Goal: Task Accomplishment & Management: Manage account settings

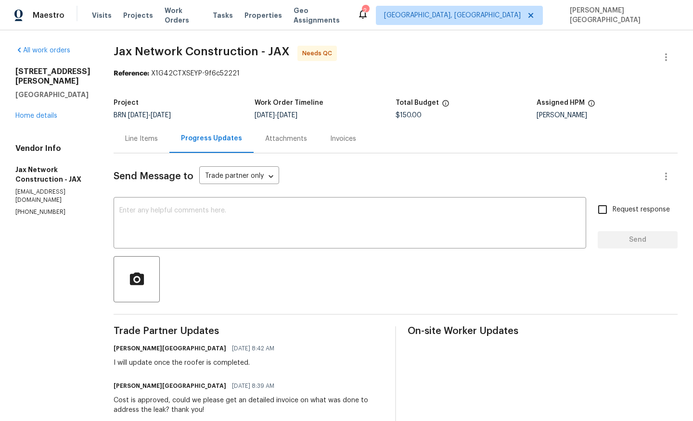
scroll to position [51, 0]
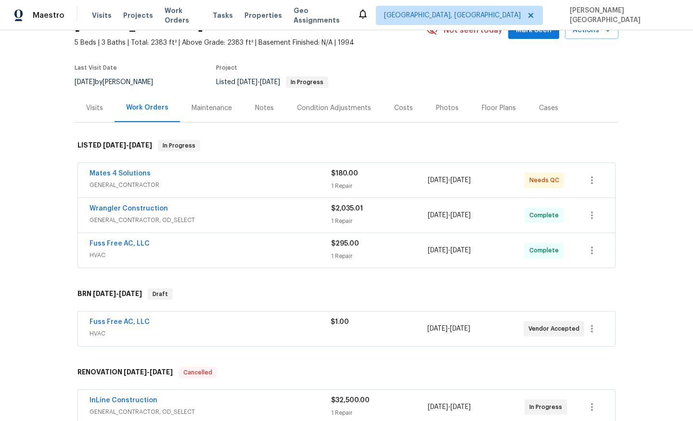
scroll to position [58, 0]
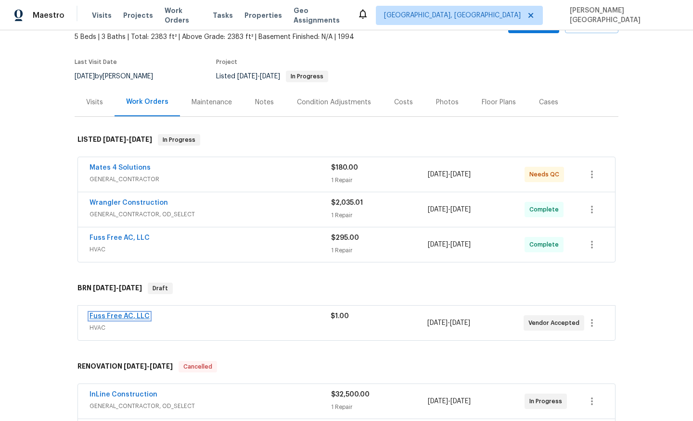
click at [125, 319] on link "Fuss Free AC, LLC" at bounding box center [119, 316] width 60 height 7
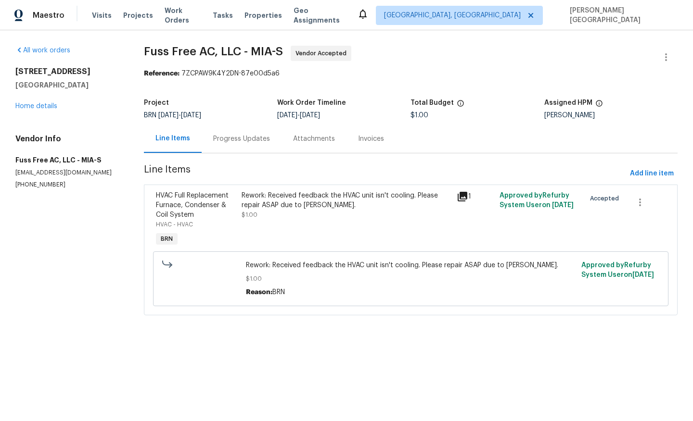
click at [255, 146] on div "Progress Updates" at bounding box center [242, 139] width 80 height 28
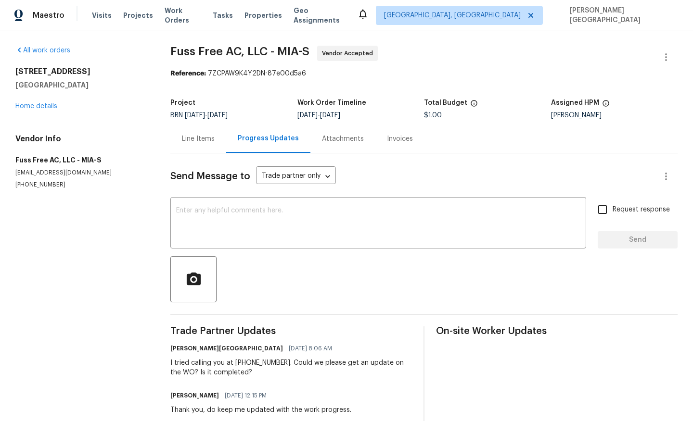
click at [191, 148] on div "Line Items" at bounding box center [198, 139] width 56 height 28
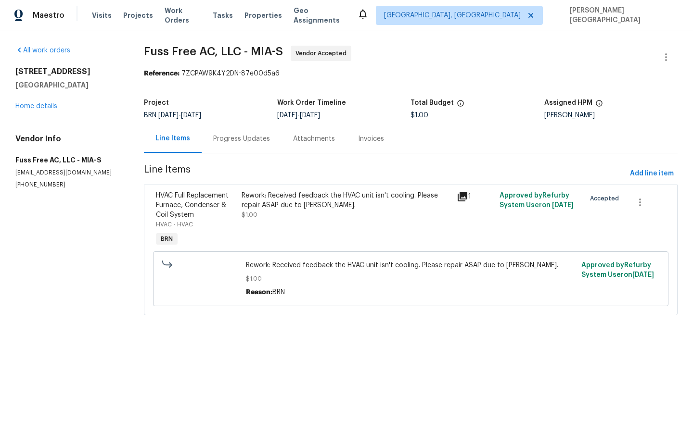
click at [243, 141] on div "Progress Updates" at bounding box center [241, 139] width 57 height 10
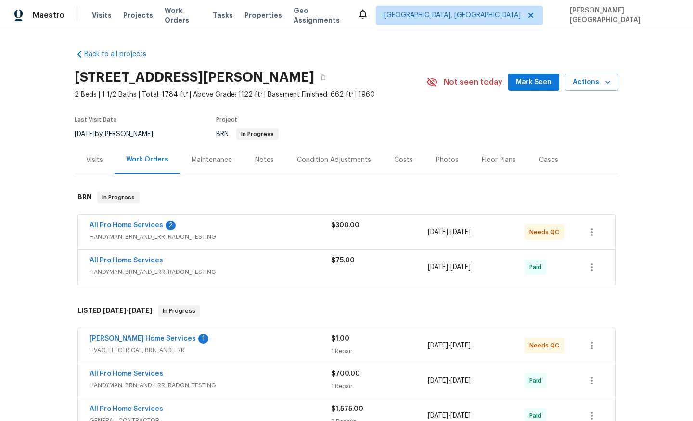
click at [144, 230] on span "All Pro Home Services" at bounding box center [126, 226] width 74 height 10
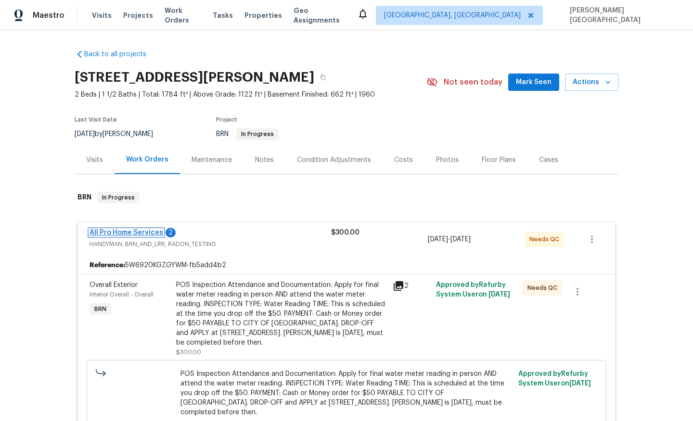
click at [147, 233] on link "All Pro Home Services" at bounding box center [126, 233] width 74 height 7
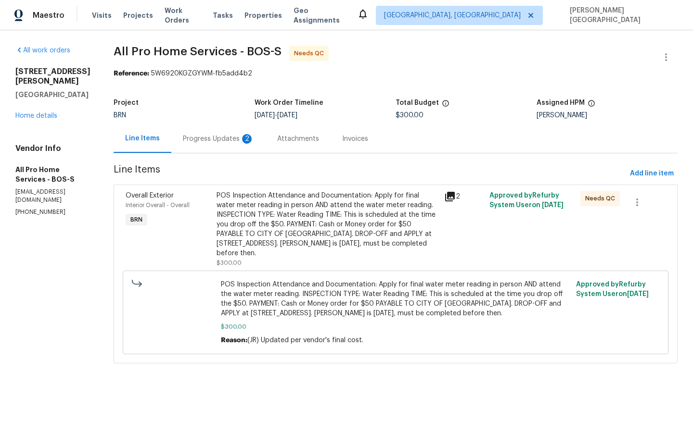
click at [204, 147] on div "Progress Updates 2" at bounding box center [218, 139] width 94 height 28
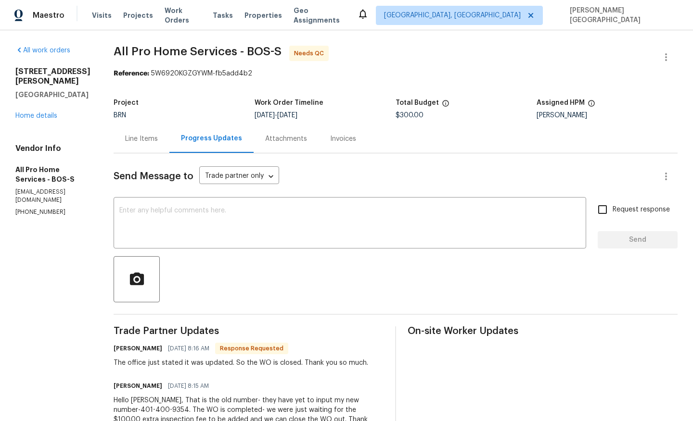
click at [144, 141] on div "Line Items" at bounding box center [141, 139] width 33 height 10
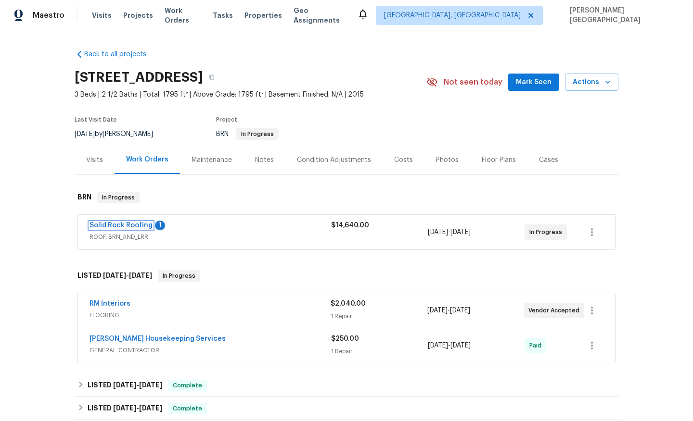
click at [140, 228] on link "Solid Rock Roofing" at bounding box center [120, 225] width 63 height 7
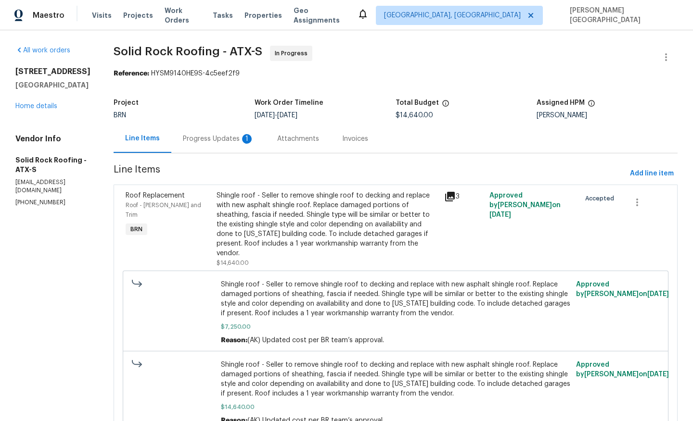
click at [242, 143] on div "1" at bounding box center [247, 139] width 10 height 10
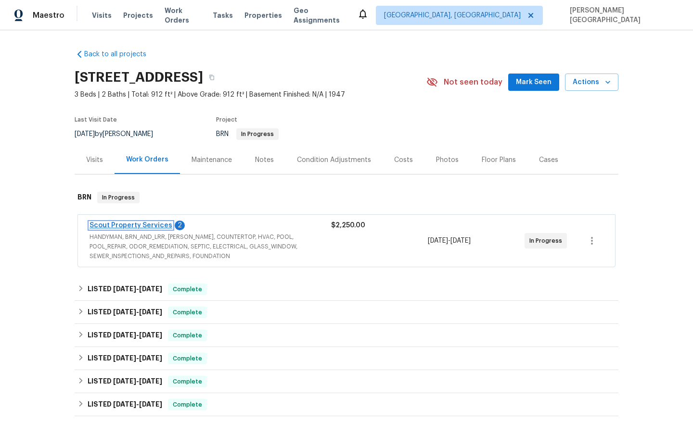
click at [146, 225] on link "Scout Property Services" at bounding box center [130, 225] width 83 height 7
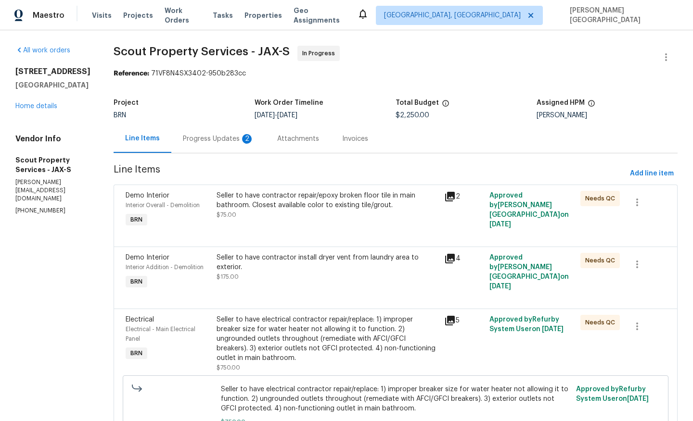
click at [233, 142] on div "Progress Updates 2" at bounding box center [218, 139] width 71 height 10
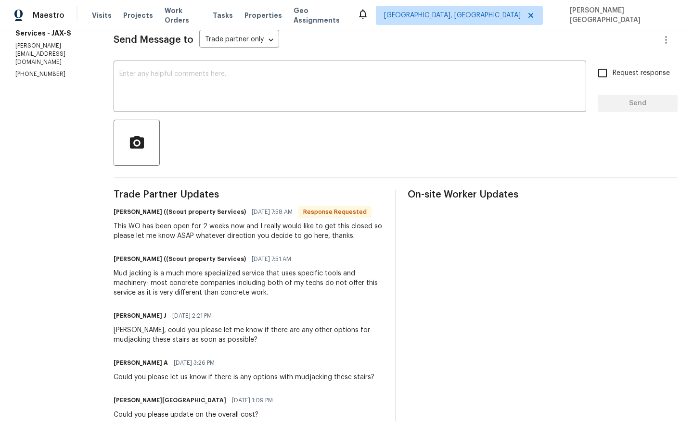
scroll to position [159, 0]
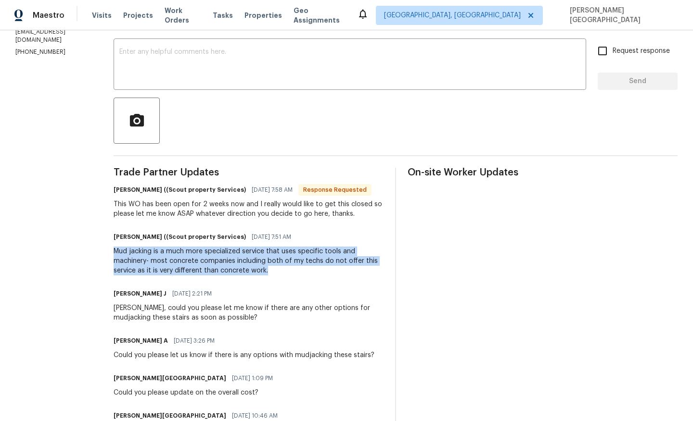
drag, startPoint x: 77, startPoint y: 249, endPoint x: 195, endPoint y: 274, distance: 121.0
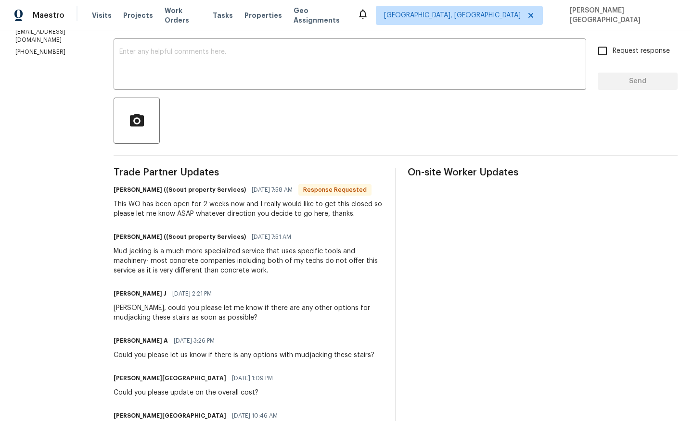
click at [148, 215] on div "This WO has been open for 2 weeks now and I really would like to get this close…" at bounding box center [249, 209] width 270 height 19
click at [133, 272] on div "Mud jacking is a much more specialized service that uses specific tools and mac…" at bounding box center [249, 261] width 270 height 29
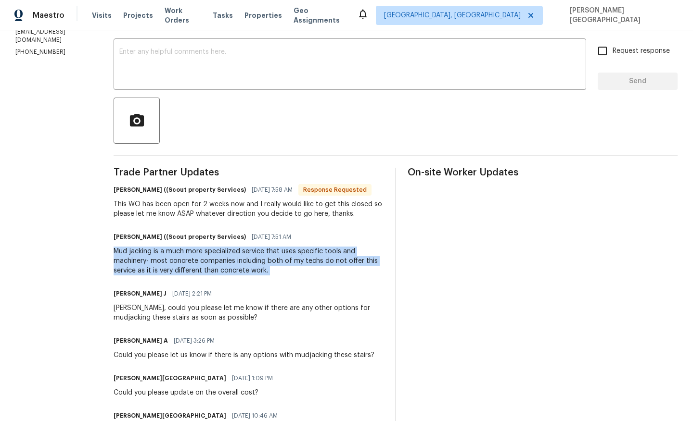
click at [133, 272] on div "Mud jacking is a much more specialized service that uses specific tools and mac…" at bounding box center [249, 261] width 270 height 29
copy div "Mud jacking is a much more specialized service that uses specific tools and mac…"
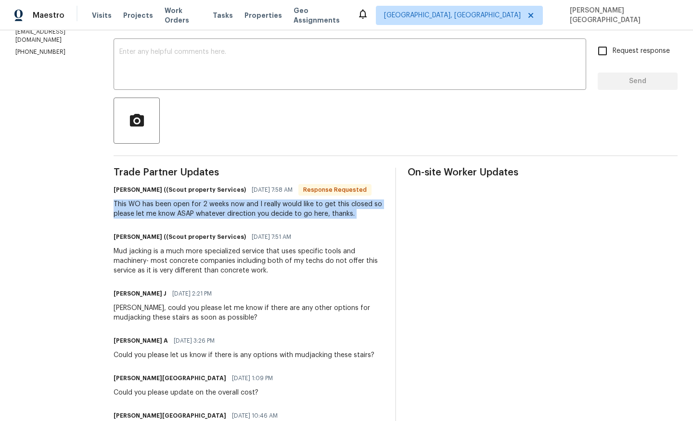
copy div "This WO has been open for 2 weeks now and I really would like to get this close…"
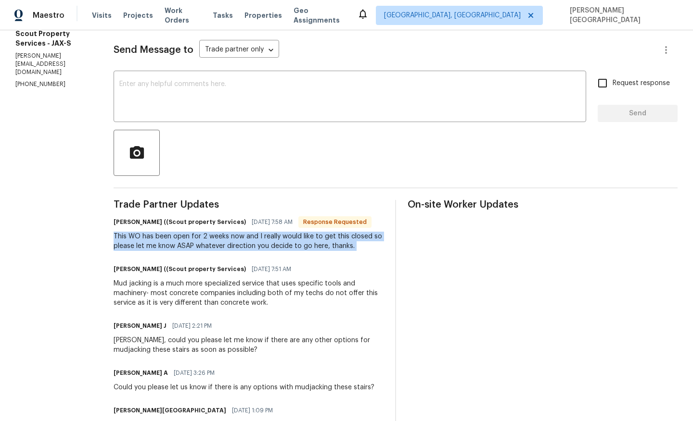
scroll to position [122, 0]
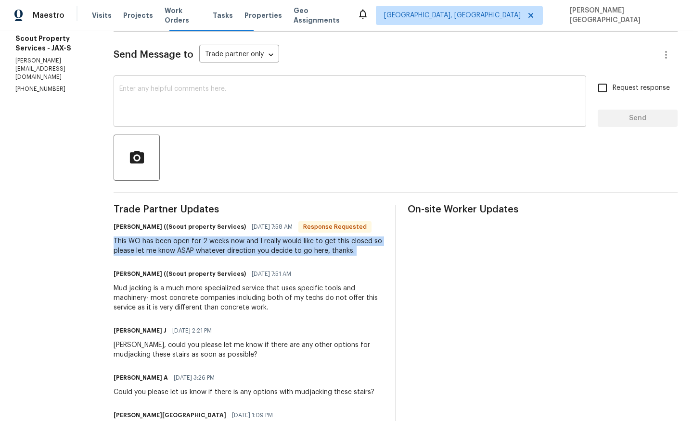
click at [128, 108] on textarea at bounding box center [349, 103] width 461 height 34
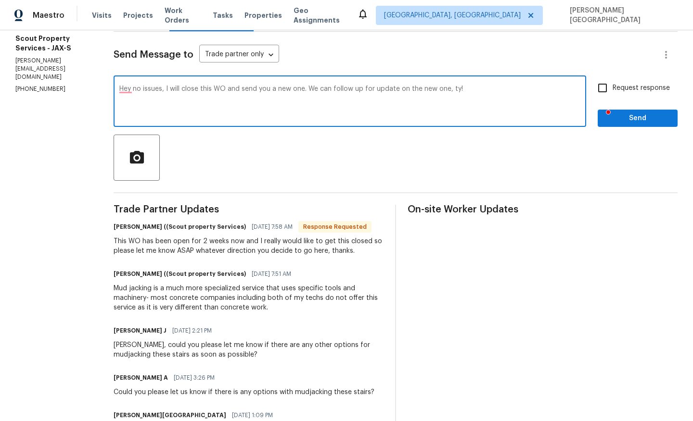
type textarea "Hey no issues, I will close this WO and send you a new one. We can follow up fo…"
click at [596, 94] on input "Request response" at bounding box center [602, 88] width 20 height 20
checkbox input "true"
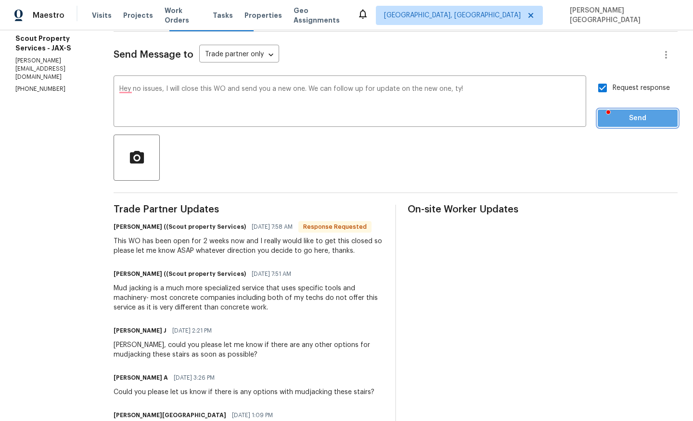
click at [622, 117] on span "Send" at bounding box center [637, 119] width 64 height 12
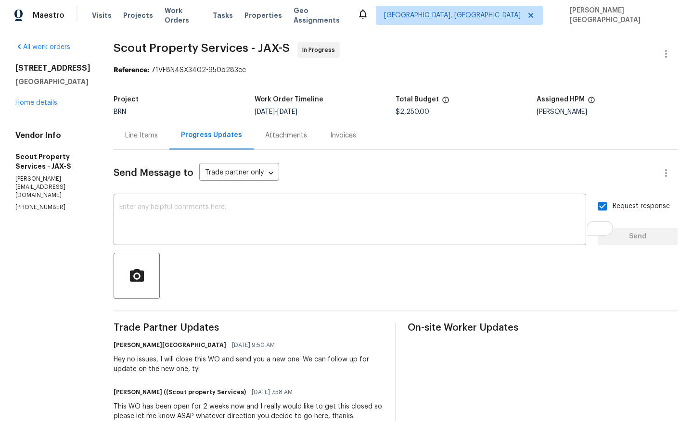
scroll to position [194, 0]
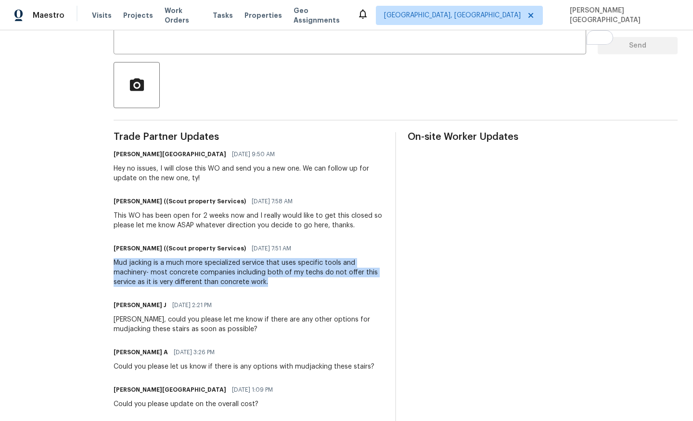
drag, startPoint x: 79, startPoint y: 261, endPoint x: 197, endPoint y: 283, distance: 119.6
copy div "Mud jacking is a much more specialized service that uses specific tools and mac…"
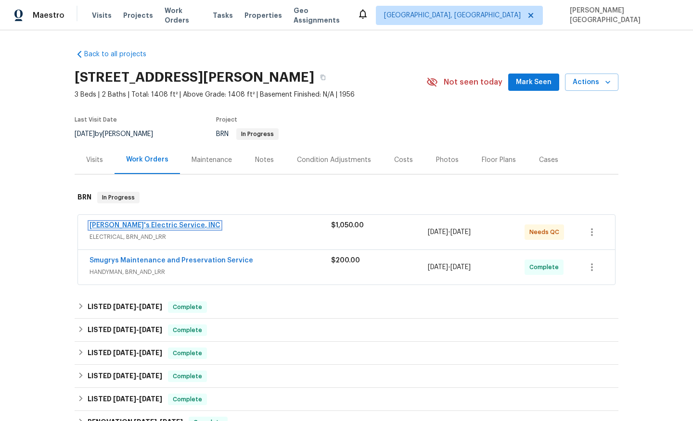
click at [138, 225] on link "[PERSON_NAME]'s Electric Service, INC" at bounding box center [154, 225] width 131 height 7
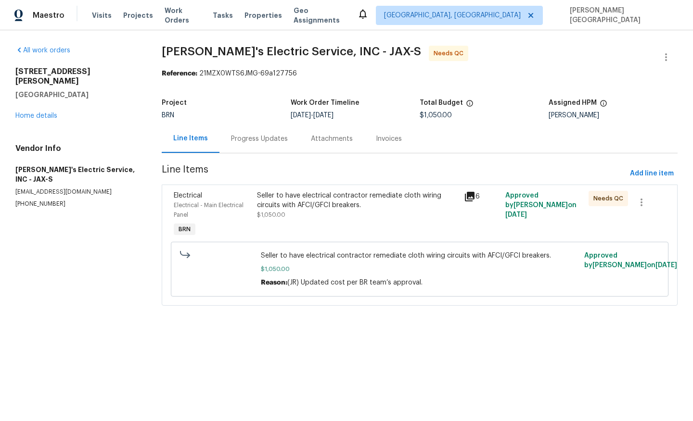
click at [251, 143] on div "Progress Updates" at bounding box center [259, 139] width 57 height 10
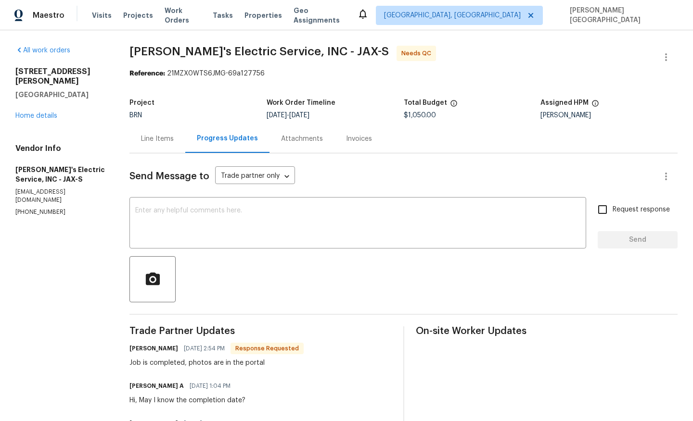
click at [158, 142] on div "Line Items" at bounding box center [157, 139] width 33 height 10
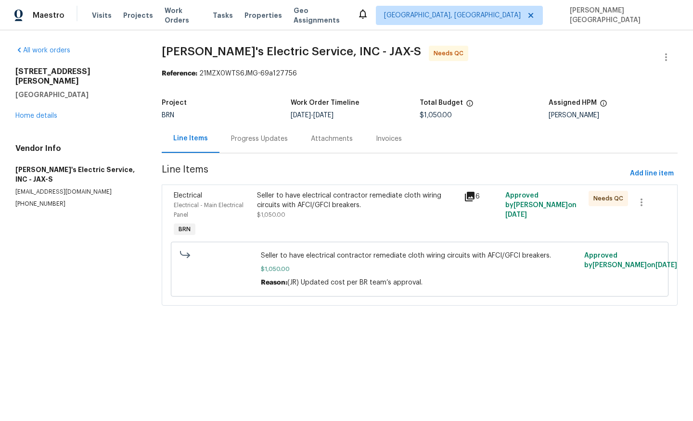
click at [309, 208] on div "Seller to have electrical contractor remediate cloth wiring circuits with AFCI/…" at bounding box center [358, 200] width 202 height 19
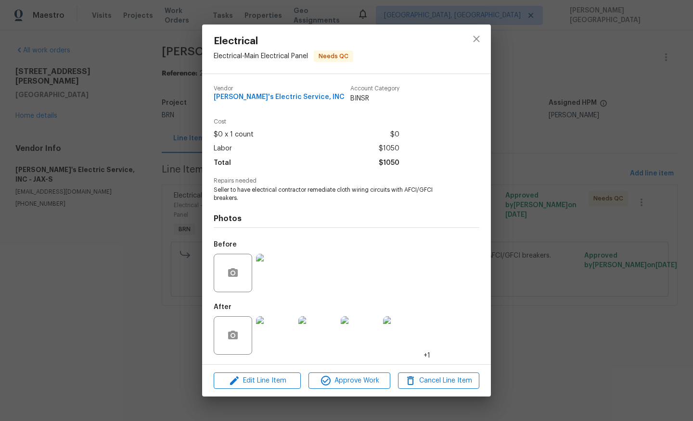
click at [269, 274] on img at bounding box center [275, 273] width 38 height 38
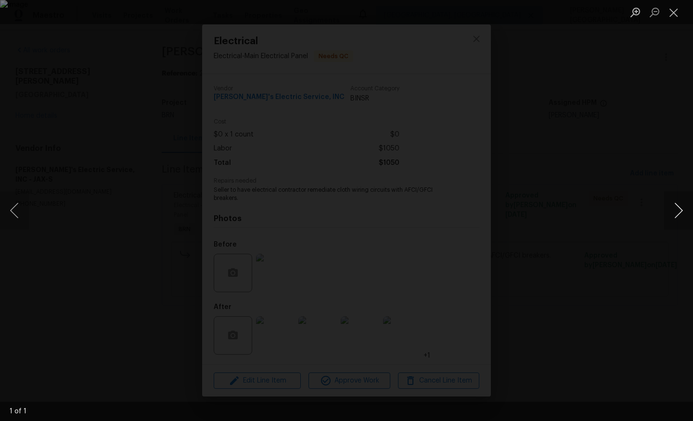
click at [681, 213] on button "Next image" at bounding box center [678, 210] width 29 height 38
click at [673, 211] on button "Next image" at bounding box center [678, 210] width 29 height 38
click at [451, 388] on div "Lightbox" at bounding box center [346, 210] width 693 height 421
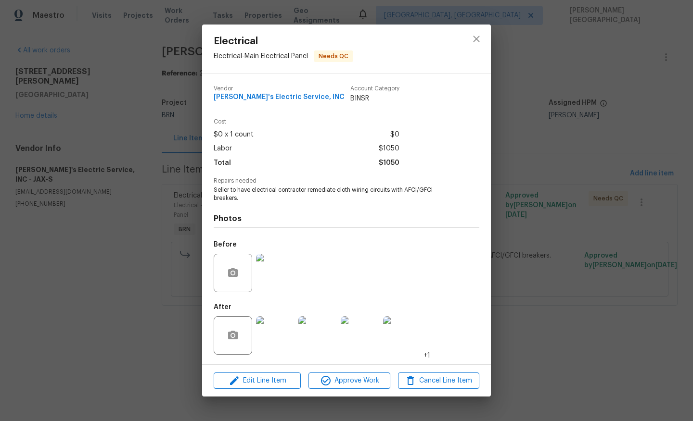
click at [284, 332] on img at bounding box center [275, 336] width 38 height 38
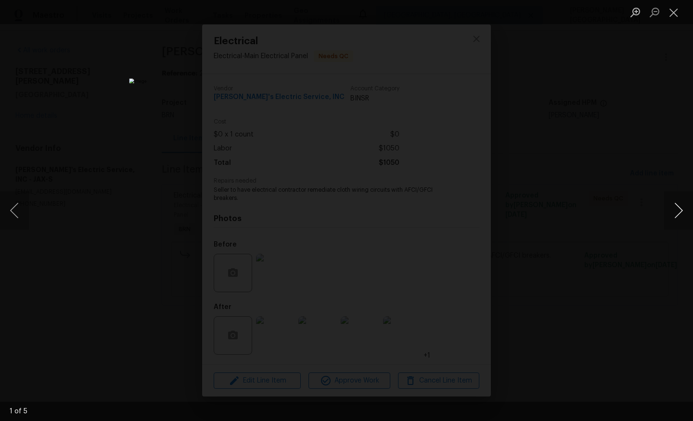
click at [688, 203] on button "Next image" at bounding box center [678, 210] width 29 height 38
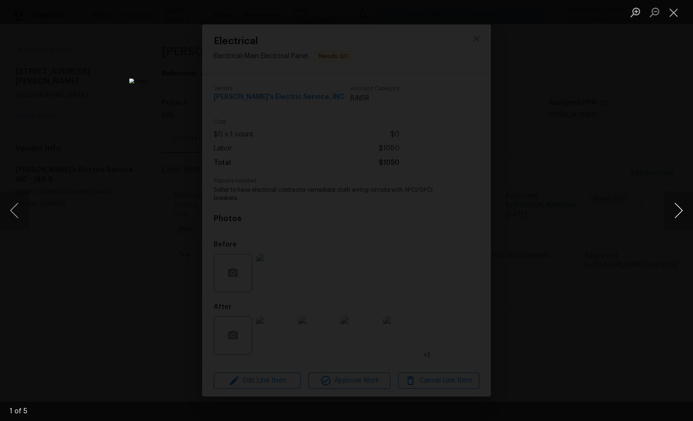
click at [688, 203] on button "Next image" at bounding box center [678, 210] width 29 height 38
click at [611, 103] on div "Lightbox" at bounding box center [346, 210] width 693 height 421
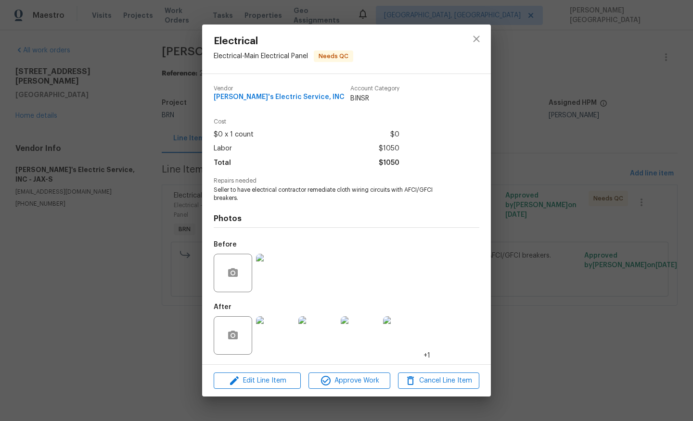
click at [627, 155] on div "Electrical Electrical - Main Electrical Panel Needs QC Vendor Jack's Electric S…" at bounding box center [346, 210] width 693 height 421
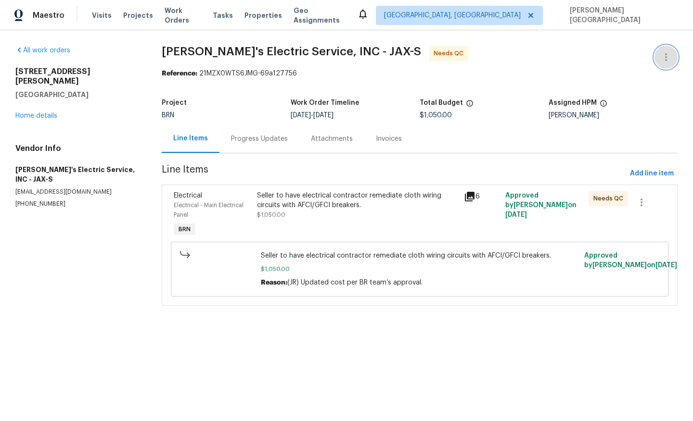
click at [664, 61] on icon "button" at bounding box center [666, 57] width 12 height 12
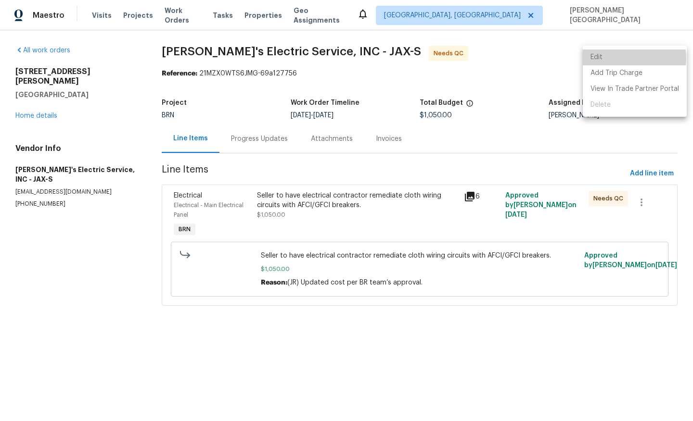
click at [626, 58] on li "Edit" at bounding box center [635, 58] width 104 height 16
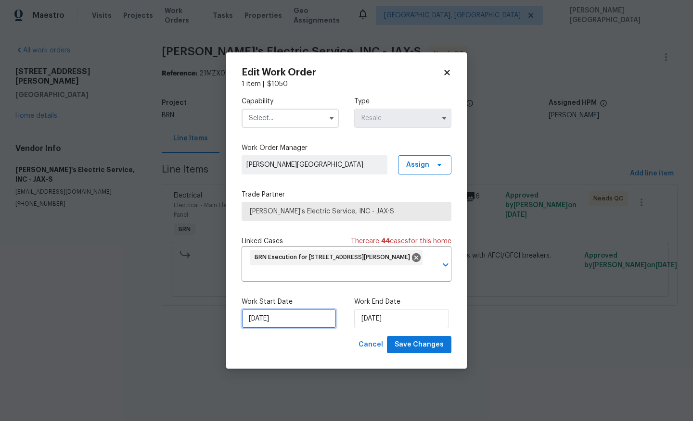
click at [281, 316] on input "[DATE]" at bounding box center [289, 318] width 95 height 19
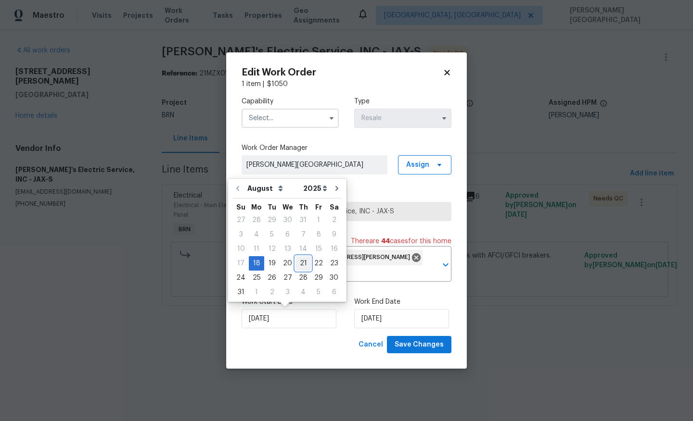
click at [301, 263] on div "21" at bounding box center [302, 263] width 15 height 13
type input "8/21/2025"
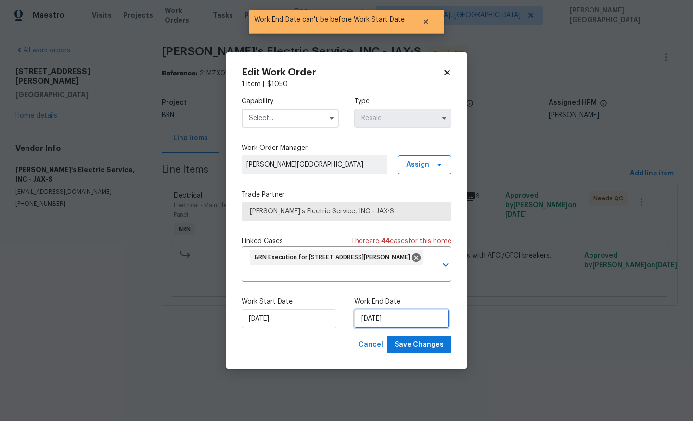
click at [383, 315] on input "8/21/2025" at bounding box center [401, 318] width 95 height 19
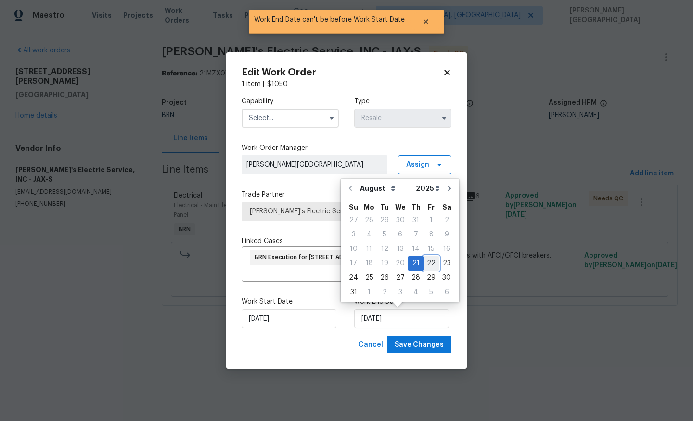
click at [428, 263] on div "22" at bounding box center [430, 263] width 15 height 13
type input "8/22/2025"
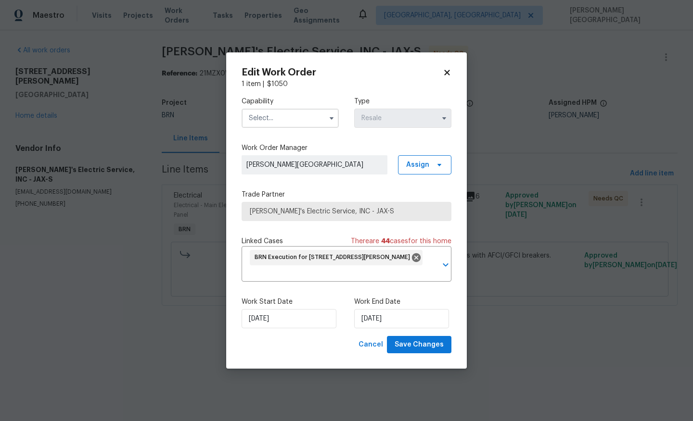
click at [278, 120] on input "text" at bounding box center [290, 118] width 97 height 19
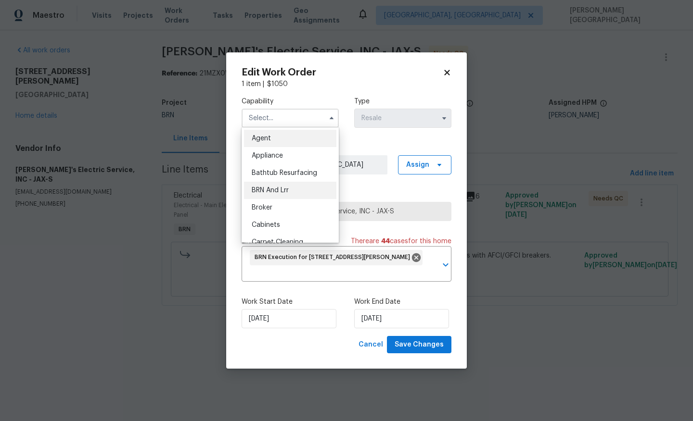
click at [287, 188] on span "BRN And Lrr" at bounding box center [270, 190] width 37 height 7
type input "BRN And Lrr"
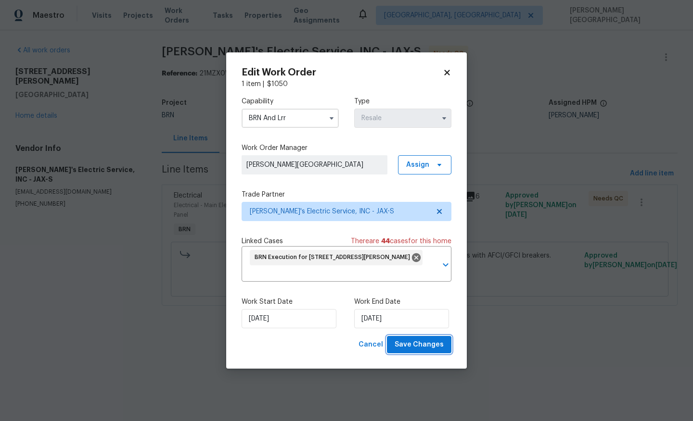
click at [407, 349] on span "Save Changes" at bounding box center [419, 345] width 49 height 12
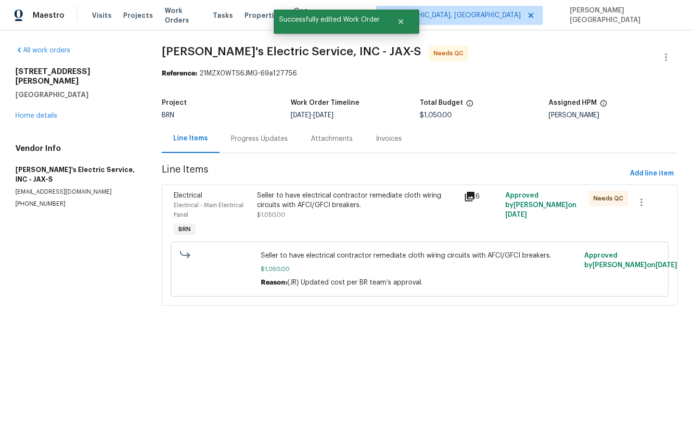
click at [266, 148] on div "Progress Updates" at bounding box center [259, 139] width 80 height 28
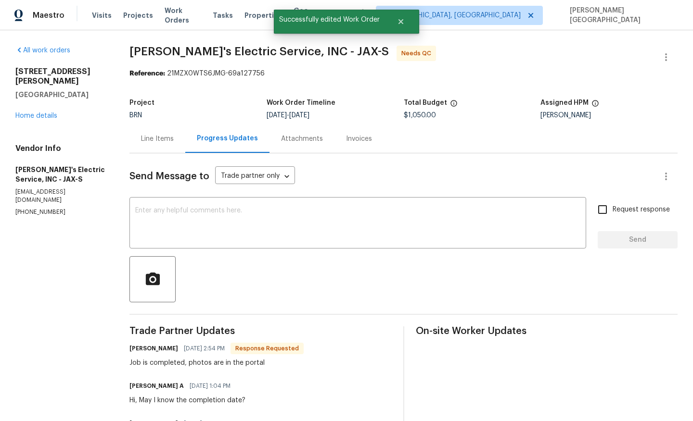
click at [165, 139] on div "Line Items" at bounding box center [157, 139] width 33 height 10
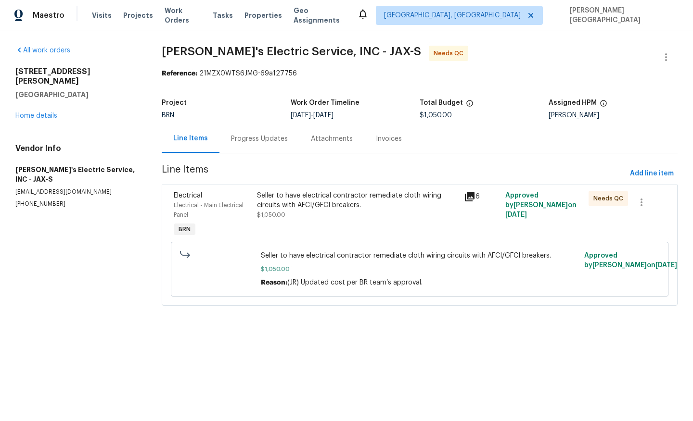
click at [332, 214] on div "Seller to have electrical contractor remediate cloth wiring circuits with AFCI/…" at bounding box center [358, 205] width 202 height 29
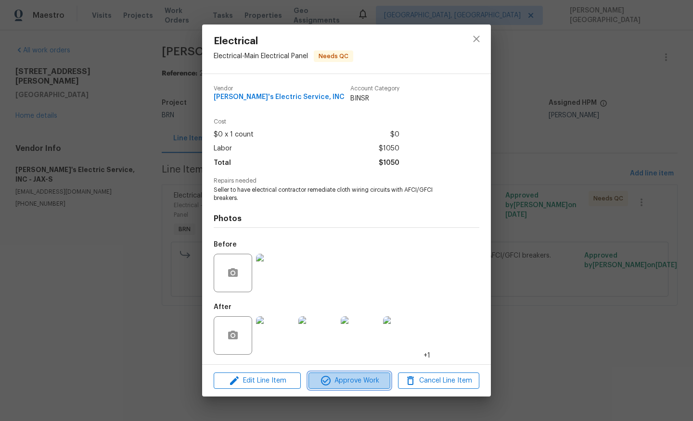
click at [362, 377] on span "Approve Work" at bounding box center [349, 381] width 76 height 12
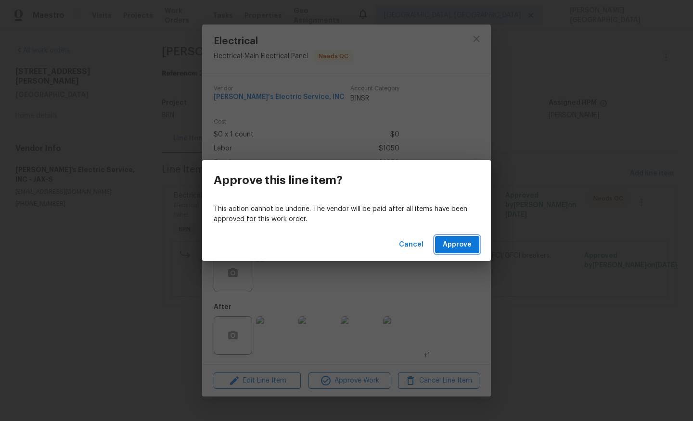
click at [448, 246] on span "Approve" at bounding box center [457, 245] width 29 height 12
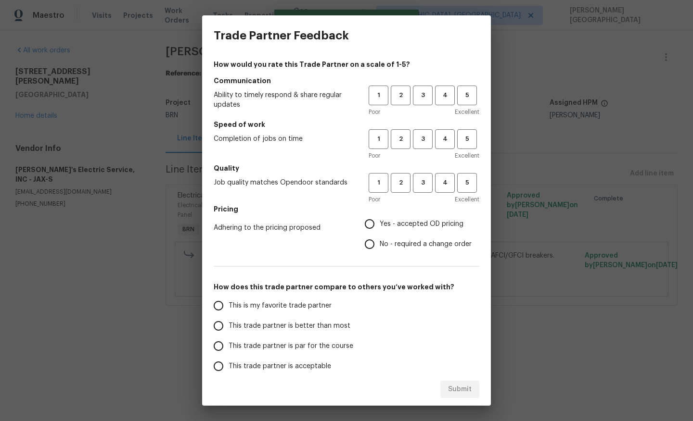
click at [434, 102] on div "1 2 3 4 5" at bounding box center [424, 96] width 111 height 20
click at [424, 99] on span "3" at bounding box center [423, 95] width 18 height 11
click at [421, 144] on span "3" at bounding box center [423, 139] width 18 height 11
click at [423, 184] on span "3" at bounding box center [423, 183] width 18 height 11
click at [370, 246] on input "No - required a change order" at bounding box center [369, 244] width 20 height 20
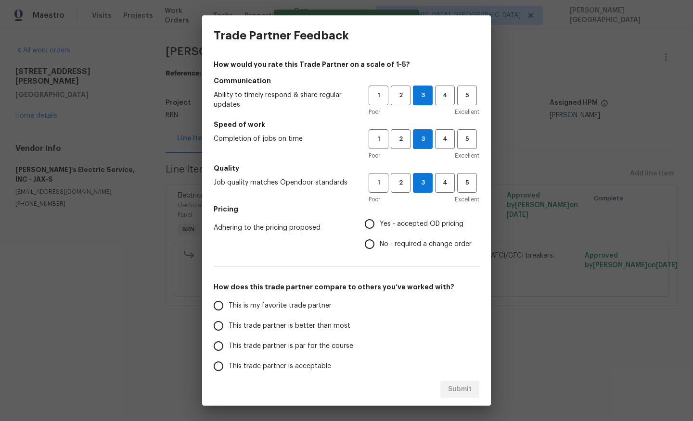
radio input "true"
click at [312, 329] on span "This trade partner is better than most" at bounding box center [290, 326] width 122 height 10
click at [229, 329] on input "This trade partner is better than most" at bounding box center [218, 326] width 20 height 20
click at [468, 371] on div "This is my favorite trade partner This trade partner is better than most This t…" at bounding box center [347, 346] width 266 height 101
click at [458, 385] on span "Submit" at bounding box center [460, 390] width 24 height 12
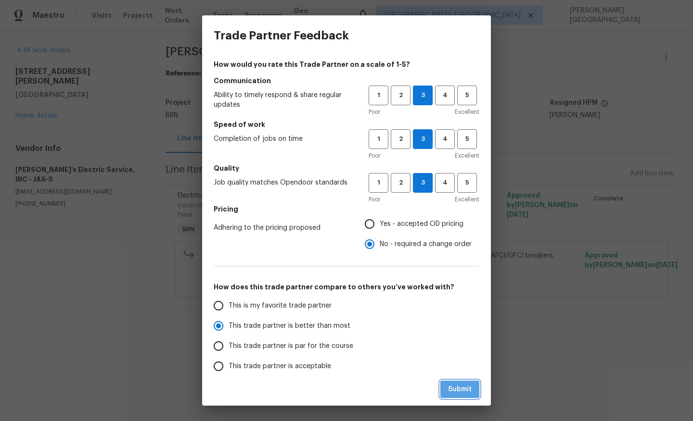
radio input "true"
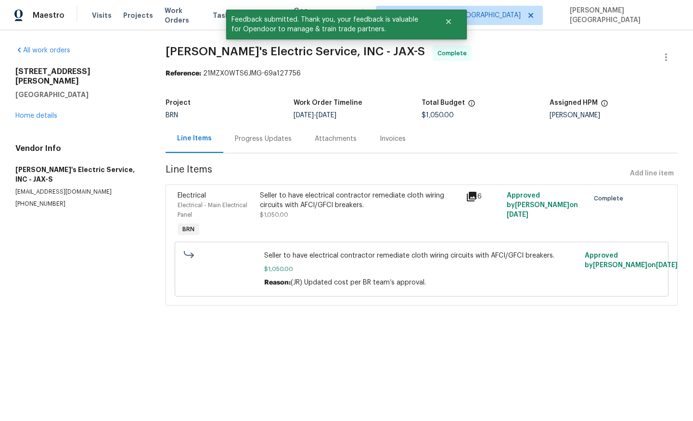
click at [250, 138] on div "Progress Updates" at bounding box center [263, 139] width 57 height 10
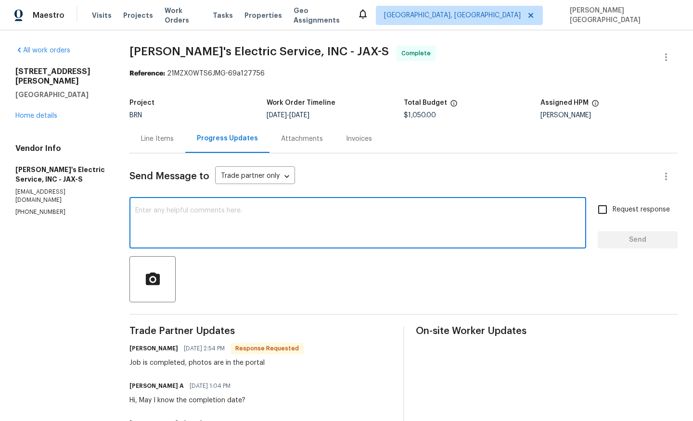
click at [167, 214] on textarea at bounding box center [357, 224] width 445 height 34
paste textarea "WO is approved, Please upload the detailed paid invoice under invoice section. …"
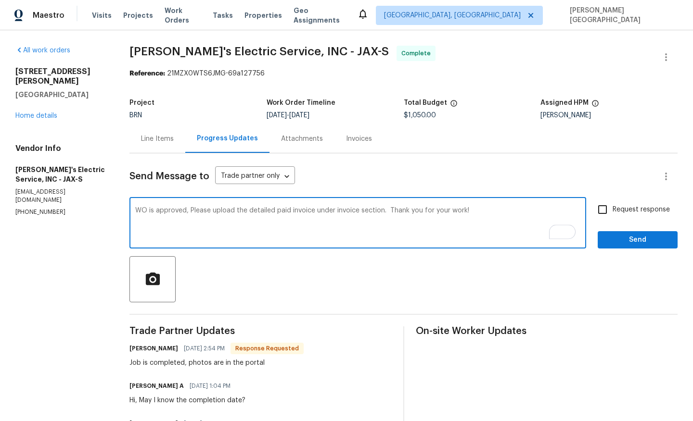
type textarea "WO is approved, Please upload the detailed paid invoice under invoice section. …"
click at [614, 216] on label "Request response" at bounding box center [630, 210] width 77 height 20
click at [612, 216] on input "Request response" at bounding box center [602, 210] width 20 height 20
checkbox input "true"
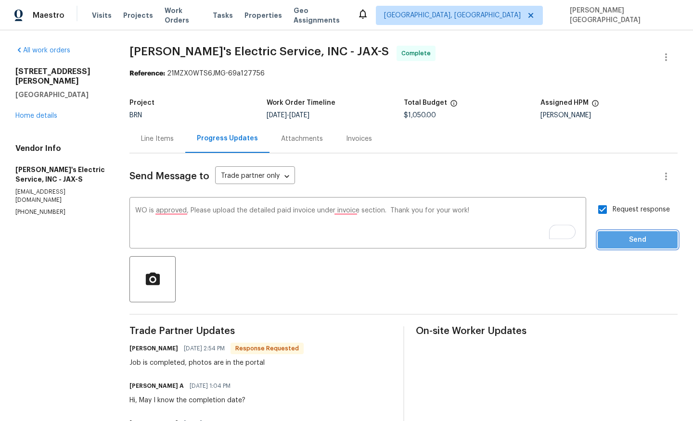
click at [623, 238] on span "Send" at bounding box center [637, 240] width 64 height 12
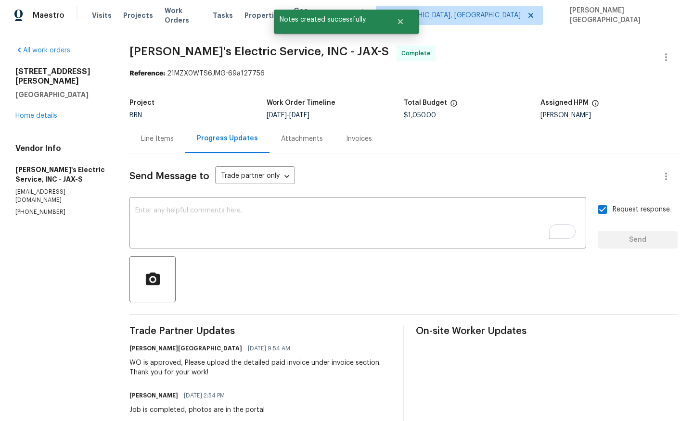
click at [146, 53] on span "Jack's Electric Service, INC - JAX-S" at bounding box center [258, 52] width 259 height 12
click at [258, 53] on span "Jack's Electric Service, INC - JAX-S" at bounding box center [258, 52] width 259 height 12
click at [231, 48] on span "Jack's Electric Service, INC - JAX-S" at bounding box center [258, 52] width 259 height 12
copy span "Jack's Electric Service"
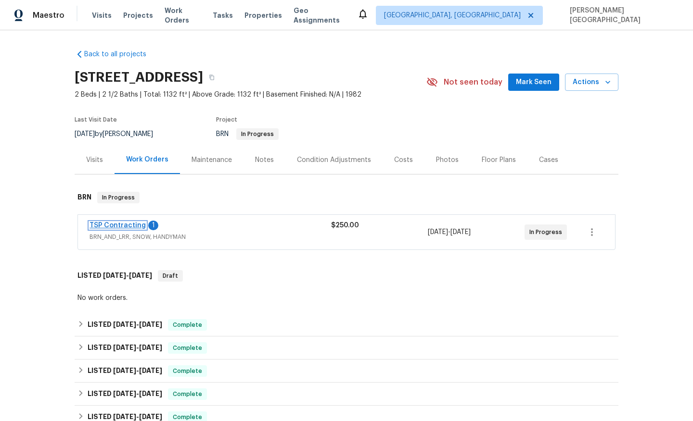
click at [134, 226] on link "TSP Contracting" at bounding box center [117, 225] width 56 height 7
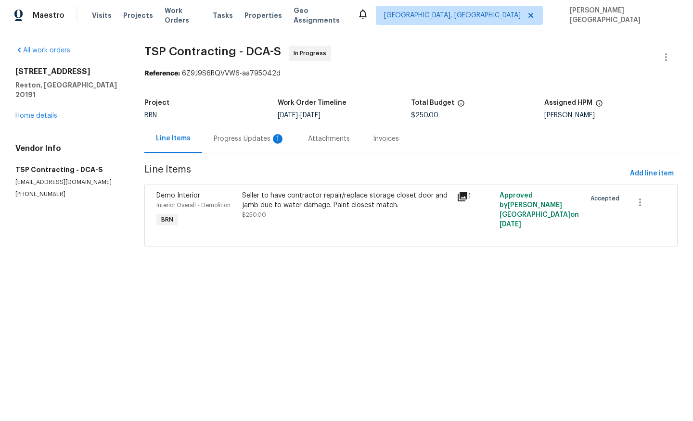
click at [251, 150] on div "Progress Updates 1" at bounding box center [249, 139] width 94 height 28
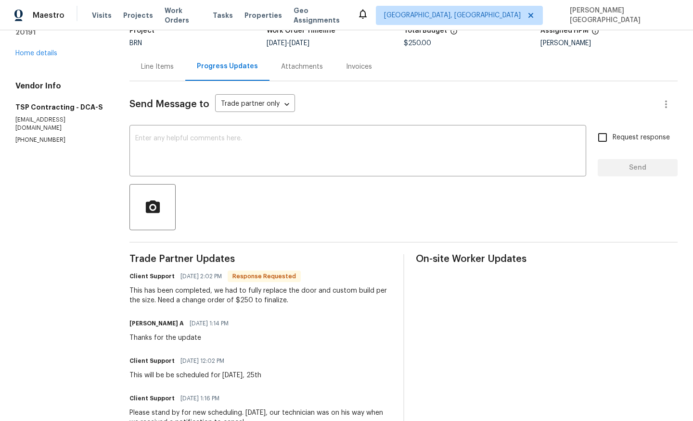
scroll to position [82, 0]
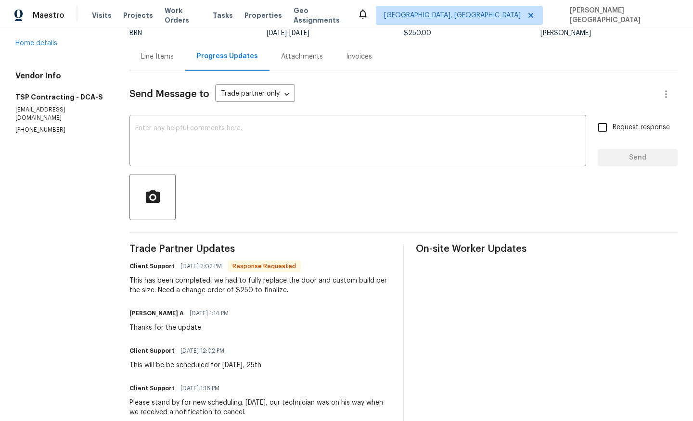
click at [245, 290] on div "This has been completed, we had to fully replace the door and custom build per …" at bounding box center [260, 285] width 262 height 19
copy div "250"
click at [155, 51] on div "Line Items" at bounding box center [157, 56] width 56 height 28
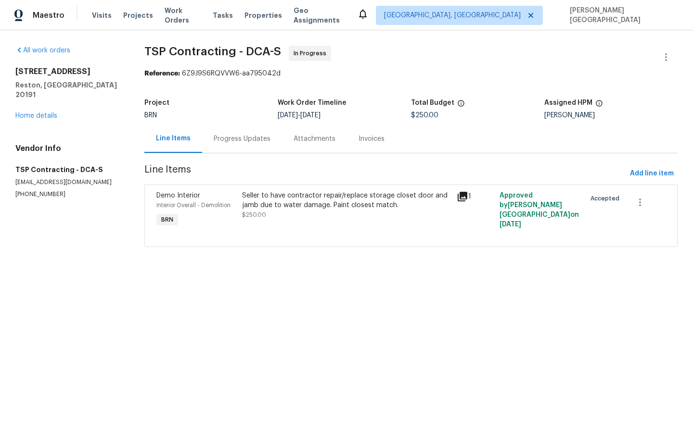
click at [264, 204] on div "Seller to have contractor repair/replace storage closet door and jamb due to wa…" at bounding box center [346, 200] width 209 height 19
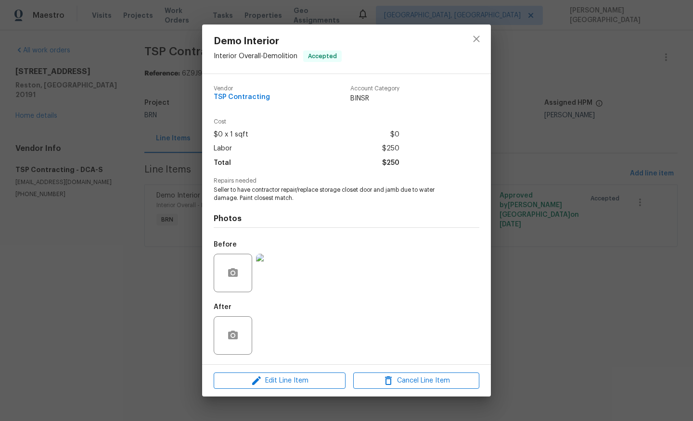
click at [566, 235] on div "Demo Interior Interior Overall - Demolition Accepted Vendor TSP Contracting Acc…" at bounding box center [346, 210] width 693 height 421
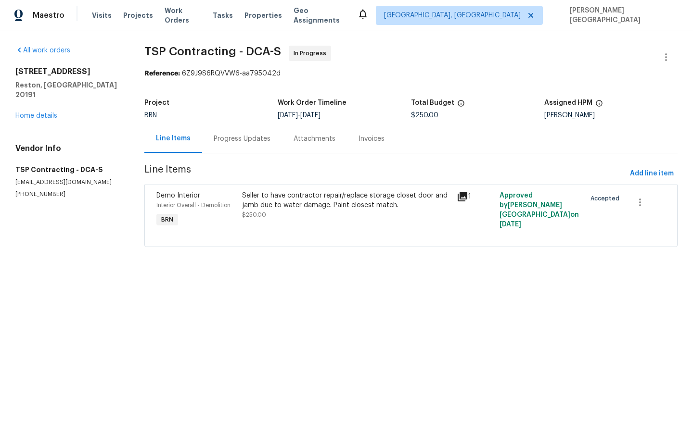
click at [240, 138] on div "Progress Updates" at bounding box center [242, 139] width 57 height 10
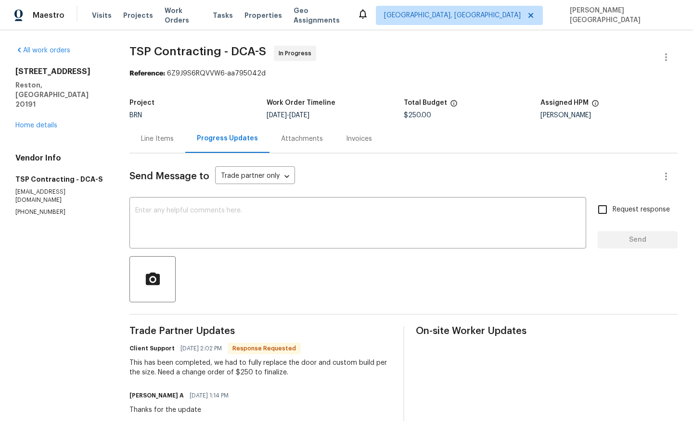
scroll to position [60, 0]
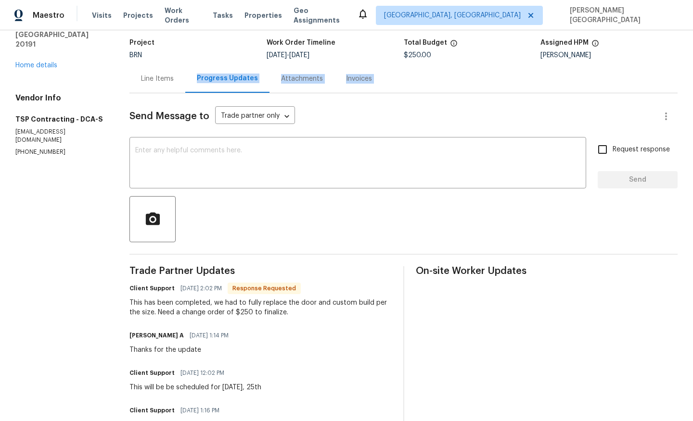
click at [153, 90] on section "TSP Contracting - DCA-S In Progress Reference: 6Z9J9S6RQVVW6-aa795042d Project …" at bounding box center [403, 369] width 548 height 767
click at [156, 79] on div "Line Items" at bounding box center [157, 79] width 33 height 10
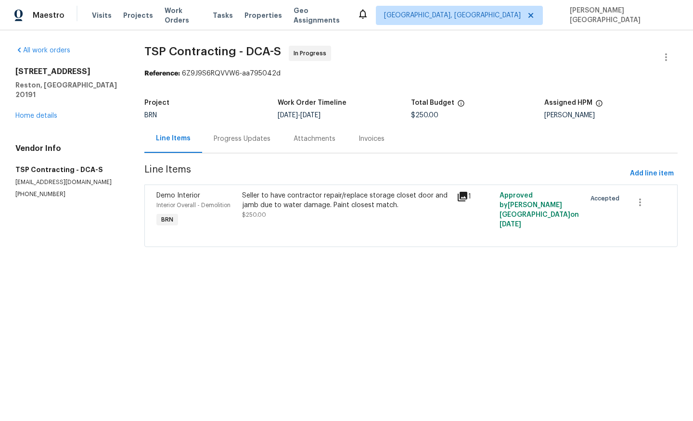
click at [291, 218] on div "Seller to have contractor repair/replace storage closet door and jamb due to wa…" at bounding box center [346, 205] width 209 height 29
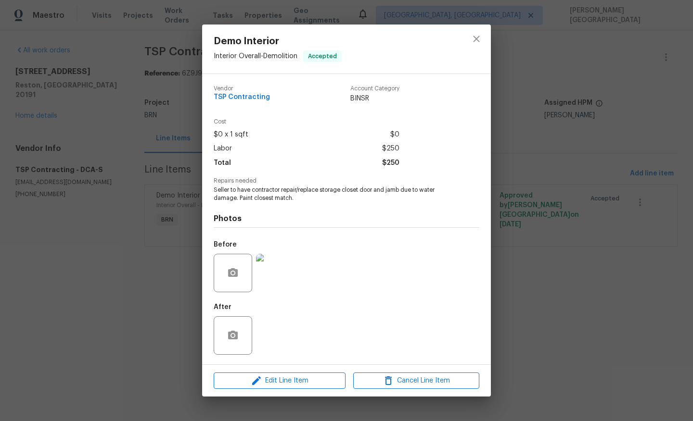
click at [492, 266] on div "Demo Interior Interior Overall - Demolition Accepted Vendor TSP Contracting Acc…" at bounding box center [346, 210] width 693 height 421
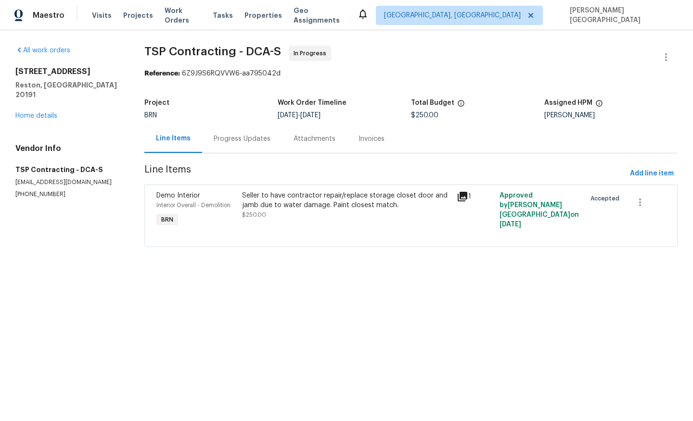
click at [218, 136] on div "Progress Updates" at bounding box center [242, 139] width 57 height 10
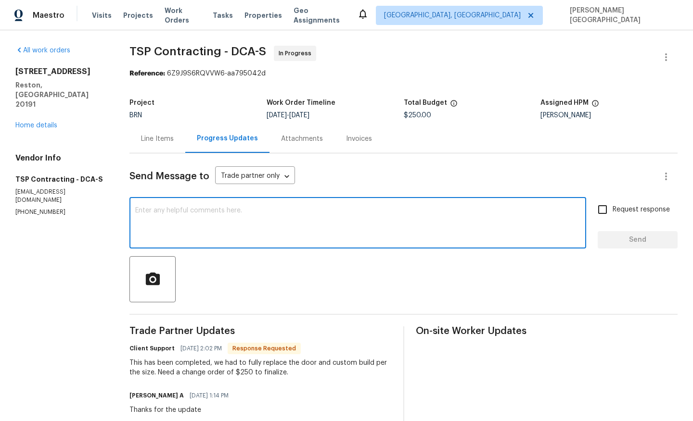
click at [220, 220] on textarea at bounding box center [357, 224] width 445 height 34
type textarea "@"
type textarea "$250 is already added to the WO? Is this the additional?"
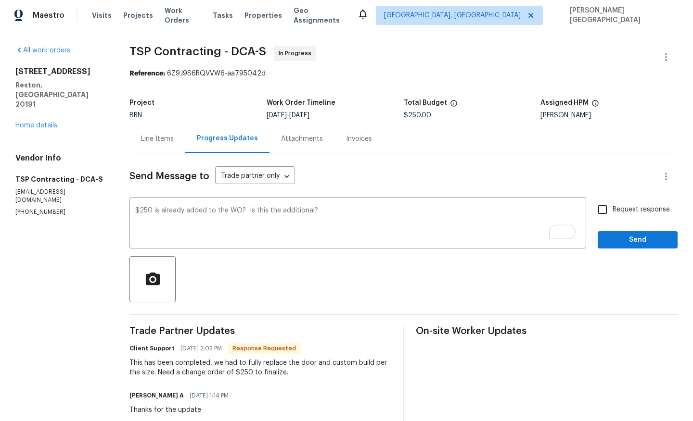
click at [626, 208] on span "Request response" at bounding box center [640, 210] width 57 height 10
click at [612, 208] on input "Request response" at bounding box center [602, 210] width 20 height 20
checkbox input "true"
click at [629, 244] on span "Send" at bounding box center [637, 240] width 64 height 12
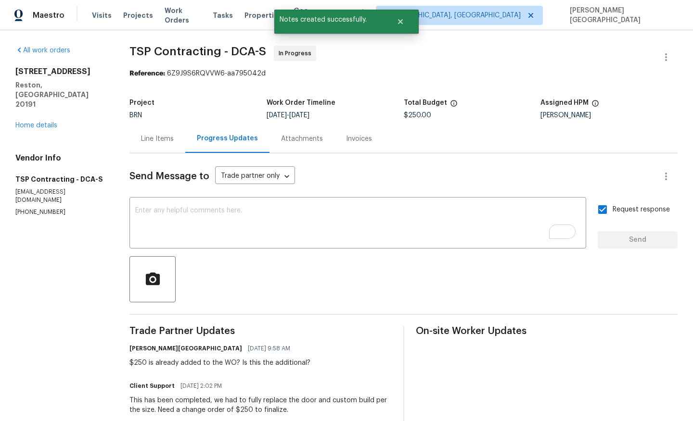
click at [142, 51] on span "TSP Contracting - DCA-S" at bounding box center [197, 52] width 137 height 12
click at [169, 51] on span "TSP Contracting - DCA-S" at bounding box center [197, 52] width 137 height 12
copy span "TSP Contracting"
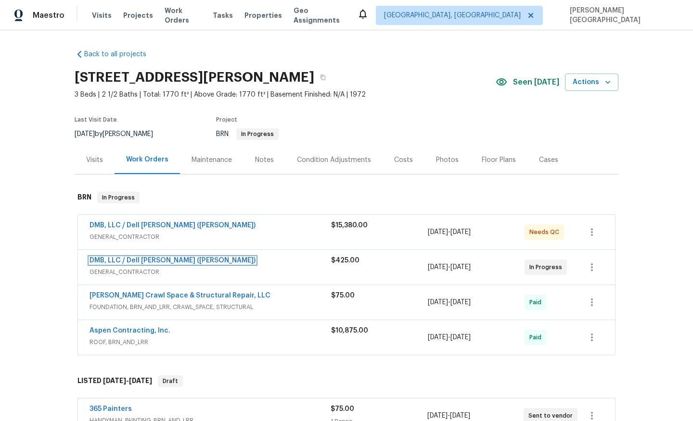
click at [177, 261] on link "DMB, LLC / Dell Bryson (Heise)" at bounding box center [172, 260] width 166 height 7
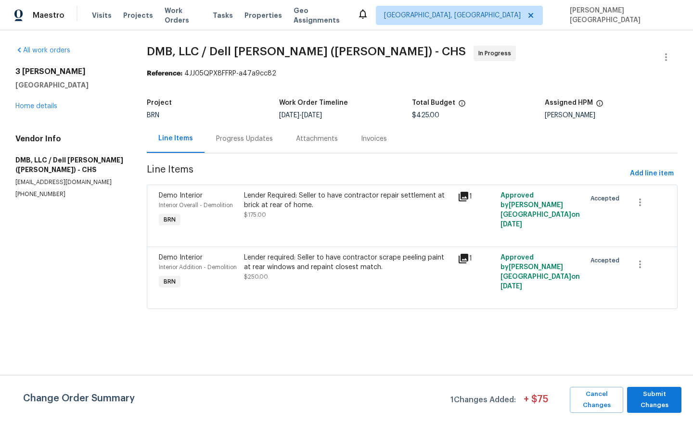
click at [249, 140] on div "Progress Updates" at bounding box center [244, 139] width 57 height 10
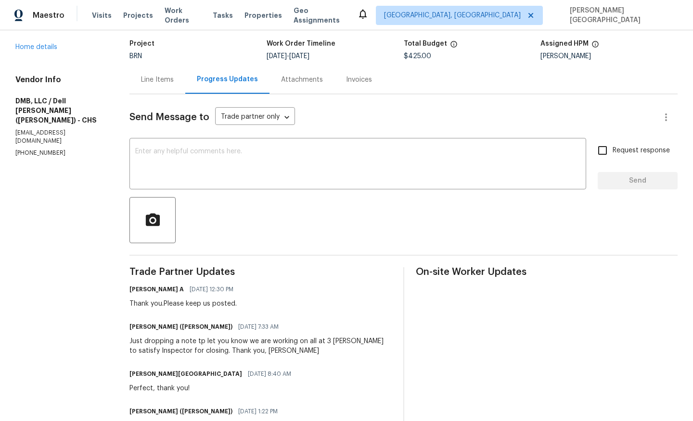
scroll to position [62, 0]
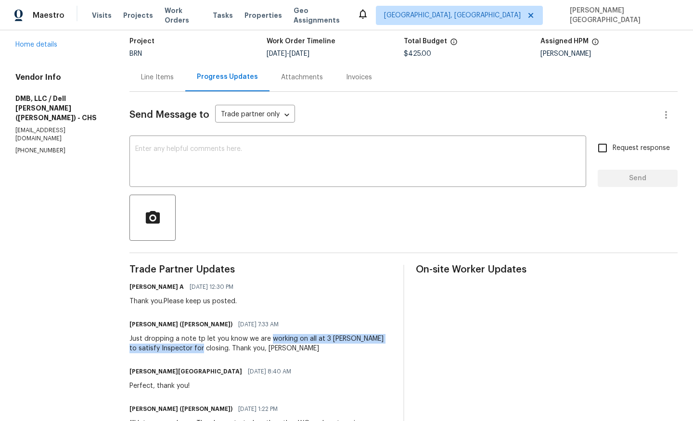
drag, startPoint x: 273, startPoint y: 340, endPoint x: 199, endPoint y: 348, distance: 74.5
click at [199, 348] on div "Just dropping a note tp let you know we are working on all at 3 Tommy to satisf…" at bounding box center [260, 343] width 262 height 19
copy div "working on all at 3 Tommy to satisfy Inspector for closing"
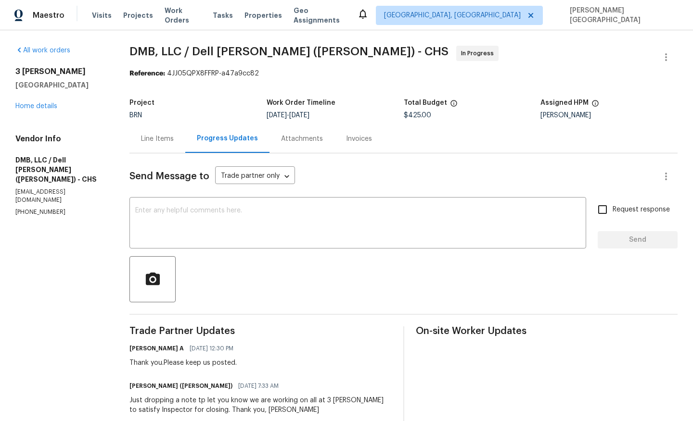
click at [47, 110] on div "3 Tommy Cir Goose Creek, SC 29445 Home details" at bounding box center [60, 89] width 91 height 44
click at [40, 100] on div "3 Tommy Cir Goose Creek, SC 29445 Home details" at bounding box center [60, 89] width 91 height 44
click at [41, 102] on div "3 Tommy Cir Goose Creek, SC 29445 Home details" at bounding box center [60, 89] width 91 height 44
click at [42, 104] on link "Home details" at bounding box center [36, 106] width 42 height 7
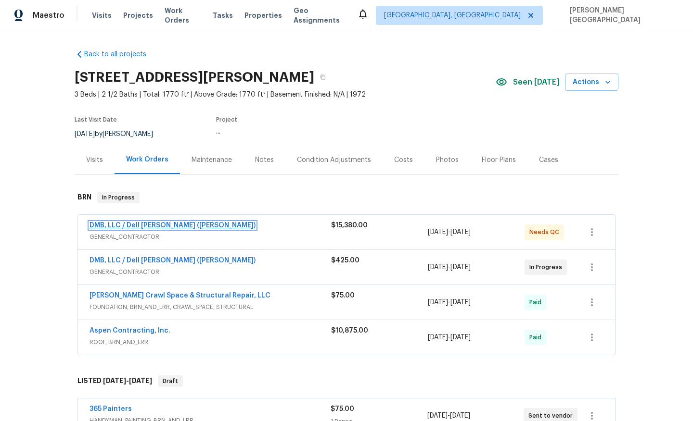
click at [130, 229] on link "DMB, LLC / Dell Bryson (Heise)" at bounding box center [172, 225] width 166 height 7
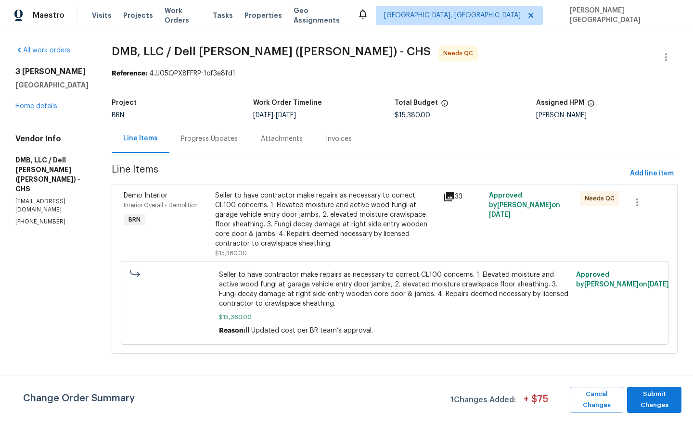
click at [230, 140] on div "Progress Updates" at bounding box center [209, 139] width 80 height 28
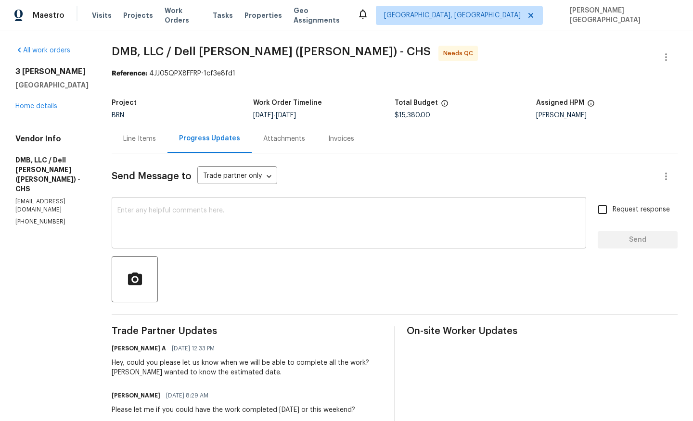
click at [149, 214] on textarea at bounding box center [348, 224] width 463 height 34
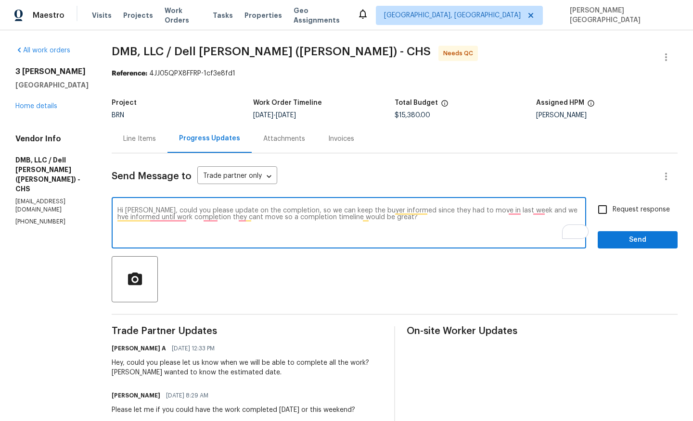
paste textarea "share an update on the completion? The buyer was supposed to move in last week,…"
type textarea "Hi Dell, could you please share an update on the completion? The buyer was supp…"
click at [619, 215] on span "Request response" at bounding box center [640, 210] width 57 height 10
click at [612, 215] on input "Request response" at bounding box center [602, 210] width 20 height 20
checkbox input "true"
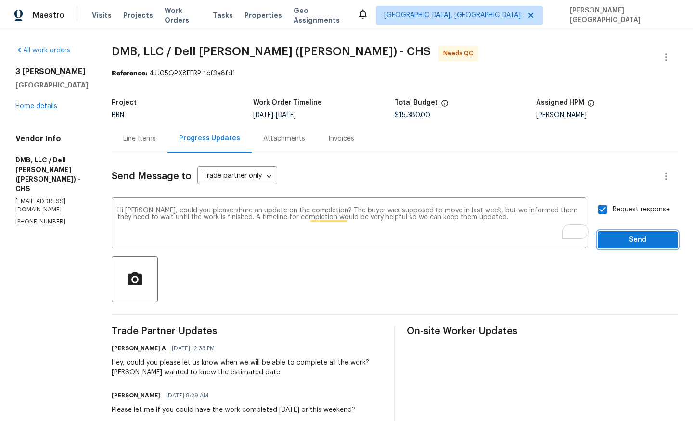
click at [619, 234] on button "Send" at bounding box center [638, 240] width 80 height 18
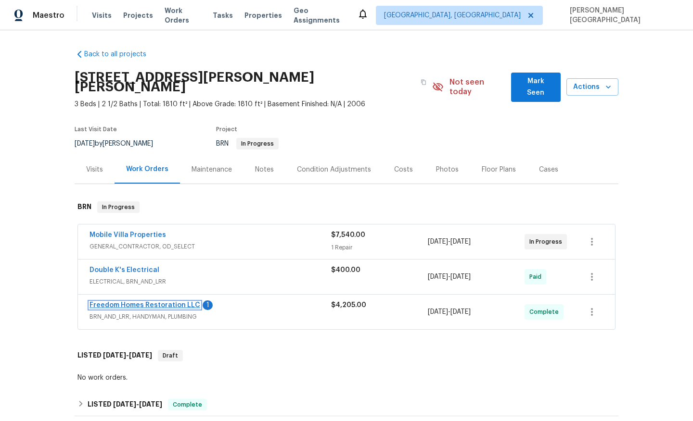
click at [176, 302] on link "Freedom Homes Restoration LLC" at bounding box center [144, 305] width 111 height 7
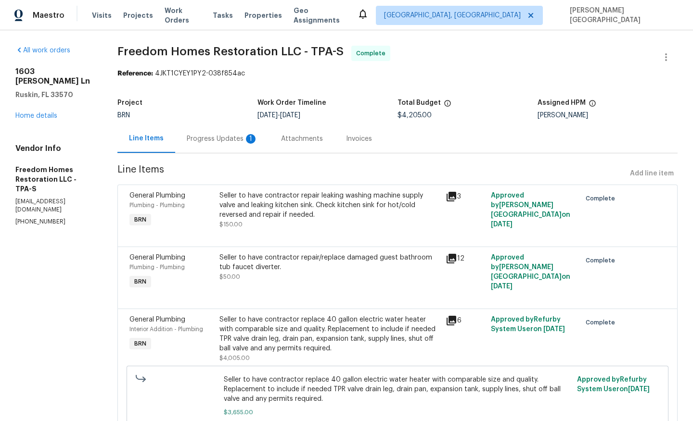
click at [242, 145] on div "Progress Updates 1" at bounding box center [222, 139] width 94 height 28
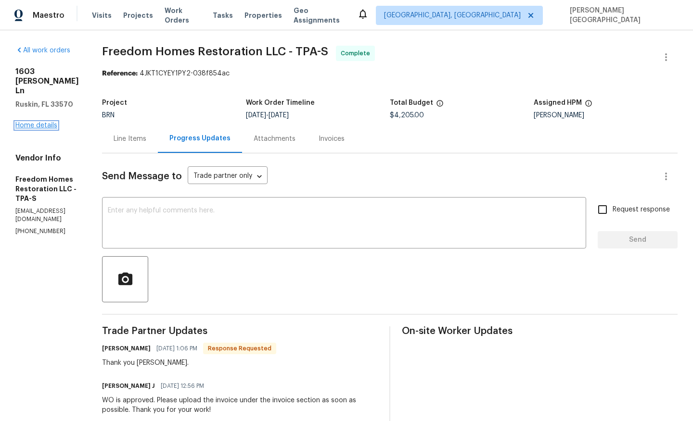
click at [43, 122] on link "Home details" at bounding box center [36, 125] width 42 height 7
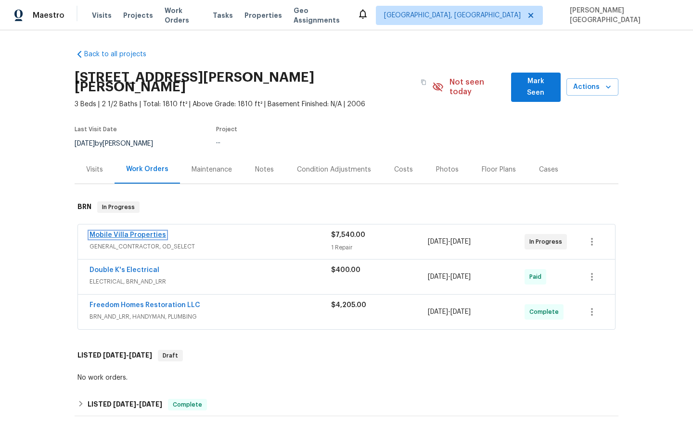
click at [155, 232] on link "Mobile Villa Properties" at bounding box center [127, 235] width 77 height 7
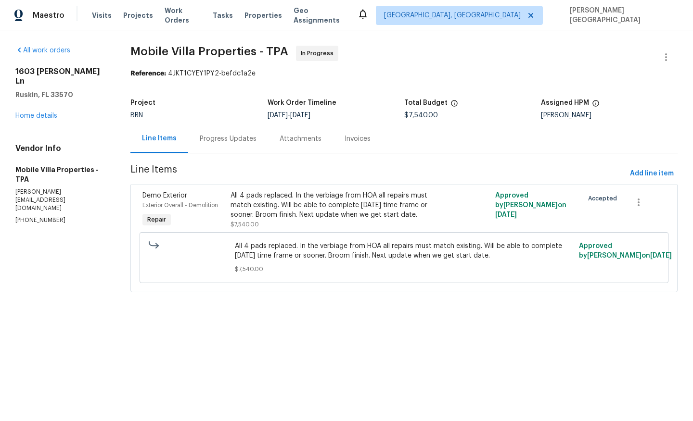
click at [237, 147] on div "Progress Updates" at bounding box center [228, 139] width 80 height 28
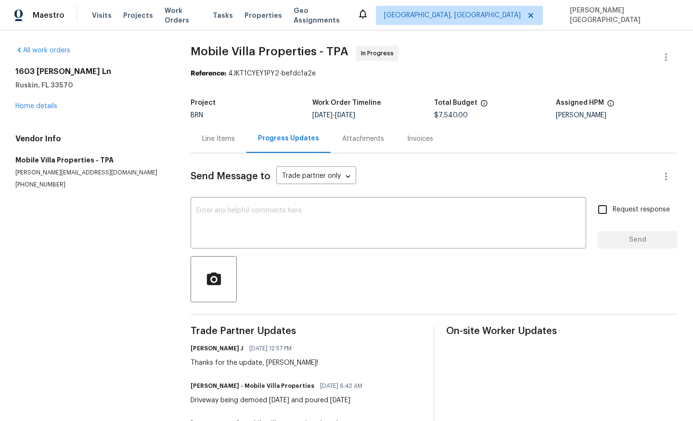
scroll to position [49, 0]
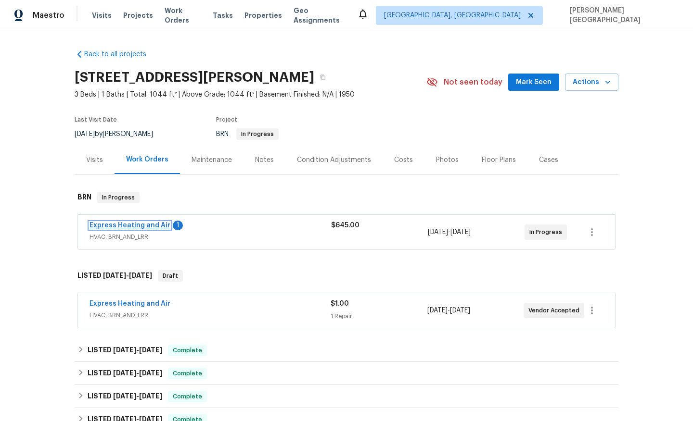
click at [151, 227] on link "Express Heating and Air" at bounding box center [129, 225] width 81 height 7
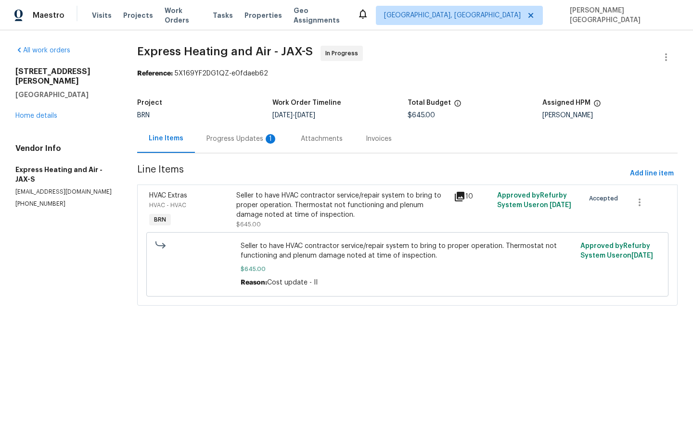
click at [237, 141] on div "Progress Updates 1" at bounding box center [241, 139] width 71 height 10
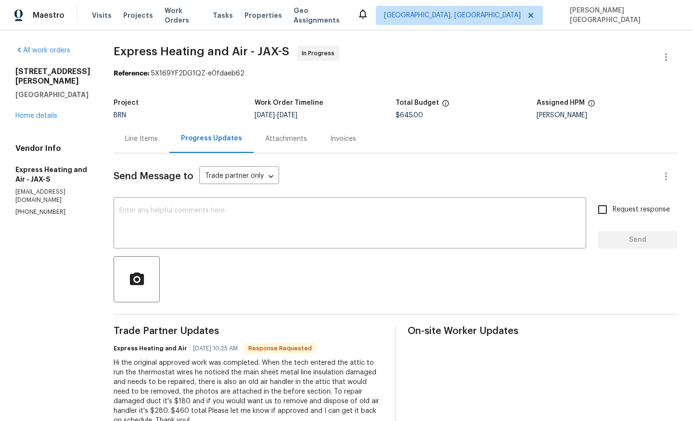
scroll to position [69, 0]
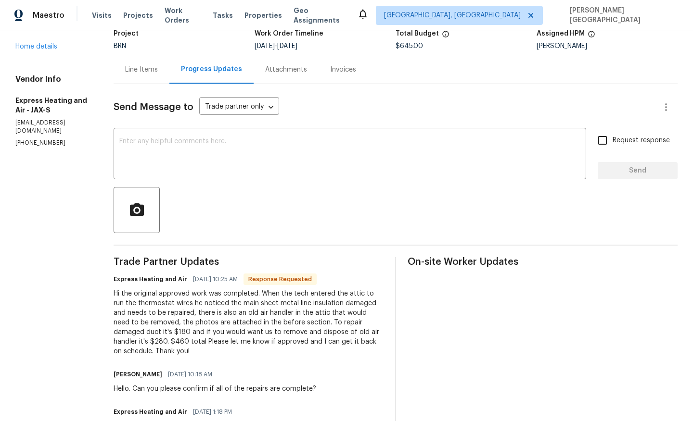
click at [146, 340] on div "Hi the original approved work was completed. When the tech entered the attic to…" at bounding box center [249, 322] width 270 height 67
copy div "460"
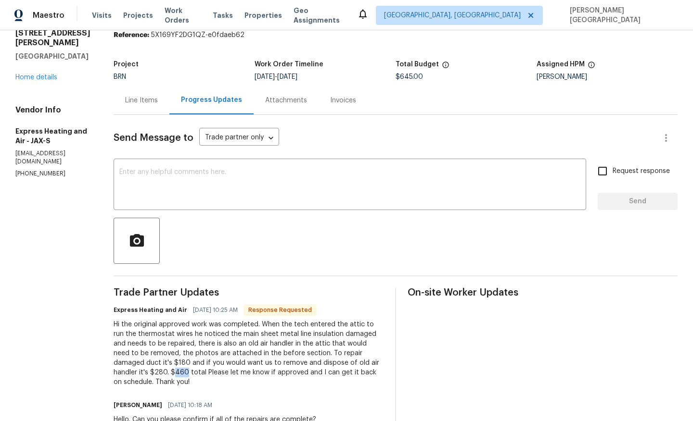
scroll to position [0, 0]
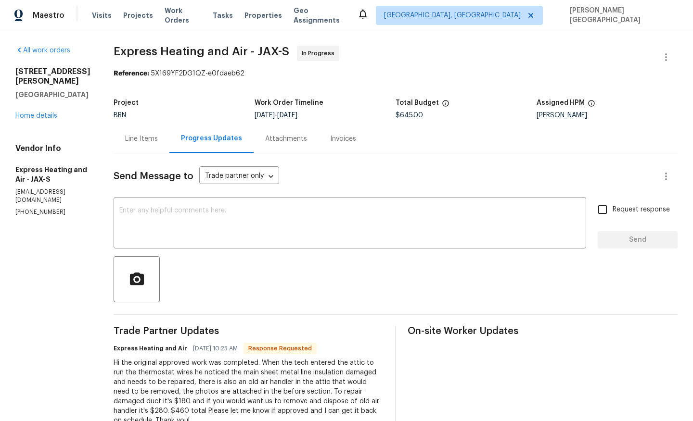
click at [147, 135] on div "Line Items" at bounding box center [141, 139] width 33 height 10
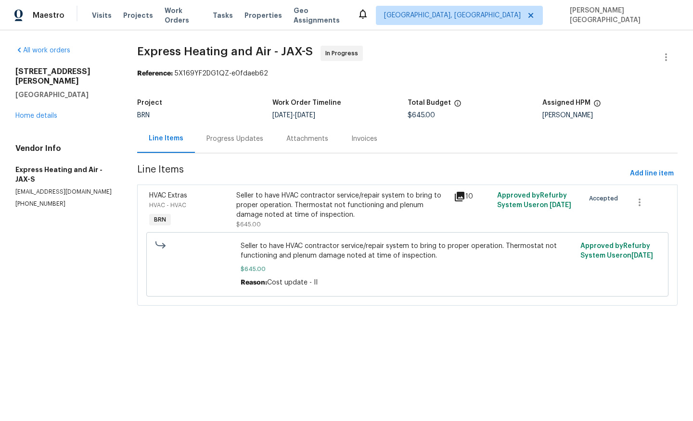
click at [278, 212] on div "Seller to have HVAC contractor service/repair system to bring to proper operati…" at bounding box center [342, 205] width 212 height 29
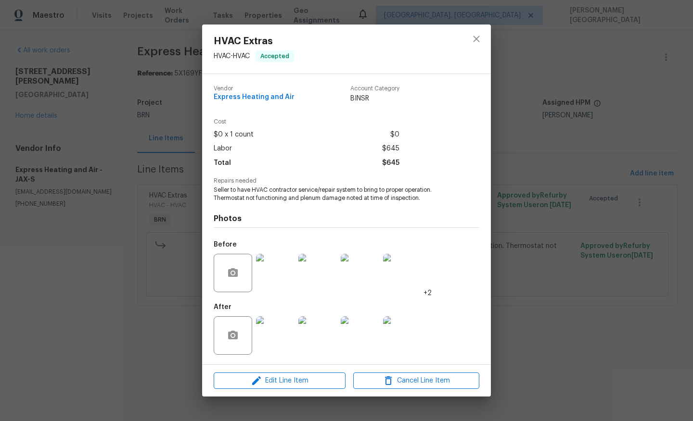
click at [521, 262] on div "HVAC Extras HVAC - HVAC Accepted Vendor Express Heating and Air Account Categor…" at bounding box center [346, 210] width 693 height 421
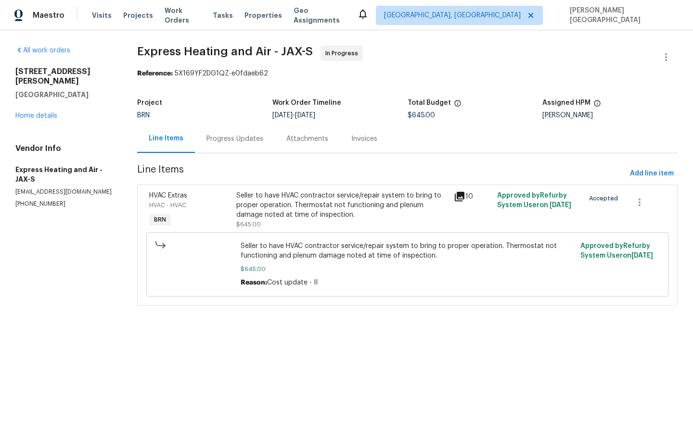
click at [232, 138] on div "Progress Updates" at bounding box center [234, 139] width 57 height 10
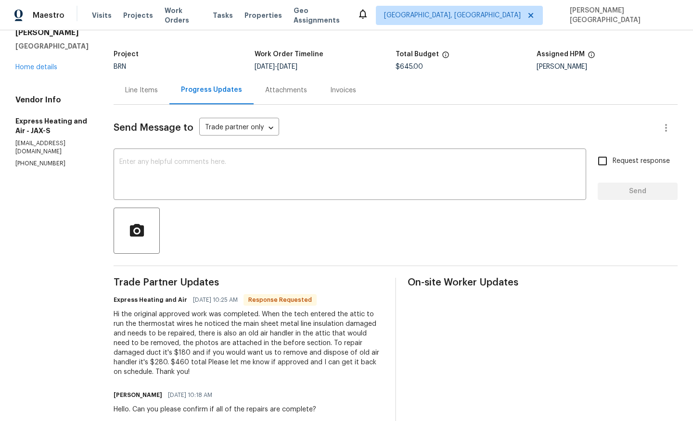
scroll to position [28, 0]
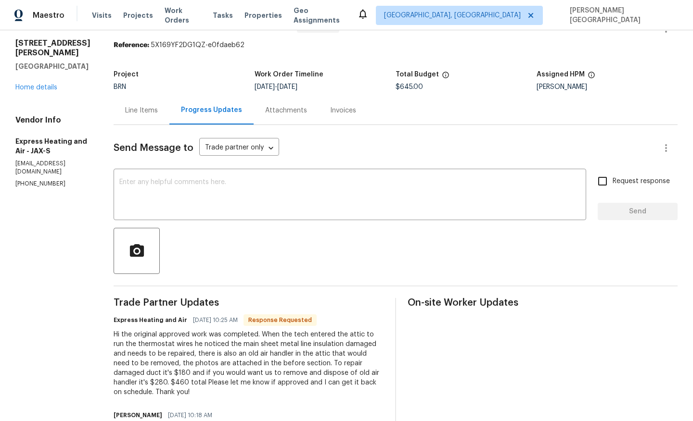
click at [51, 180] on p "[PHONE_NUMBER]" at bounding box center [52, 184] width 75 height 8
copy p "[PHONE_NUMBER]"
click at [148, 115] on div "Line Items" at bounding box center [142, 110] width 56 height 28
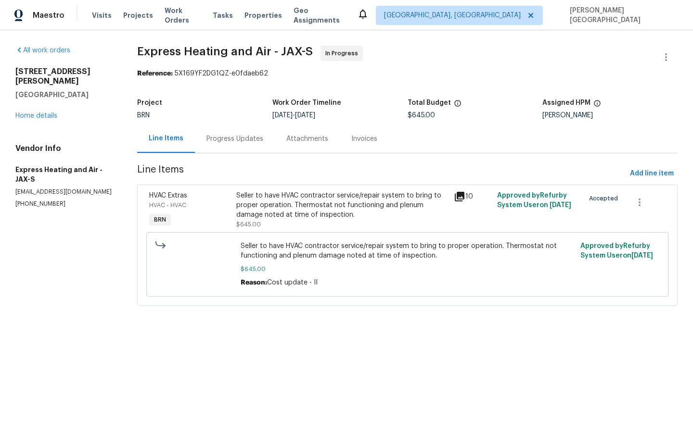
click at [218, 137] on div "Progress Updates" at bounding box center [234, 139] width 57 height 10
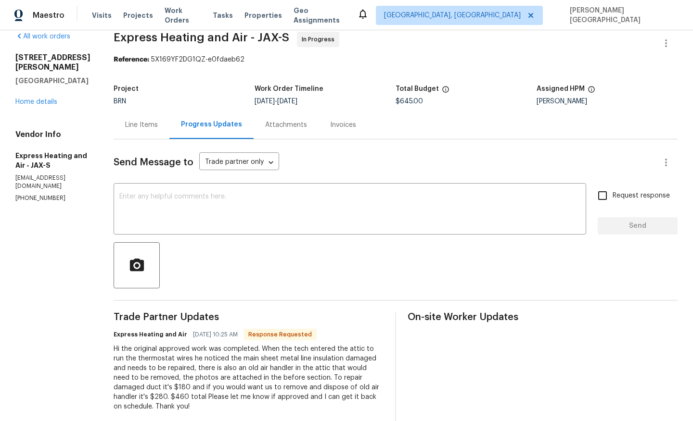
scroll to position [15, 0]
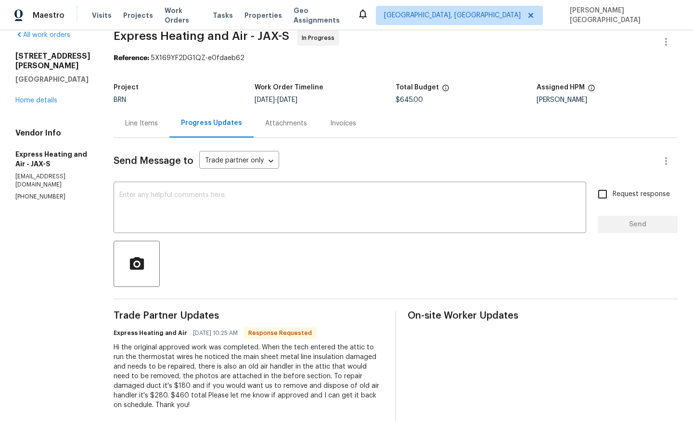
click at [141, 130] on div "Line Items" at bounding box center [142, 123] width 56 height 28
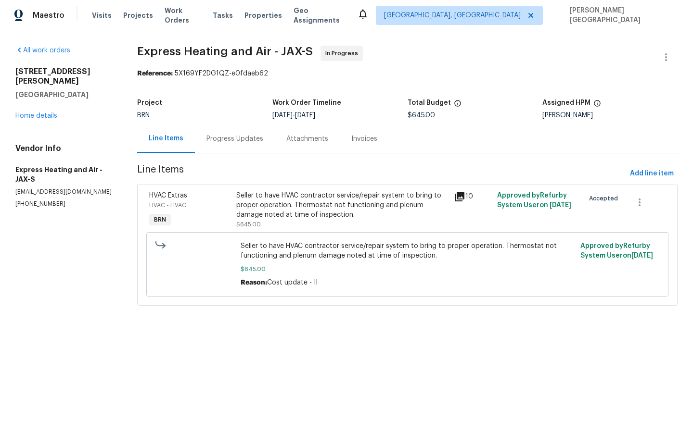
click at [324, 199] on div "Seller to have HVAC contractor service/repair system to bring to proper operati…" at bounding box center [342, 205] width 212 height 29
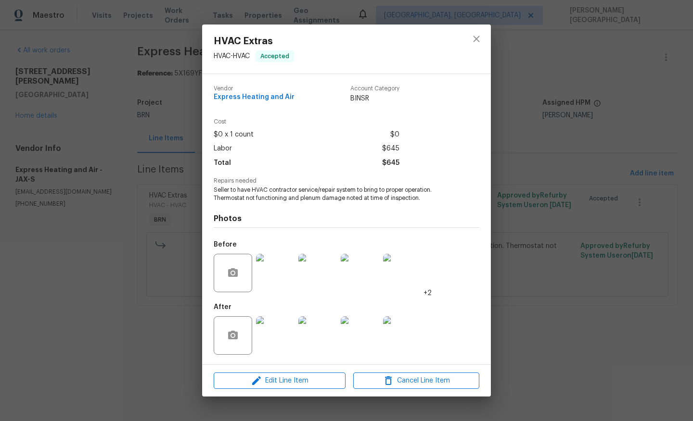
click at [270, 340] on img at bounding box center [275, 336] width 38 height 38
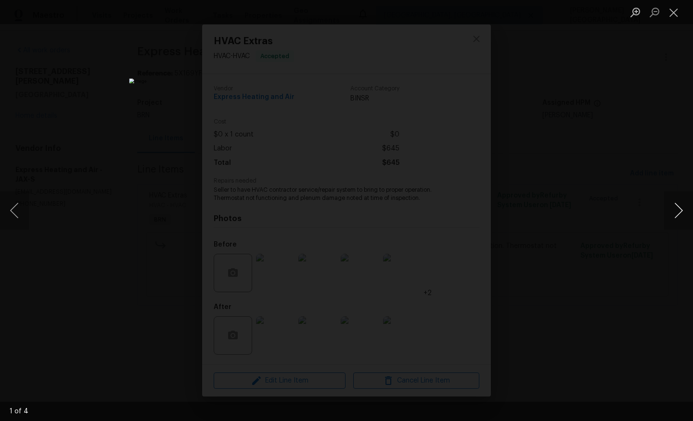
click at [676, 207] on button "Next image" at bounding box center [678, 210] width 29 height 38
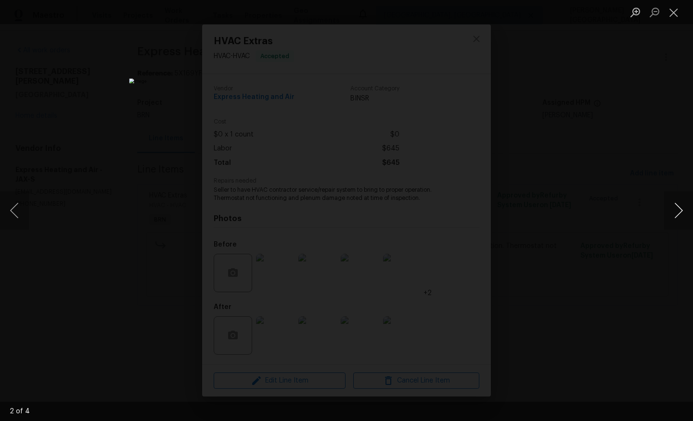
click at [676, 207] on button "Next image" at bounding box center [678, 210] width 29 height 38
click at [632, 110] on div "Lightbox" at bounding box center [346, 210] width 693 height 421
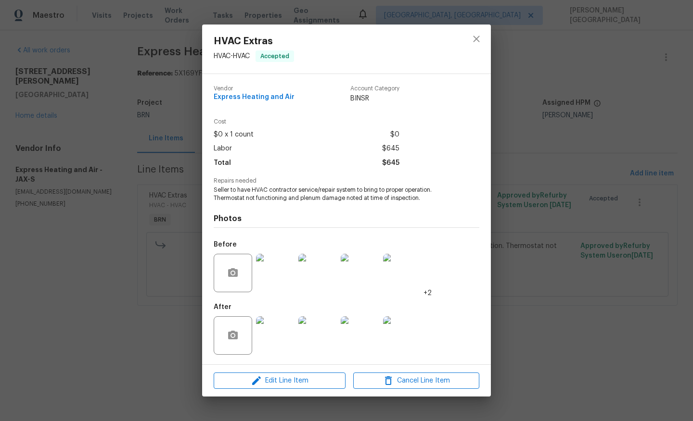
click at [527, 271] on div "HVAC Extras HVAC - HVAC Accepted Vendor Express Heating and Air Account Categor…" at bounding box center [346, 210] width 693 height 421
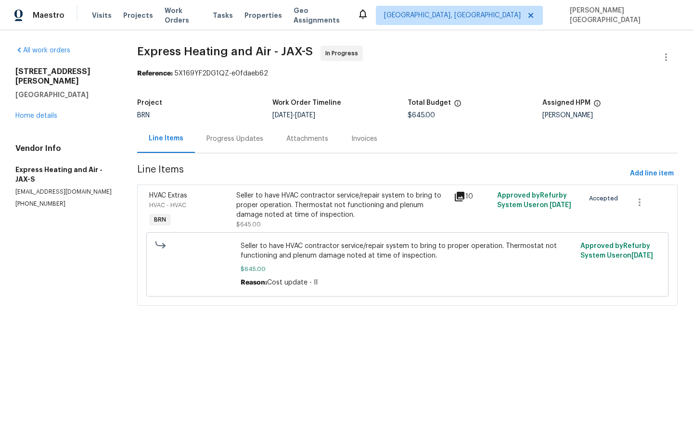
click at [249, 142] on div "Progress Updates" at bounding box center [234, 139] width 57 height 10
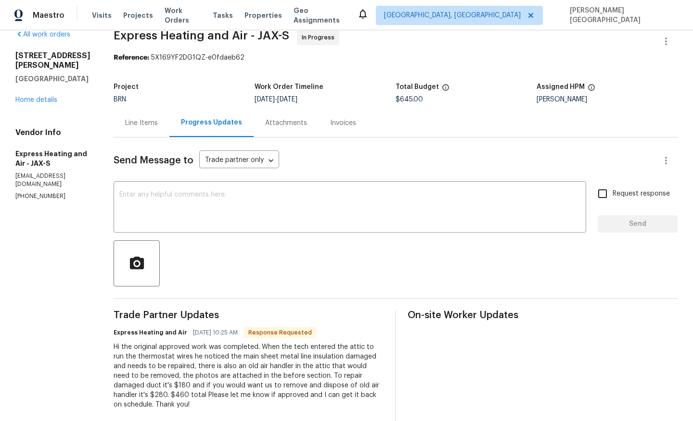
scroll to position [19, 0]
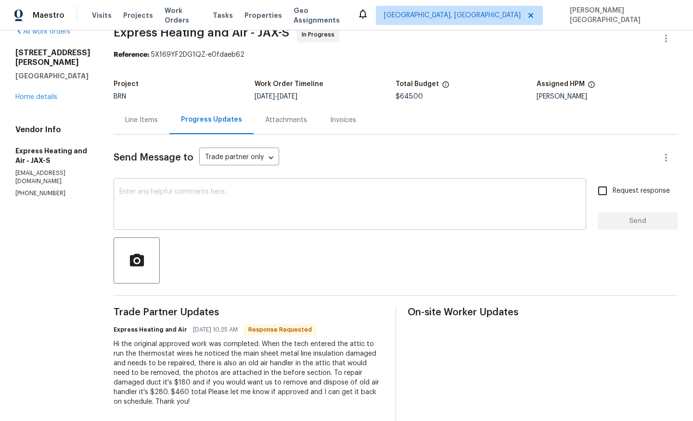
click at [204, 225] on div "x ​" at bounding box center [350, 205] width 472 height 49
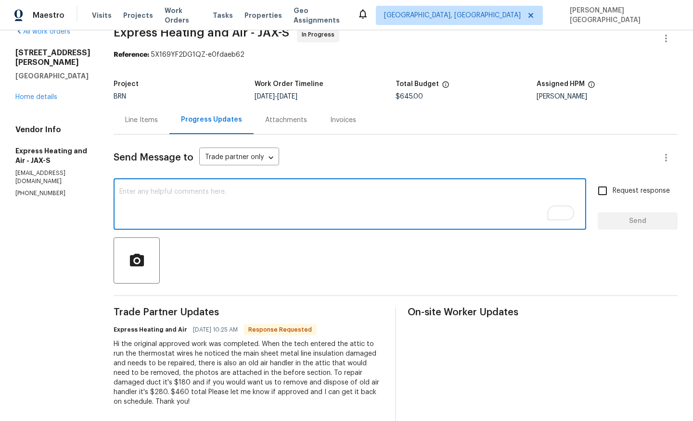
click at [154, 127] on div "Line Items" at bounding box center [142, 120] width 56 height 28
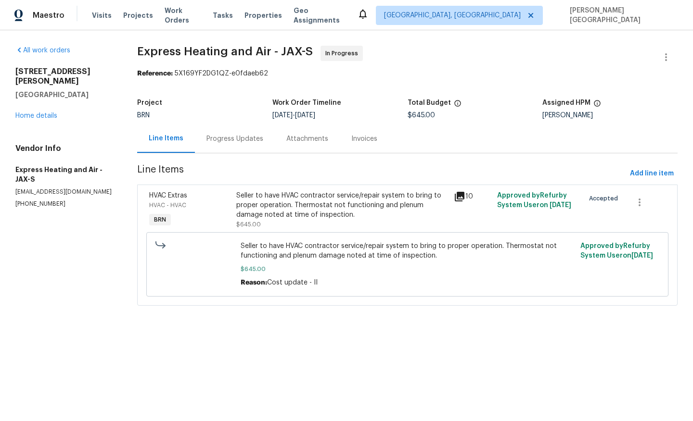
click at [275, 215] on div "Seller to have HVAC contractor service/repair system to bring to proper operati…" at bounding box center [342, 205] width 212 height 29
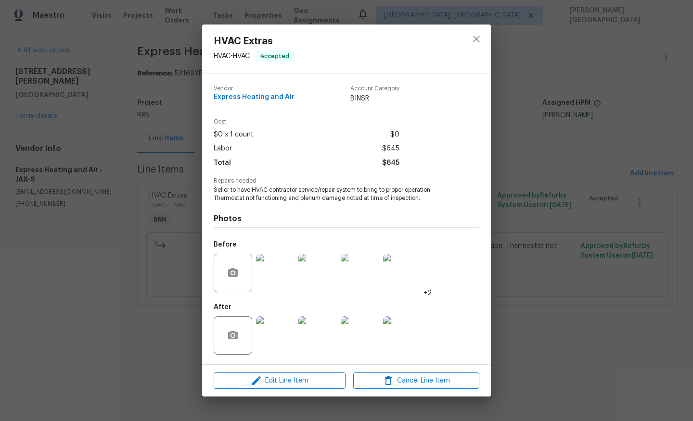
click at [273, 325] on img at bounding box center [275, 336] width 38 height 38
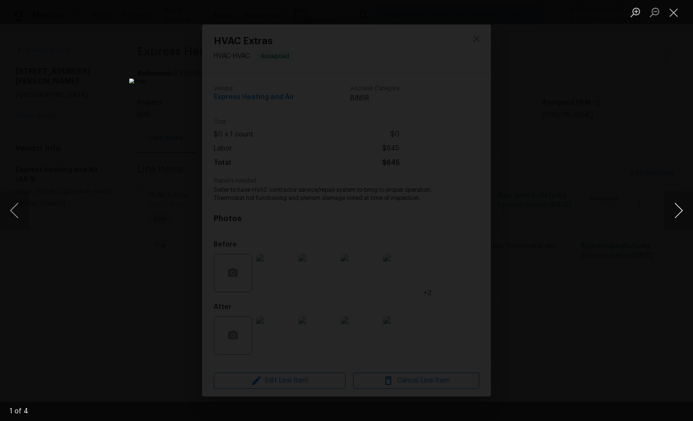
click at [679, 216] on button "Next image" at bounding box center [678, 210] width 29 height 38
click at [680, 216] on button "Next image" at bounding box center [678, 210] width 29 height 38
click at [632, 168] on div "Lightbox" at bounding box center [346, 210] width 693 height 421
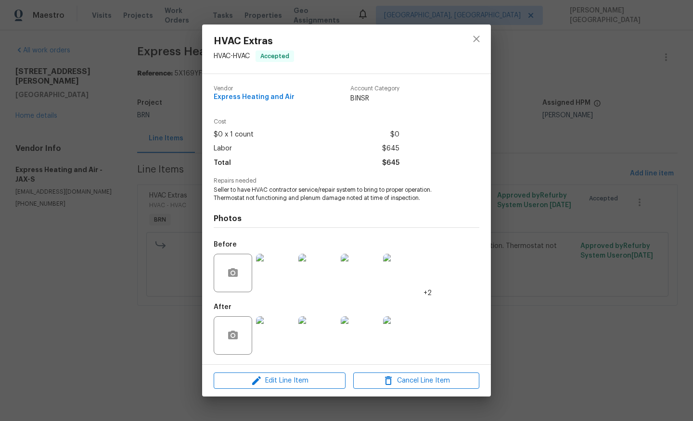
click at [589, 157] on div "HVAC Extras HVAC - HVAC Accepted Vendor Express Heating and Air Account Categor…" at bounding box center [346, 210] width 693 height 421
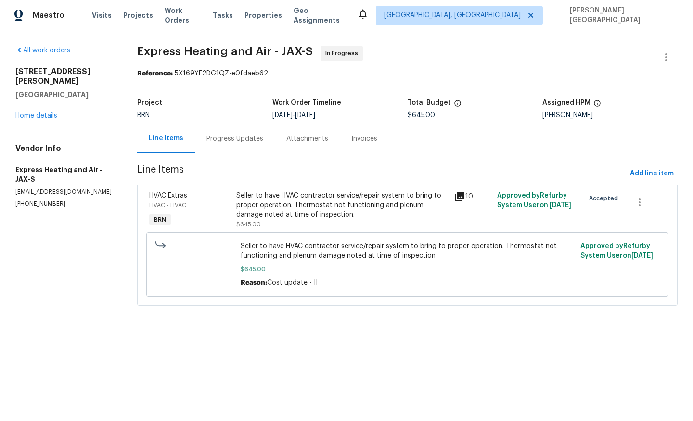
click at [241, 147] on div "Progress Updates" at bounding box center [235, 139] width 80 height 28
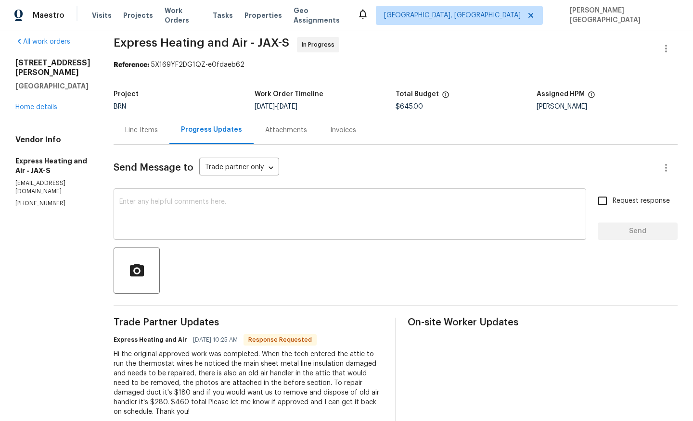
scroll to position [9, 0]
drag, startPoint x: 155, startPoint y: 401, endPoint x: 139, endPoint y: 402, distance: 15.9
click at [139, 402] on div "Hi the original approved work was completed. When the tech entered the attic to…" at bounding box center [249, 382] width 270 height 67
click at [147, 129] on div "Line Items" at bounding box center [141, 130] width 33 height 10
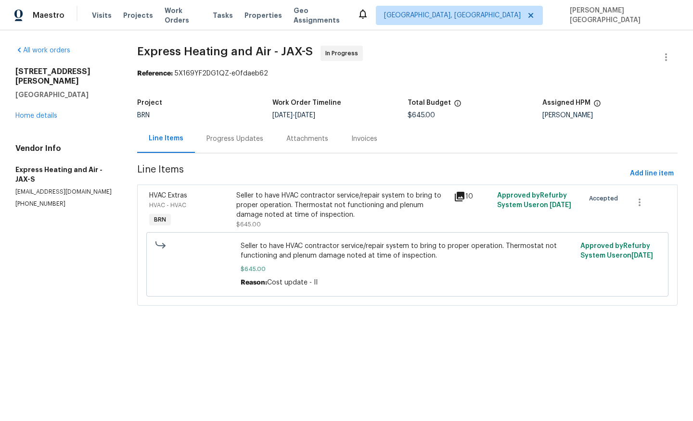
click at [227, 143] on div "Progress Updates" at bounding box center [234, 139] width 57 height 10
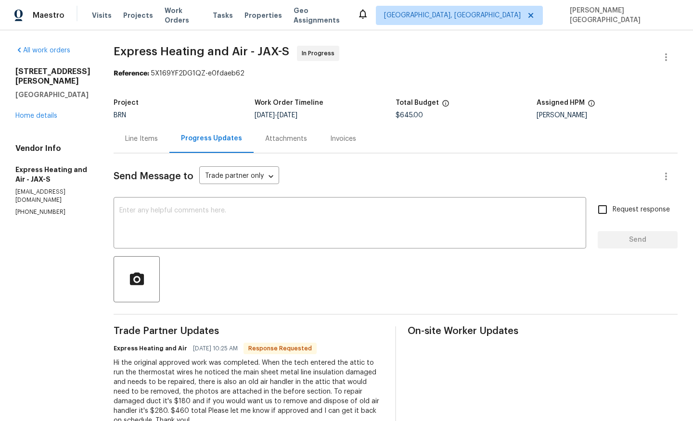
click at [150, 126] on div "Line Items" at bounding box center [142, 139] width 56 height 28
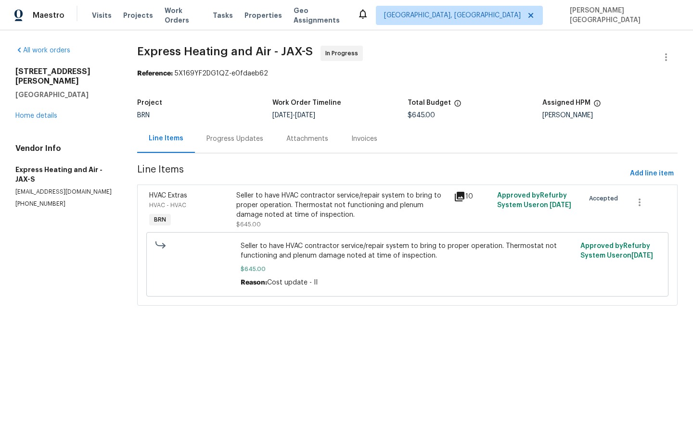
click at [232, 137] on div "Progress Updates" at bounding box center [234, 139] width 57 height 10
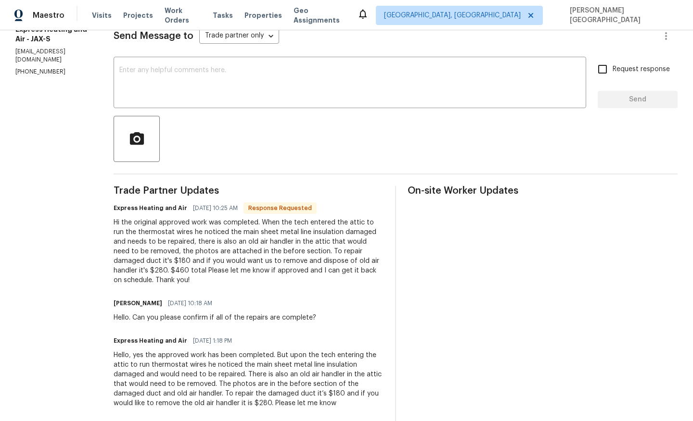
scroll to position [83, 0]
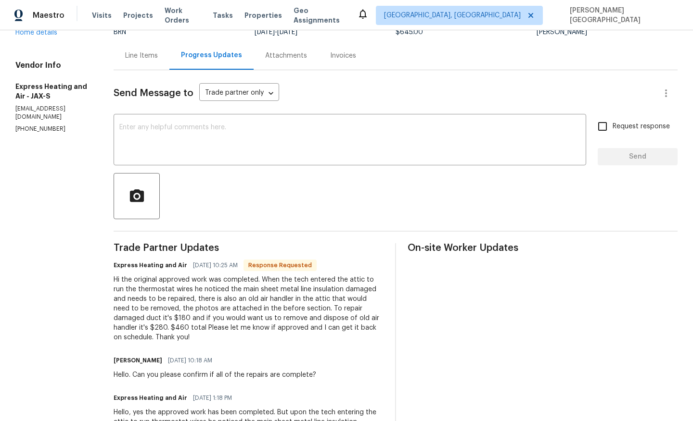
click at [152, 64] on div "Line Items" at bounding box center [142, 55] width 56 height 28
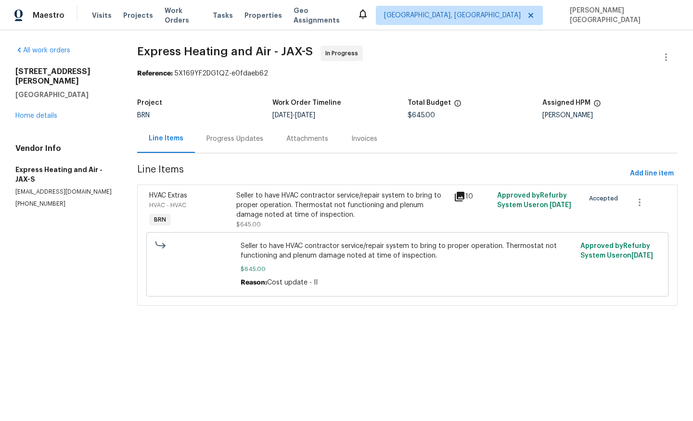
click at [241, 144] on div "Progress Updates" at bounding box center [235, 139] width 80 height 28
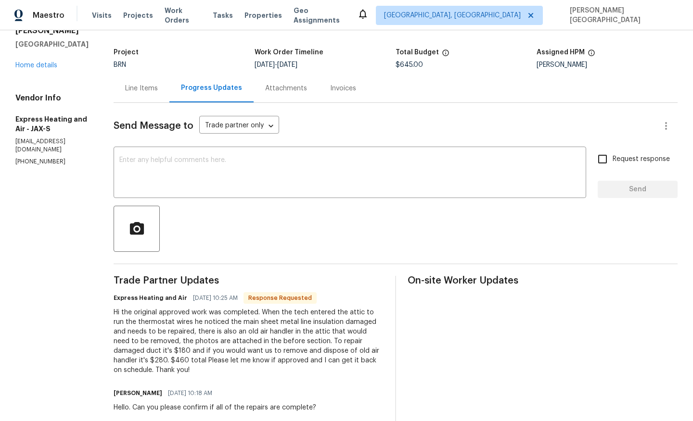
scroll to position [52, 0]
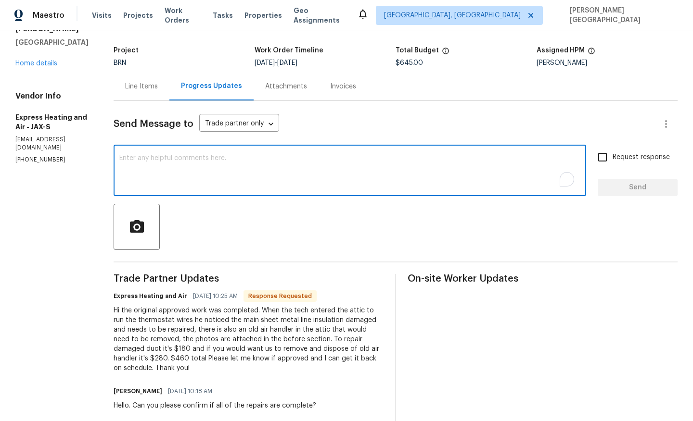
click at [188, 161] on textarea "To enrich screen reader interactions, please activate Accessibility in Grammarl…" at bounding box center [349, 172] width 461 height 34
click at [353, 162] on textarea "As discussed, please have the work completed and update tomorrow" at bounding box center [349, 172] width 461 height 34
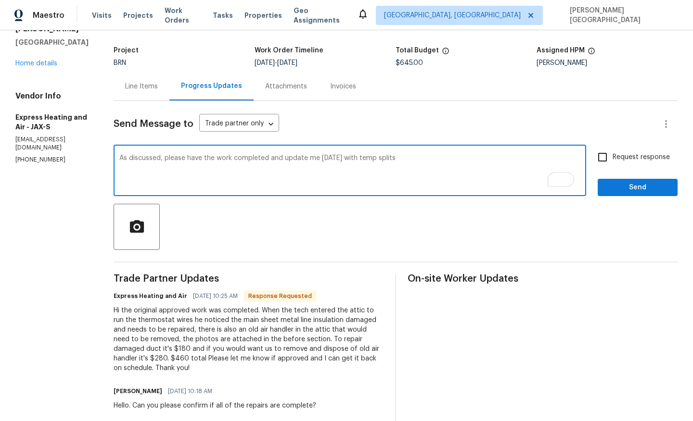
click at [425, 160] on textarea "As discussed, please have the work completed and update me tomorrow with temp s…" at bounding box center [349, 172] width 461 height 34
type textarea "As discussed, please have the work completed and update me tomorrow with the te…"
click at [601, 161] on input "Request response" at bounding box center [602, 157] width 20 height 20
checkbox input "true"
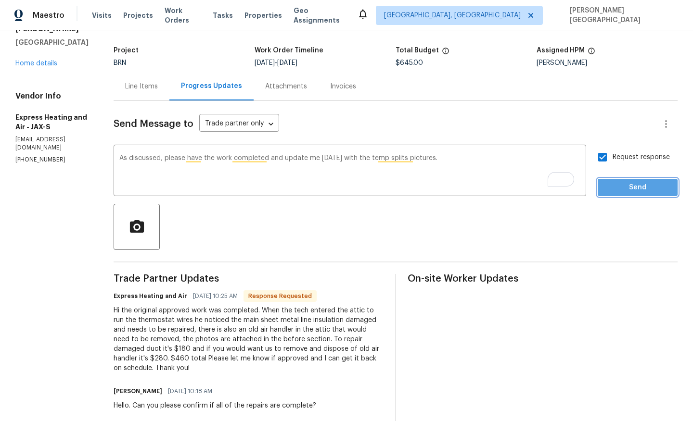
click at [612, 180] on button "Send" at bounding box center [638, 188] width 80 height 18
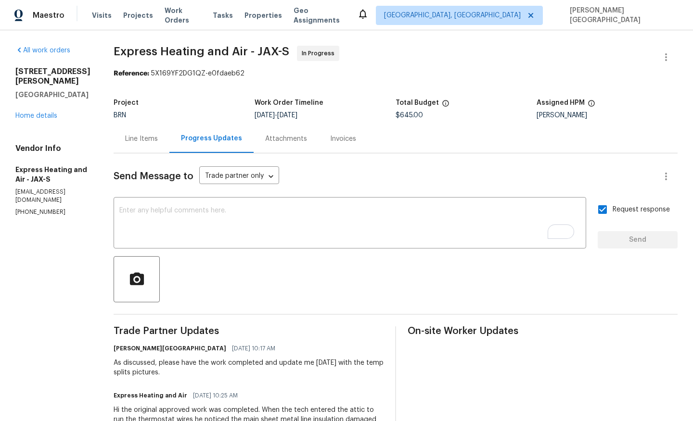
click at [137, 50] on span "Express Heating and Air - JAX-S" at bounding box center [202, 52] width 176 height 12
click at [178, 50] on span "Express Heating and Air - JAX-S" at bounding box center [202, 52] width 176 height 12
copy span "Express Heating"
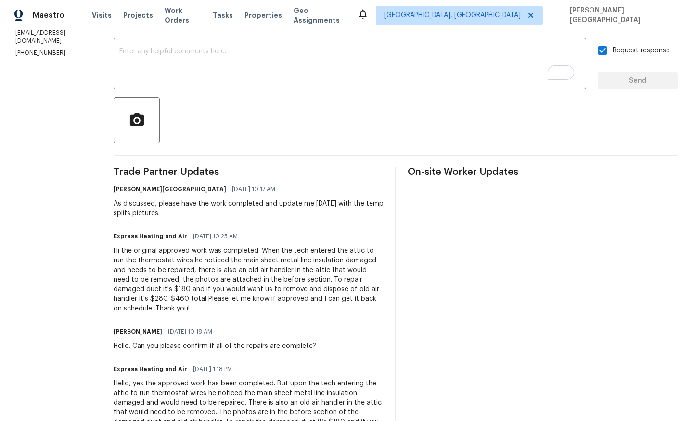
scroll to position [175, 0]
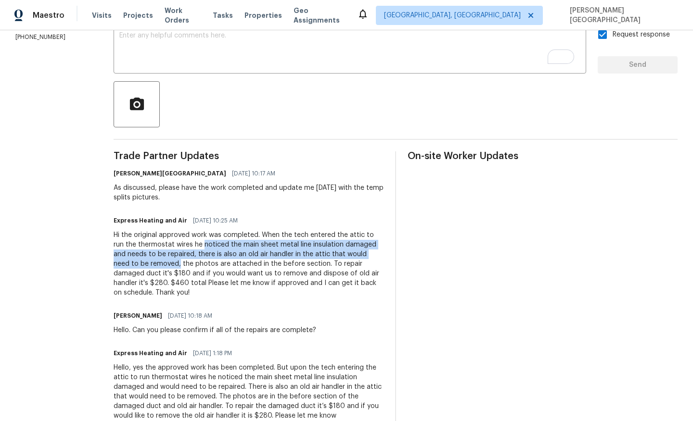
drag, startPoint x: 209, startPoint y: 244, endPoint x: 164, endPoint y: 263, distance: 48.5
click at [164, 263] on div "Hi the original approved work was completed. When the tech entered the attic to…" at bounding box center [249, 263] width 270 height 67
copy div "noticed the main sheet metal line insulation damaged and needs to be repaired, …"
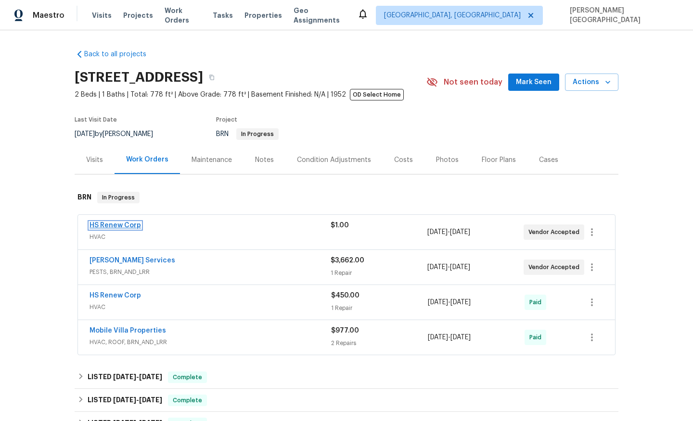
click at [130, 223] on link "HS Renew Corp" at bounding box center [114, 225] width 51 height 7
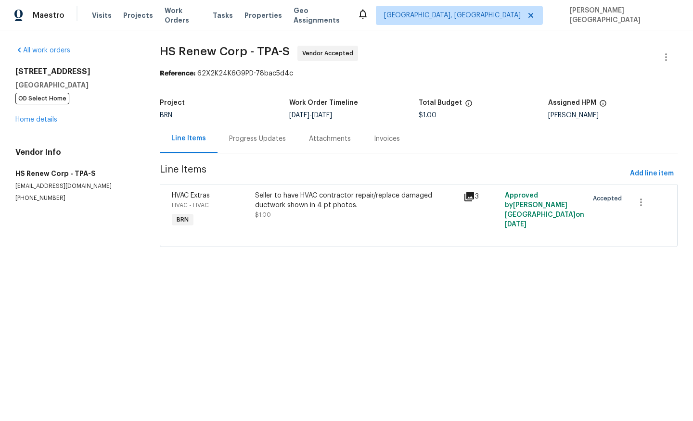
click at [257, 140] on div "Progress Updates" at bounding box center [257, 139] width 57 height 10
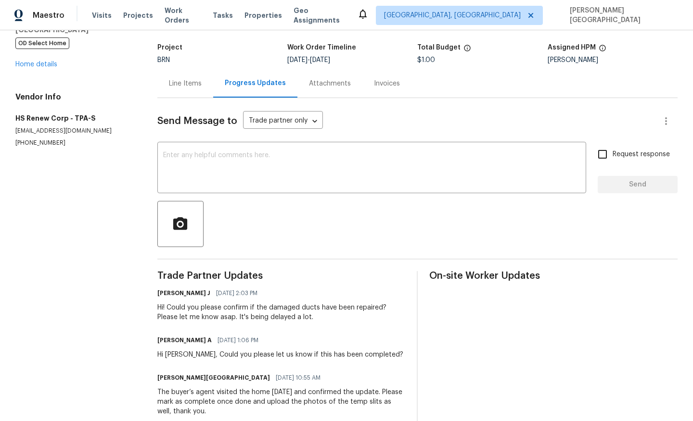
scroll to position [64, 0]
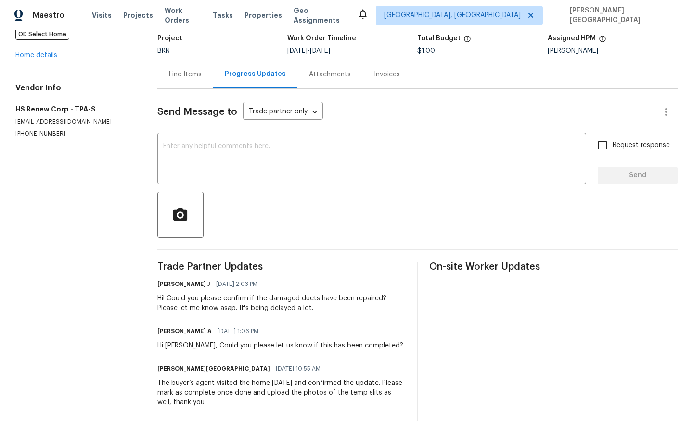
click at [48, 138] on p "[PHONE_NUMBER]" at bounding box center [74, 134] width 119 height 8
copy p "[PHONE_NUMBER]"
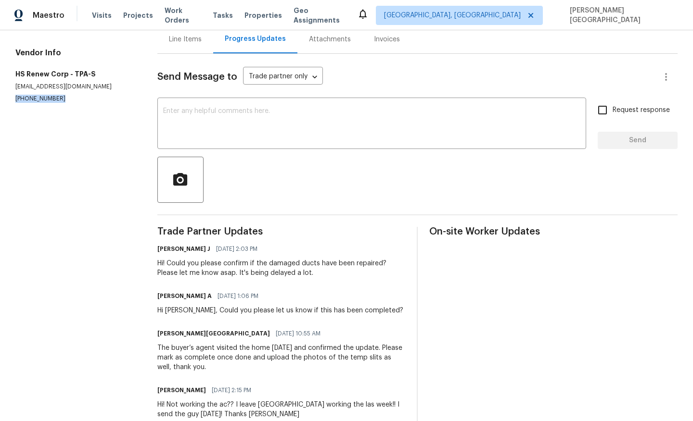
scroll to position [0, 0]
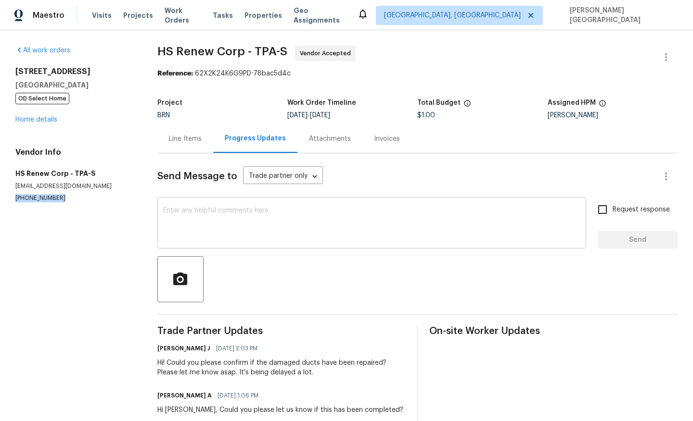
click at [204, 222] on textarea at bounding box center [371, 224] width 417 height 34
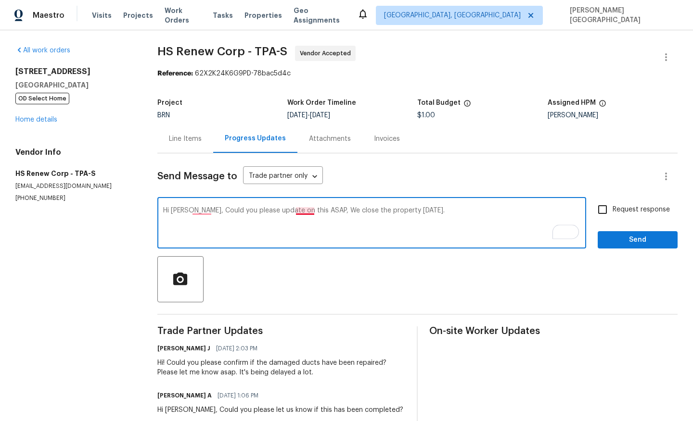
click at [313, 211] on textarea "Hi [PERSON_NAME], Could you please update on this ASAP, We close the property […" at bounding box center [371, 224] width 417 height 34
type textarea "Hi Maria, could you please update on this ASAP? We close the property today."
click at [607, 208] on input "Request response" at bounding box center [602, 210] width 20 height 20
checkbox input "true"
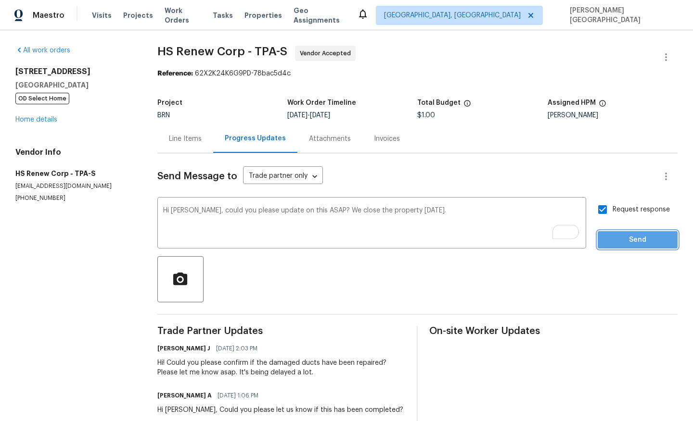
click at [618, 248] on button "Send" at bounding box center [638, 240] width 80 height 18
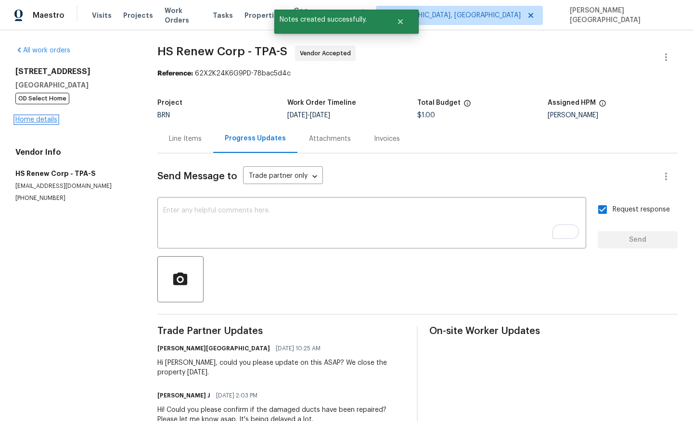
click at [54, 121] on link "Home details" at bounding box center [36, 119] width 42 height 7
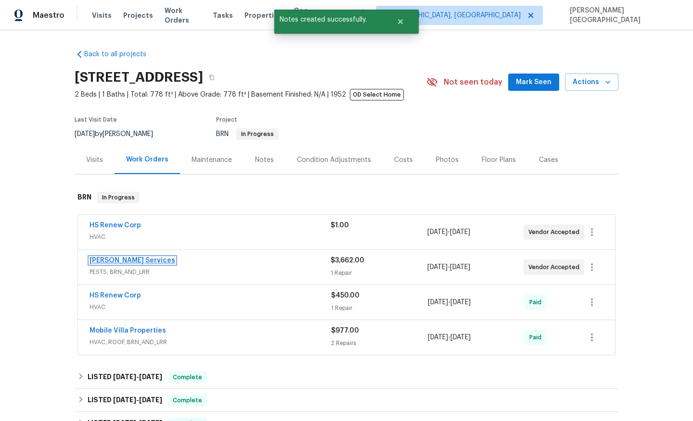
click at [126, 261] on link "Massey Services" at bounding box center [132, 260] width 86 height 7
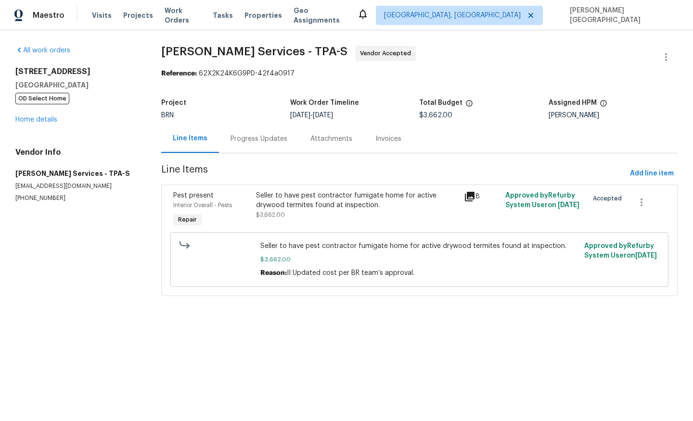
click at [257, 141] on div "Progress Updates" at bounding box center [258, 139] width 57 height 10
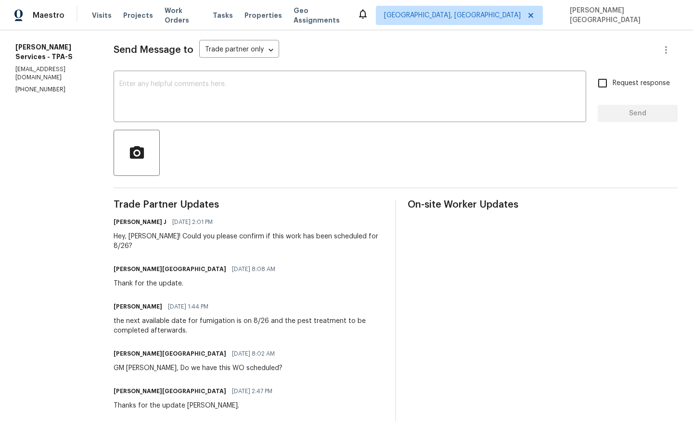
scroll to position [89, 0]
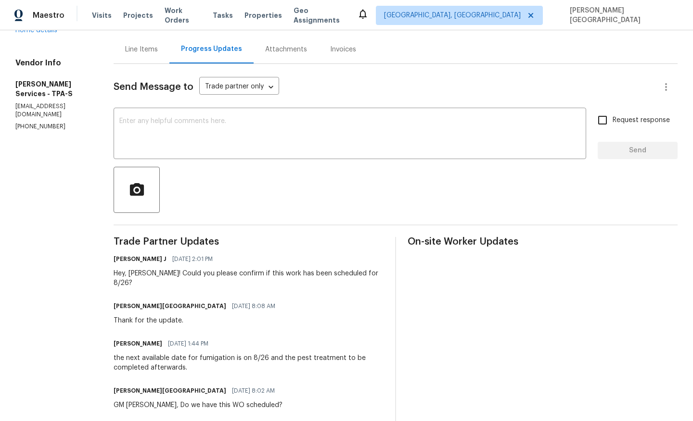
click at [34, 123] on p "(407) 645-2500" at bounding box center [52, 127] width 75 height 8
copy p "(407) 645-2500"
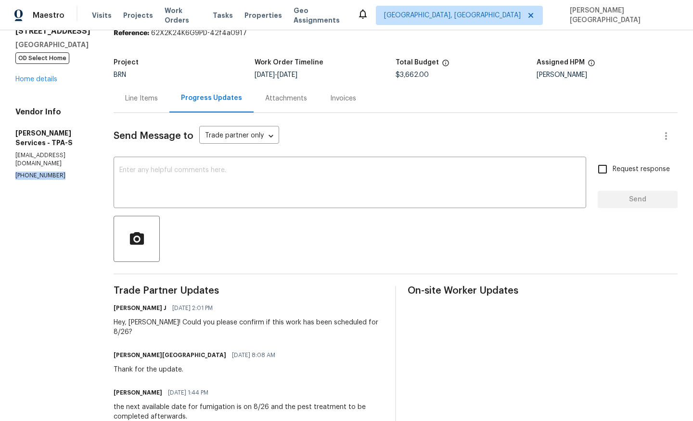
scroll to position [0, 0]
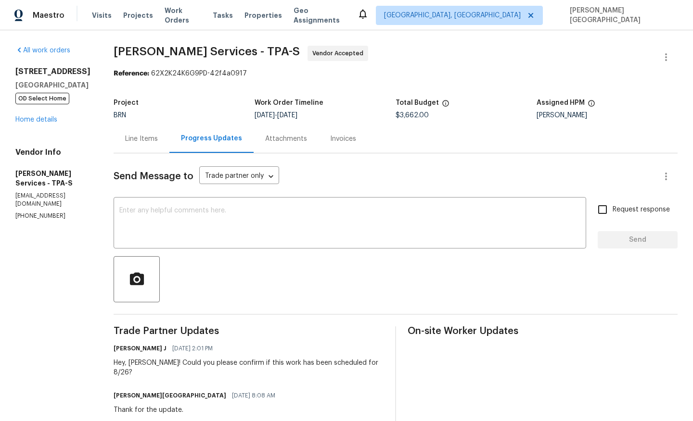
click at [164, 144] on div "Line Items" at bounding box center [142, 139] width 56 height 28
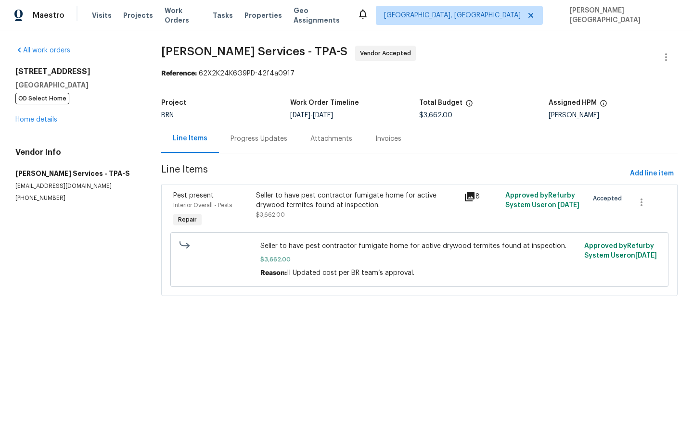
click at [265, 138] on div "Progress Updates" at bounding box center [258, 139] width 57 height 10
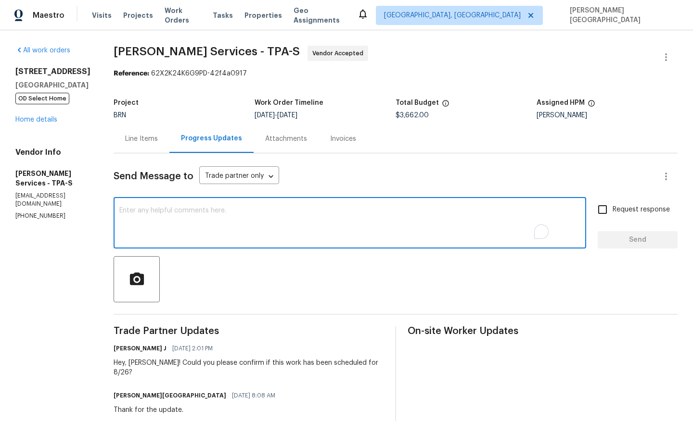
click at [171, 220] on textarea "To enrich screen reader interactions, please activate Accessibility in Grammarl…" at bounding box center [349, 224] width 461 height 34
type textarea "Hi Tisha, Are you on site today?"
click at [623, 211] on span "Request response" at bounding box center [640, 210] width 57 height 10
click at [612, 211] on input "Request response" at bounding box center [602, 210] width 20 height 20
checkbox input "true"
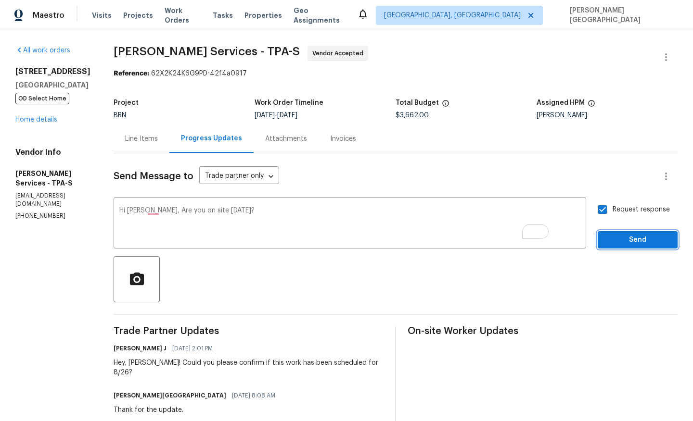
click at [624, 240] on span "Send" at bounding box center [637, 240] width 64 height 12
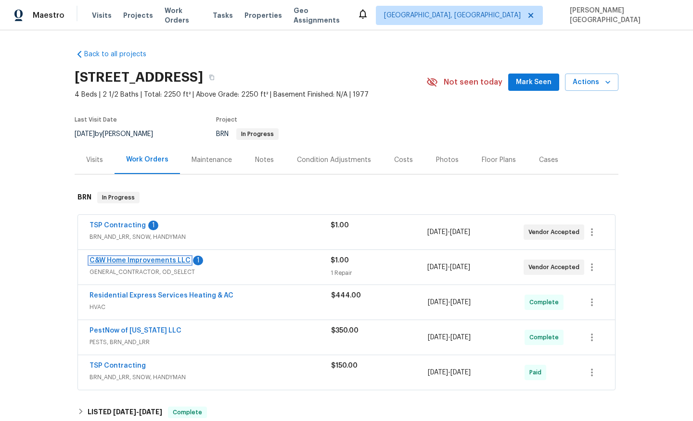
click at [175, 263] on link "C&W Home Improvements LLC" at bounding box center [139, 260] width 101 height 7
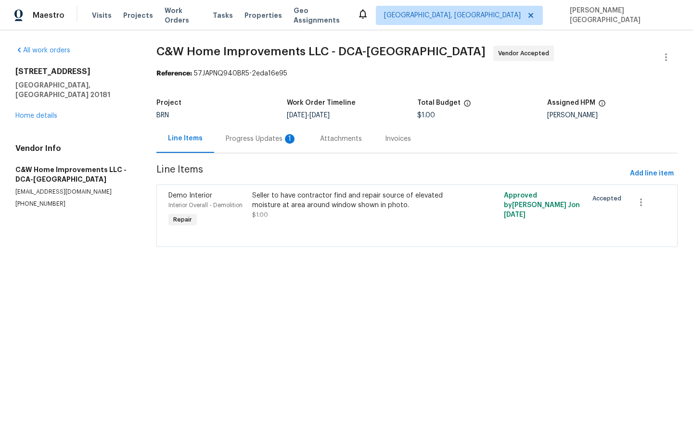
click at [257, 152] on div "Progress Updates 1" at bounding box center [261, 139] width 94 height 28
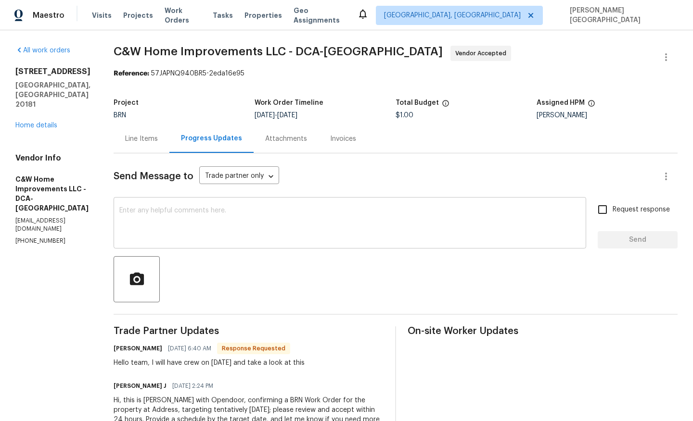
click at [145, 222] on textarea at bounding box center [349, 224] width 461 height 34
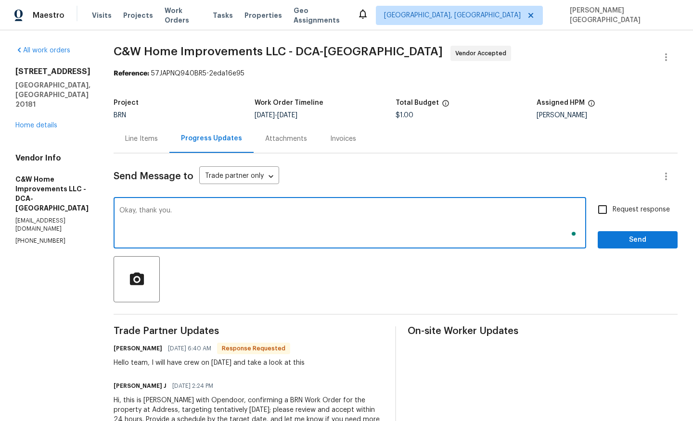
type textarea "Okay, thank you."
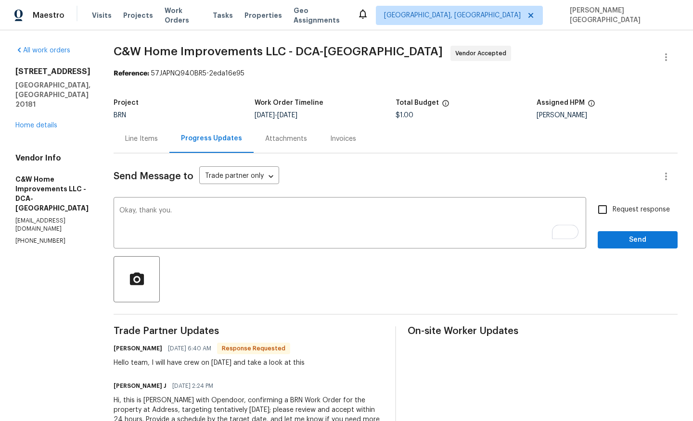
click at [625, 213] on span "Request response" at bounding box center [640, 210] width 57 height 10
click at [612, 213] on input "Request response" at bounding box center [602, 210] width 20 height 20
checkbox input "true"
click at [630, 237] on span "Send" at bounding box center [637, 240] width 64 height 12
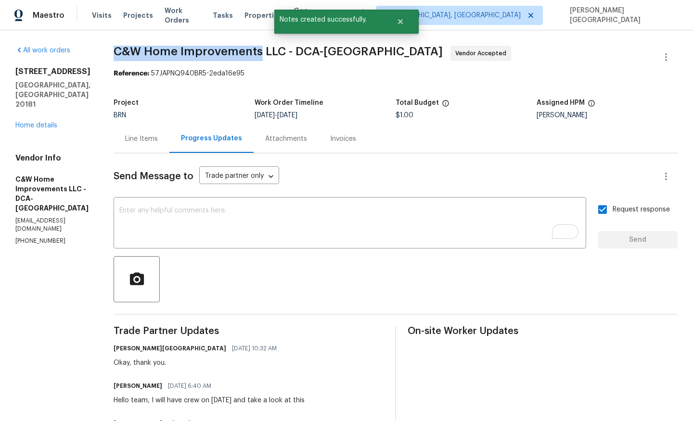
drag, startPoint x: 112, startPoint y: 47, endPoint x: 257, endPoint y: 50, distance: 145.8
click at [257, 50] on div "All work orders 11094 Round Hill Dr Nokesville, VA 20181 Home details Vendor In…" at bounding box center [346, 264] width 693 height 469
copy span "C&W Home Improvement"
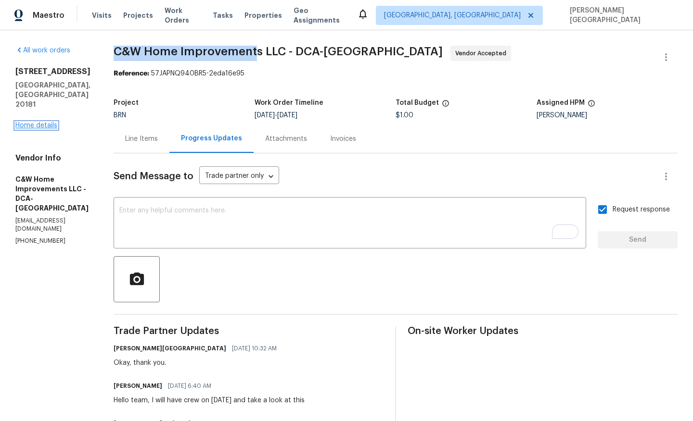
click at [39, 122] on link "Home details" at bounding box center [36, 125] width 42 height 7
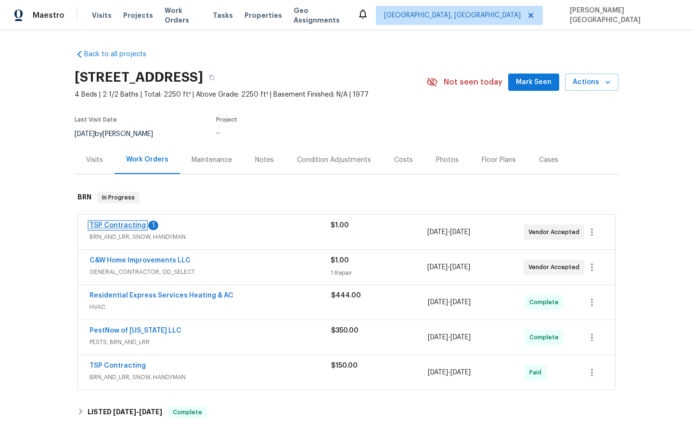
click at [133, 224] on link "TSP Contracting" at bounding box center [117, 225] width 56 height 7
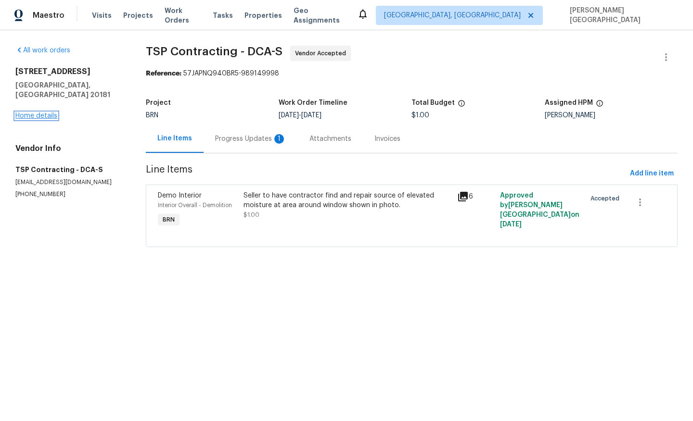
click at [51, 113] on link "Home details" at bounding box center [36, 116] width 42 height 7
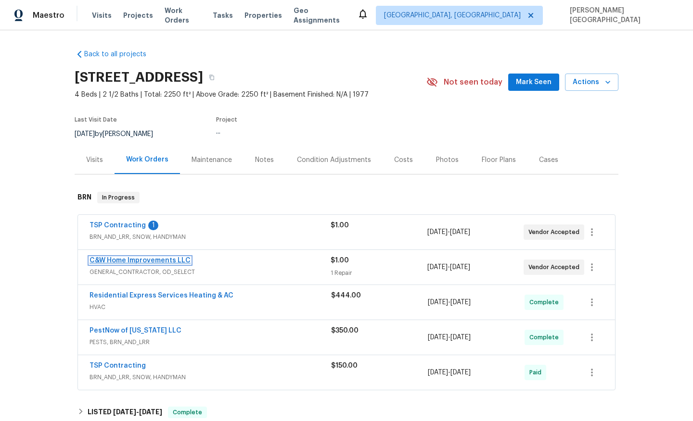
click at [144, 261] on link "C&W Home Improvements LLC" at bounding box center [139, 260] width 101 height 7
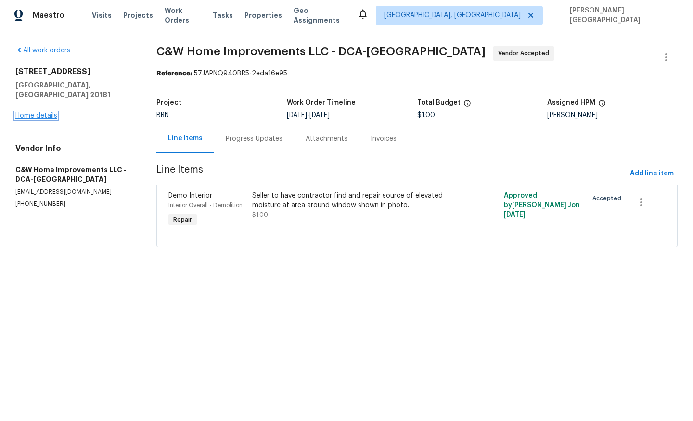
click at [46, 113] on link "Home details" at bounding box center [36, 116] width 42 height 7
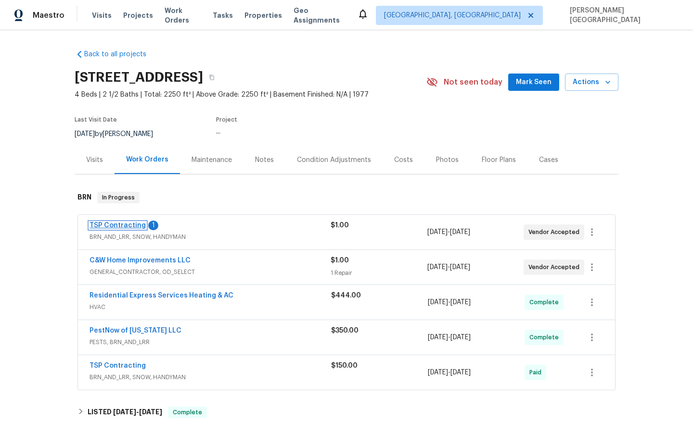
click at [130, 226] on link "TSP Contracting" at bounding box center [117, 225] width 56 height 7
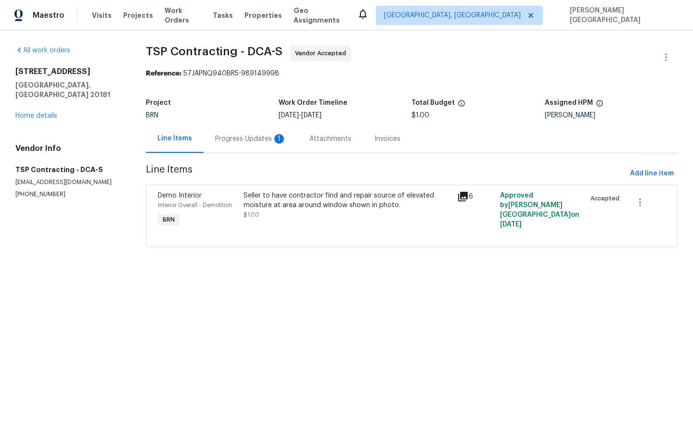
click at [250, 142] on div "Progress Updates 1" at bounding box center [250, 139] width 71 height 10
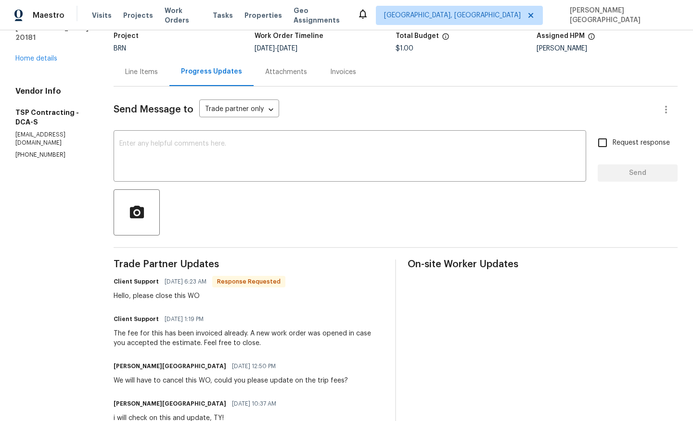
scroll to position [78, 0]
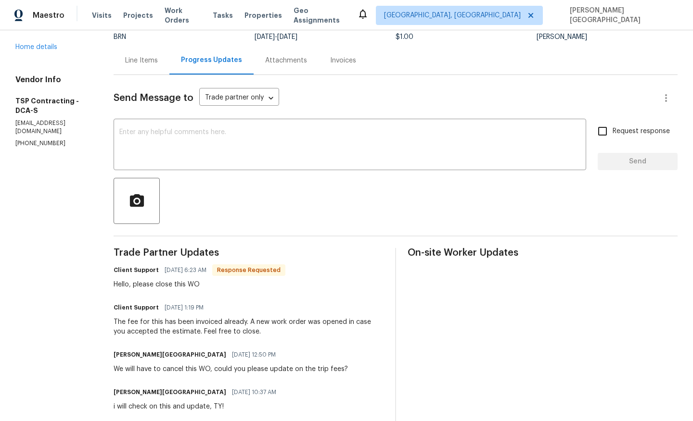
click at [125, 64] on div "Line Items" at bounding box center [141, 61] width 33 height 10
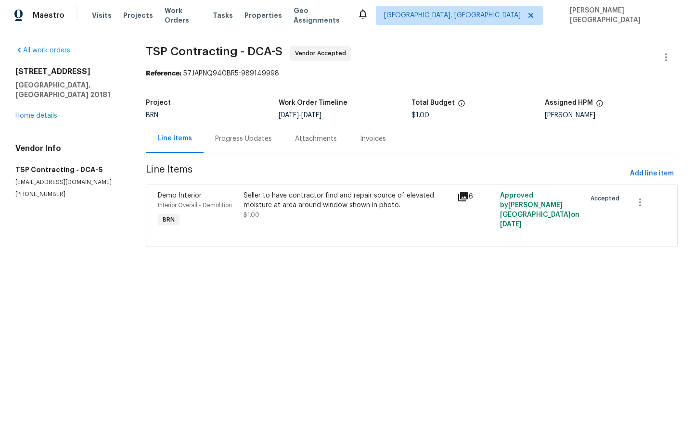
click at [235, 148] on div "Progress Updates" at bounding box center [244, 139] width 80 height 28
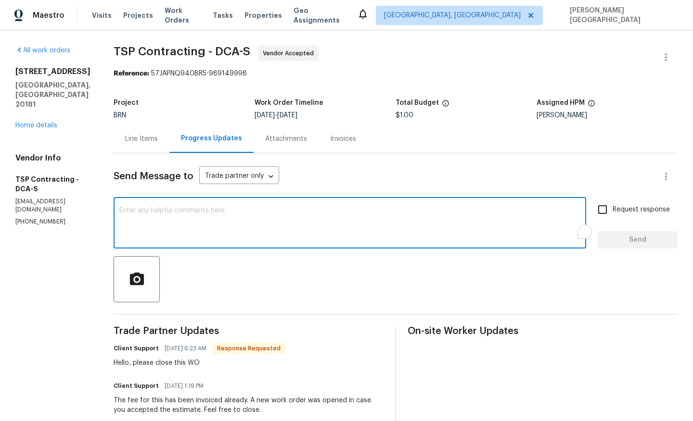
click at [167, 234] on textarea "To enrich screen reader interactions, please activate Accessibility in Grammarl…" at bounding box center [349, 224] width 461 height 34
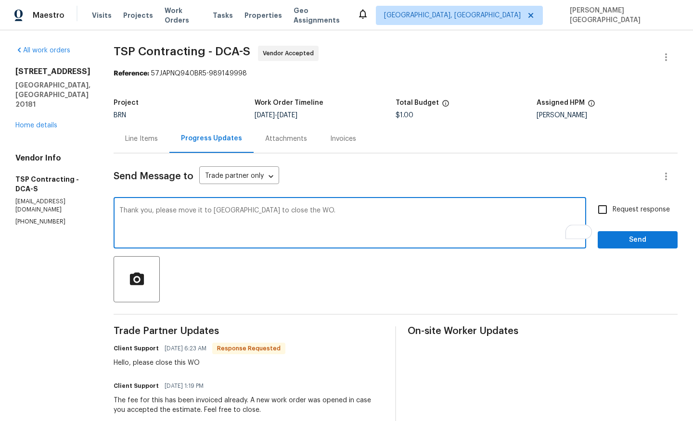
type textarea "Thank you, please move it to QC to close the WO."
click at [604, 214] on input "Request response" at bounding box center [602, 210] width 20 height 20
checkbox input "true"
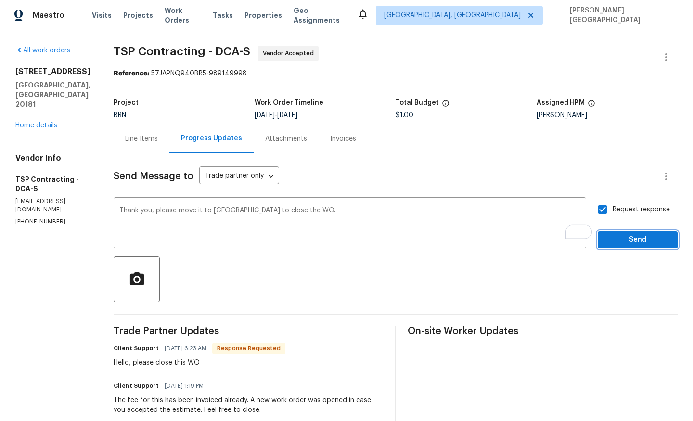
click at [611, 242] on span "Send" at bounding box center [637, 240] width 64 height 12
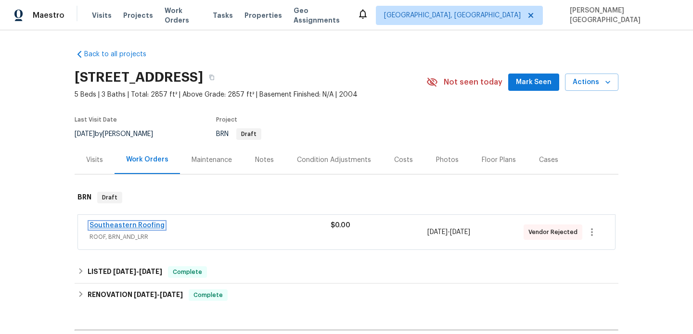
click at [129, 226] on link "Southeastern Roofing" at bounding box center [126, 225] width 75 height 7
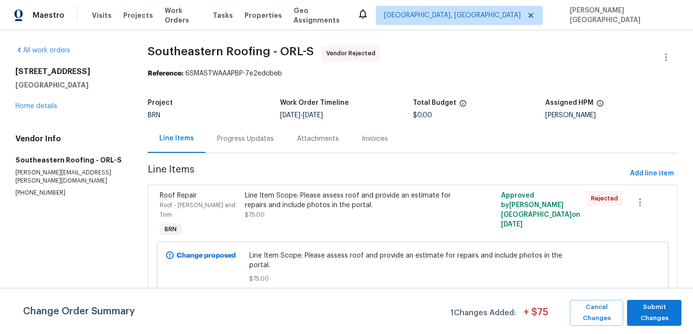
click at [251, 145] on div "Progress Updates" at bounding box center [245, 139] width 80 height 28
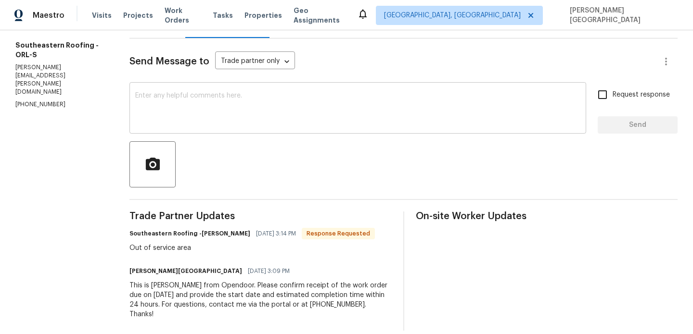
scroll to position [117, 0]
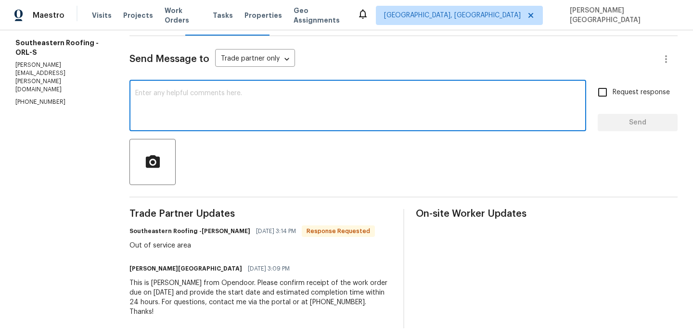
click at [166, 93] on textarea at bounding box center [357, 107] width 445 height 34
type textarea "Okay, thank you!"
click at [625, 90] on span "Request response" at bounding box center [640, 93] width 57 height 10
click at [612, 90] on input "Request response" at bounding box center [602, 92] width 20 height 20
checkbox input "true"
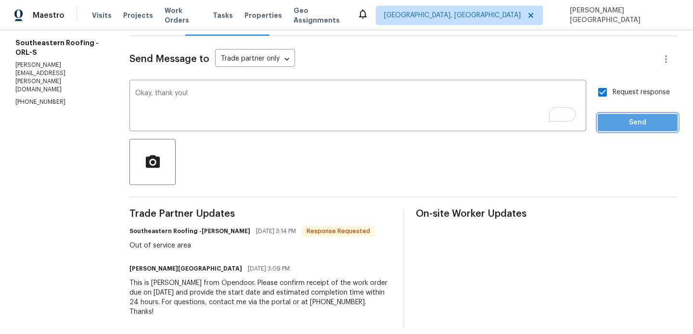
click at [626, 119] on span "Send" at bounding box center [637, 123] width 64 height 12
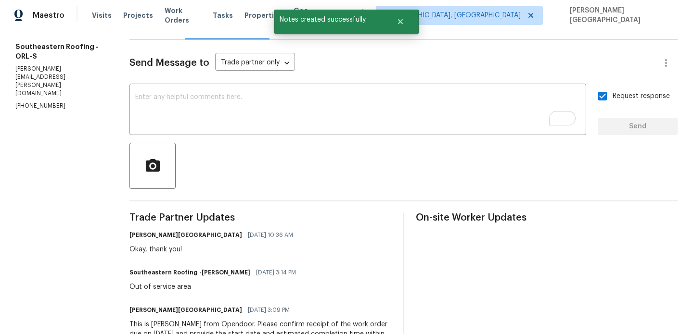
scroll to position [0, 0]
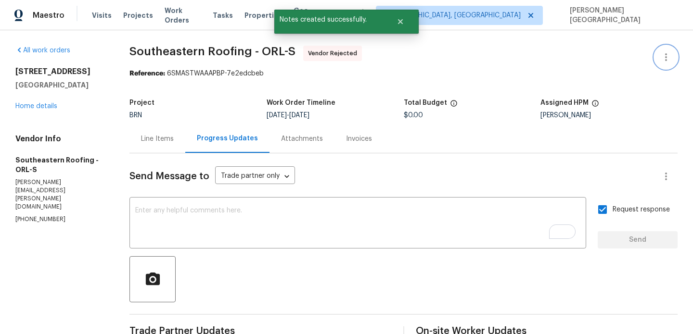
click at [661, 55] on icon "button" at bounding box center [666, 57] width 12 height 12
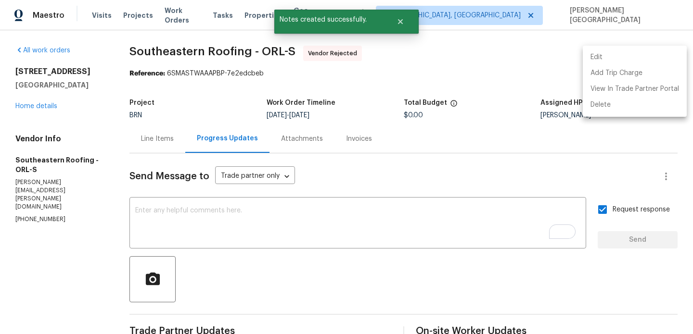
click at [619, 54] on li "Edit" at bounding box center [635, 58] width 104 height 16
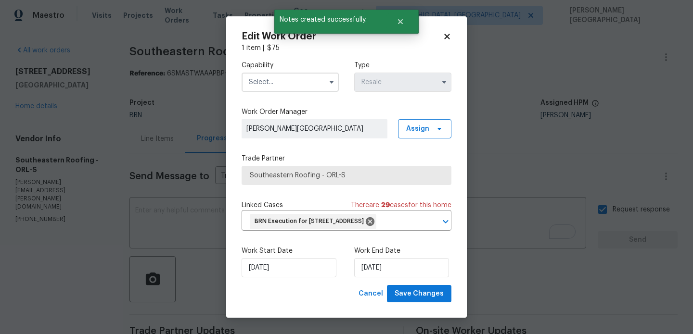
click at [265, 75] on input "text" at bounding box center [290, 82] width 97 height 19
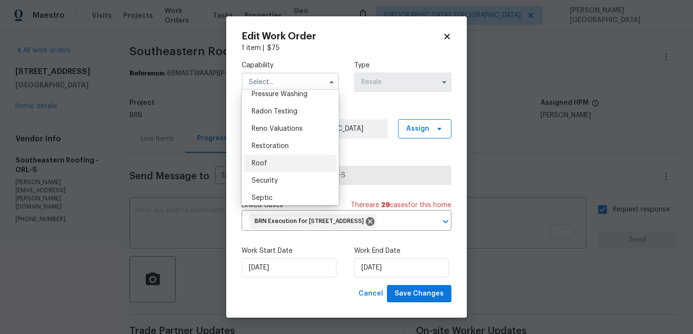
scroll to position [922, 0]
click at [265, 161] on span "Roof" at bounding box center [259, 160] width 15 height 7
type input "Roof"
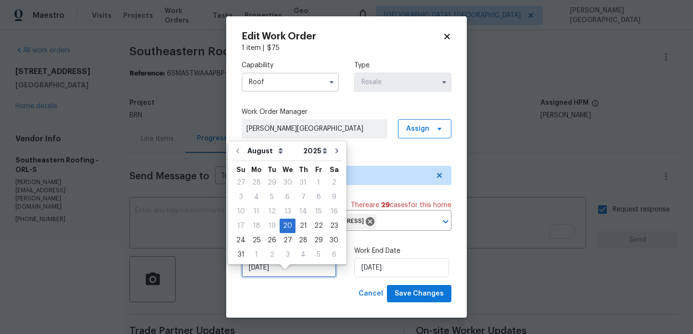
click at [290, 274] on input "8/20/2025" at bounding box center [289, 267] width 95 height 19
click at [259, 242] on div "25" at bounding box center [256, 240] width 15 height 13
type input "8/25/2025"
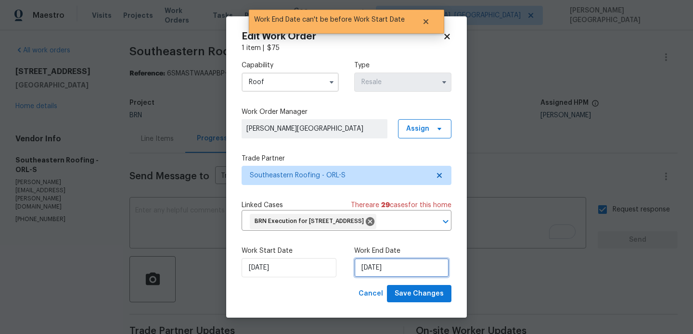
click at [383, 278] on input "8/25/2025" at bounding box center [401, 267] width 95 height 19
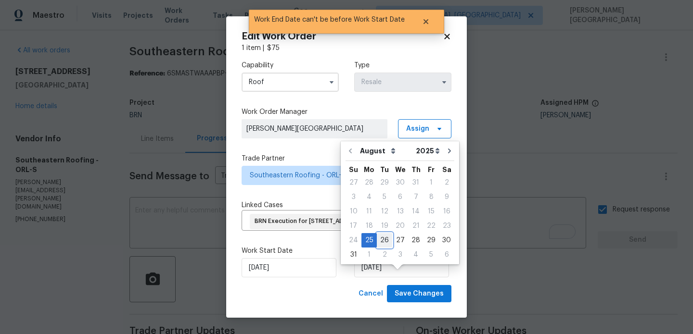
click at [383, 240] on div "26" at bounding box center [384, 240] width 15 height 13
type input "8/26/2025"
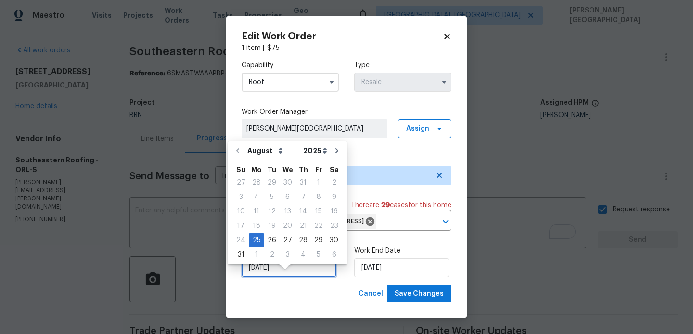
click at [295, 278] on input "8/25/2025" at bounding box center [289, 267] width 95 height 19
click at [265, 238] on div "26" at bounding box center [271, 240] width 15 height 13
type input "8/26/2025"
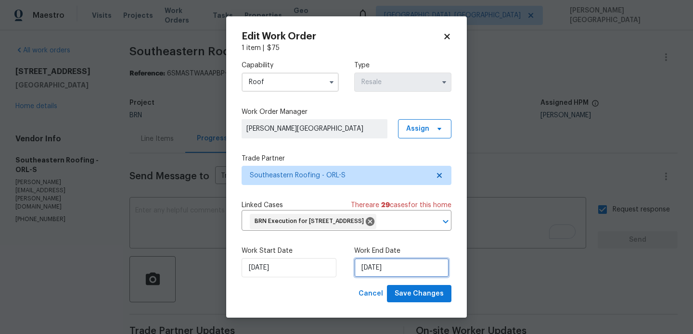
click at [398, 278] on input "8/26/2025" at bounding box center [401, 267] width 95 height 19
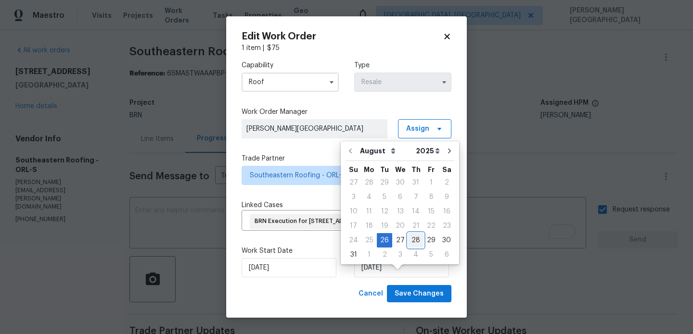
click at [412, 238] on div "28" at bounding box center [415, 240] width 15 height 13
type input "8/28/2025"
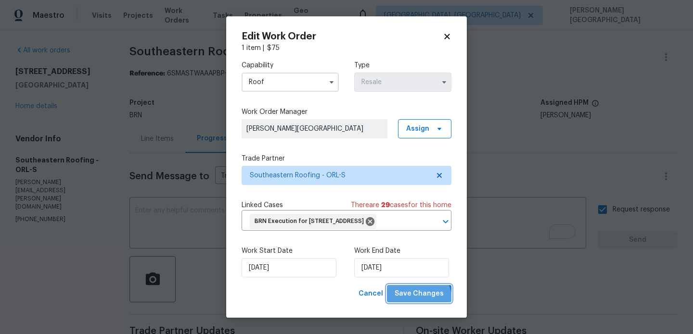
click at [416, 303] on button "Save Changes" at bounding box center [419, 294] width 64 height 18
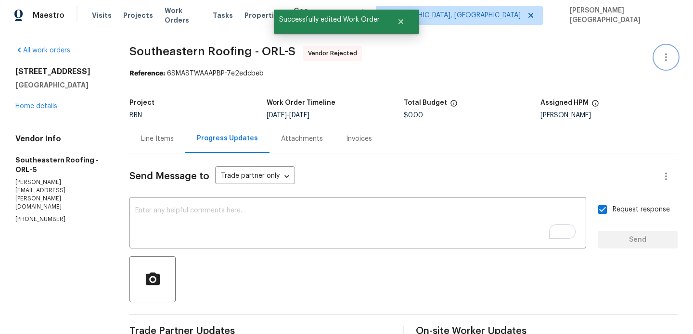
click at [673, 52] on button "button" at bounding box center [665, 57] width 23 height 23
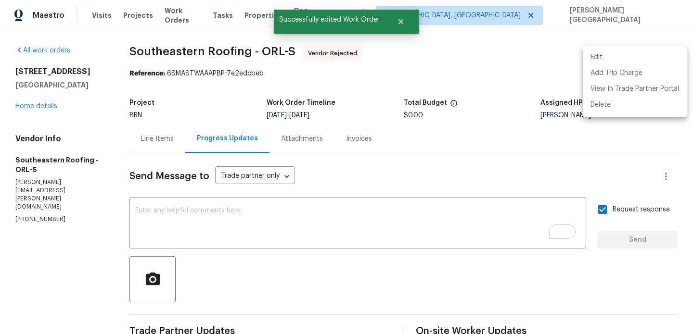
click at [617, 54] on li "Edit" at bounding box center [635, 58] width 104 height 16
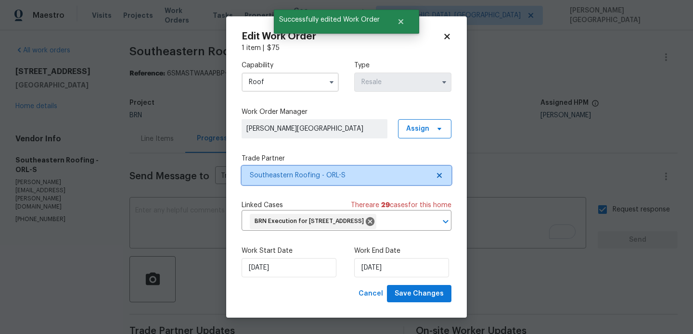
click at [282, 176] on span "Southeastern Roofing - ORL-S" at bounding box center [339, 176] width 179 height 10
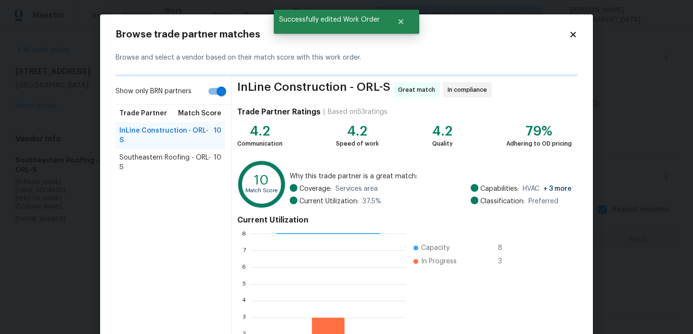
scroll to position [92, 0]
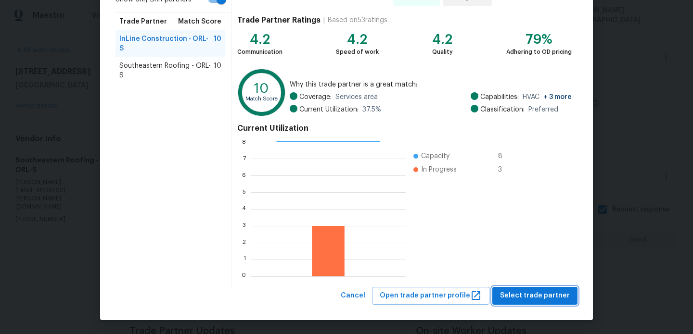
click at [520, 303] on button "Select trade partner" at bounding box center [534, 296] width 85 height 18
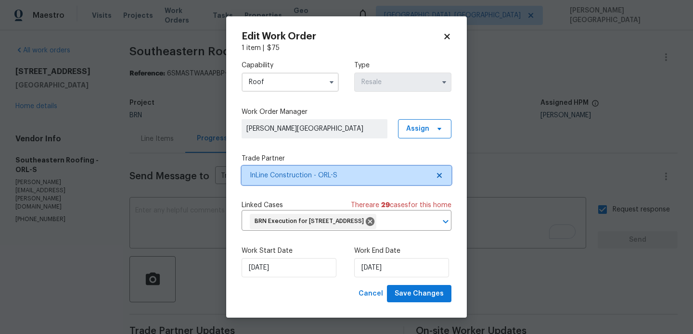
scroll to position [0, 0]
click at [413, 319] on div "Edit Work Order 1 item | $ 75 Capability Roof Type Resale Work Order Manager Is…" at bounding box center [346, 167] width 241 height 302
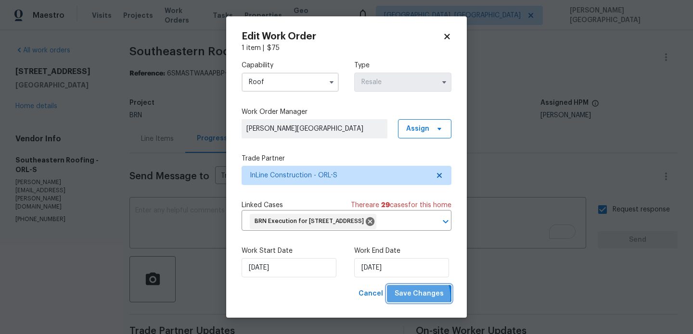
click at [414, 300] on span "Save Changes" at bounding box center [419, 294] width 49 height 12
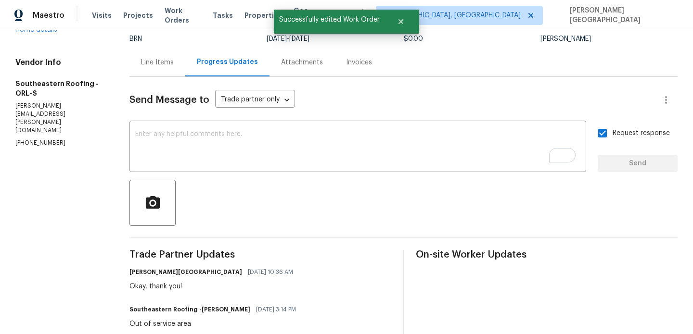
scroll to position [155, 0]
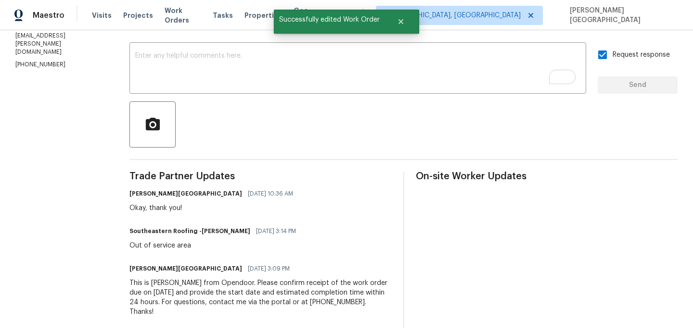
click at [181, 284] on div "This is Isabel from Opendoor. Please confirm receipt of the work order due on 0…" at bounding box center [260, 298] width 262 height 38
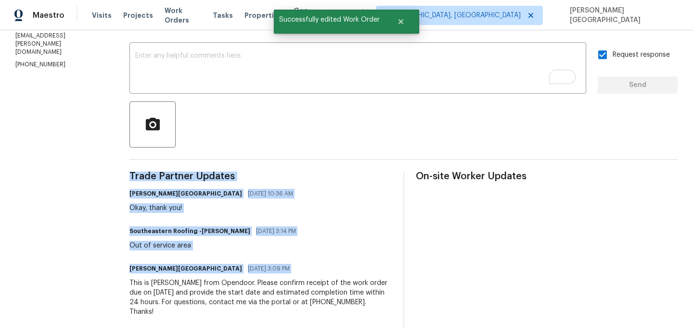
click at [181, 284] on div "This is Isabel from Opendoor. Please confirm receipt of the work order due on 0…" at bounding box center [260, 298] width 262 height 38
copy div "Trade Partner Updates Isabel Sangeetha Ireland 08/26/2025 10:36 AM Okay, thank …"
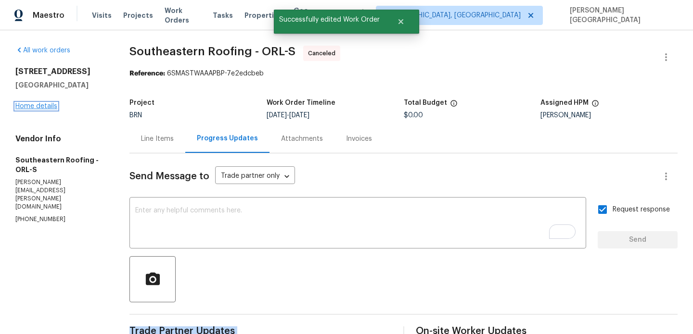
click at [48, 103] on link "Home details" at bounding box center [36, 106] width 42 height 7
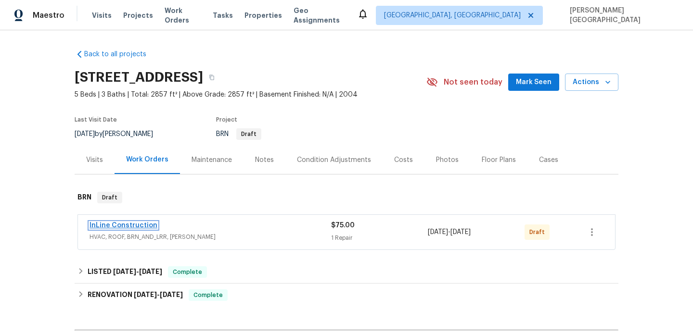
click at [121, 225] on link "InLine Construction" at bounding box center [123, 225] width 68 height 7
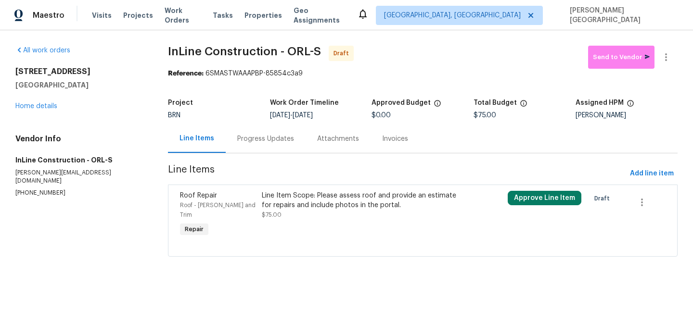
click at [258, 145] on div "Progress Updates" at bounding box center [266, 139] width 80 height 28
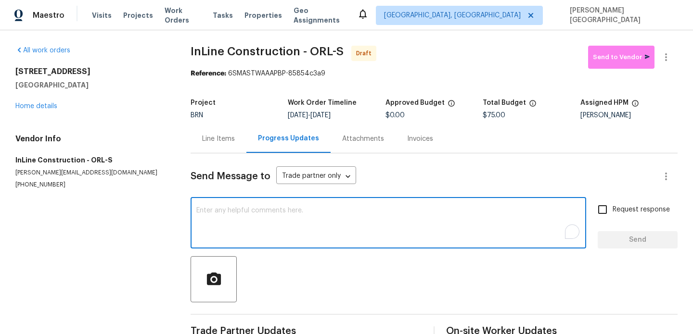
click at [243, 212] on textarea "To enrich screen reader interactions, please activate Accessibility in Grammarl…" at bounding box center [388, 224] width 384 height 34
paste textarea "This is Isabel from Opendoor. Please confirm receipt of the work order due on 0…"
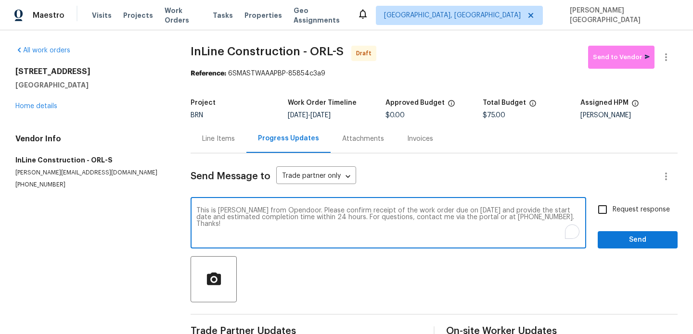
click at [461, 211] on textarea "This is Isabel from Opendoor. Please confirm receipt of the work order due on 0…" at bounding box center [388, 224] width 384 height 34
type textarea "This is Isabel from Opendoor. Please confirm receipt of the work order due on 0…"
click at [612, 209] on input "Request response" at bounding box center [602, 210] width 20 height 20
checkbox input "true"
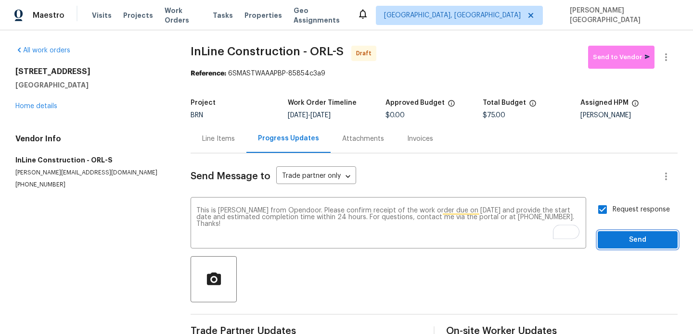
click at [625, 242] on span "Send" at bounding box center [637, 240] width 64 height 12
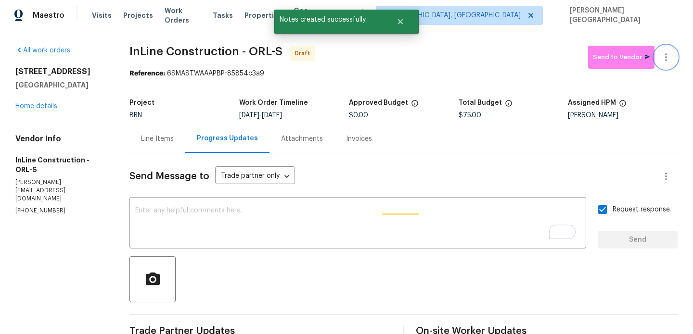
click at [672, 61] on button "button" at bounding box center [665, 57] width 23 height 23
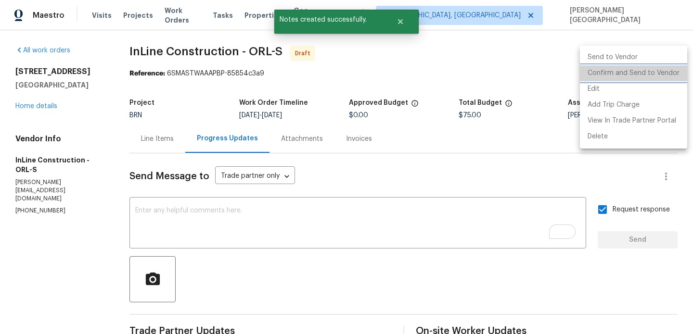
click at [645, 65] on li "Confirm and Send to Vendor" at bounding box center [633, 73] width 107 height 16
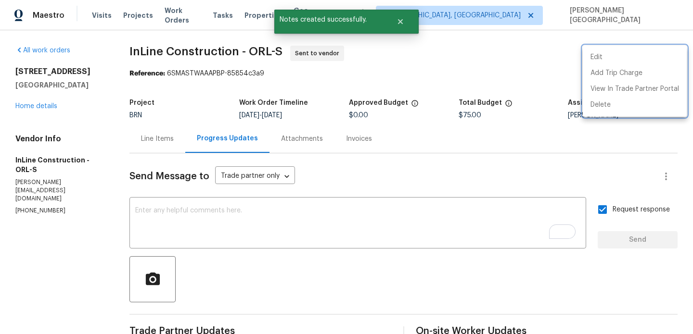
click at [134, 48] on div at bounding box center [346, 167] width 693 height 334
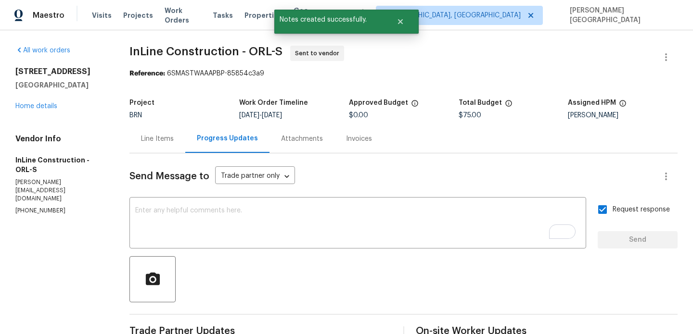
click at [134, 48] on div "Edit Add Trip Charge View In Trade Partner Portal Delete" at bounding box center [346, 167] width 693 height 334
click at [141, 48] on span "InLine Construction - ORL-S" at bounding box center [205, 52] width 153 height 12
click at [183, 48] on span "InLine Construction - ORL-S" at bounding box center [205, 52] width 153 height 12
copy span "InLine Construction"
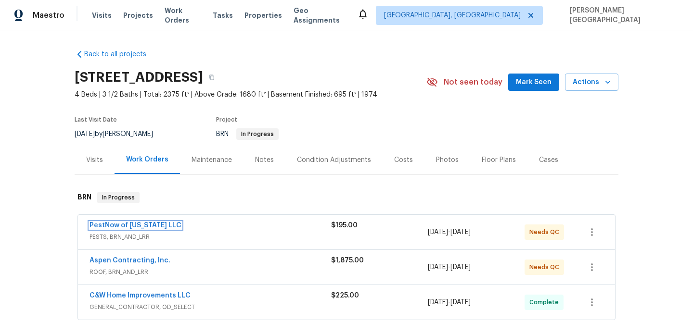
click at [140, 225] on link "PestNow of [US_STATE] LLC" at bounding box center [135, 225] width 92 height 7
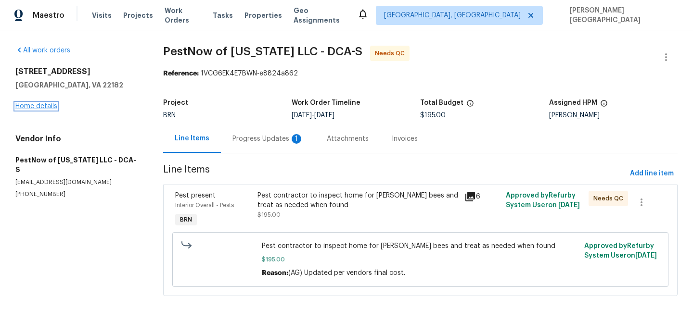
click at [41, 106] on link "Home details" at bounding box center [36, 106] width 42 height 7
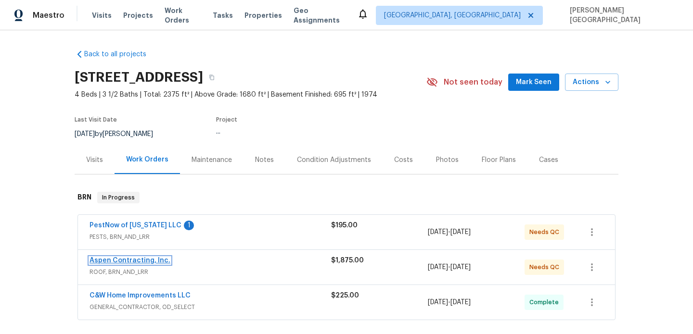
click at [146, 263] on link "Aspen Contracting, Inc." at bounding box center [129, 260] width 81 height 7
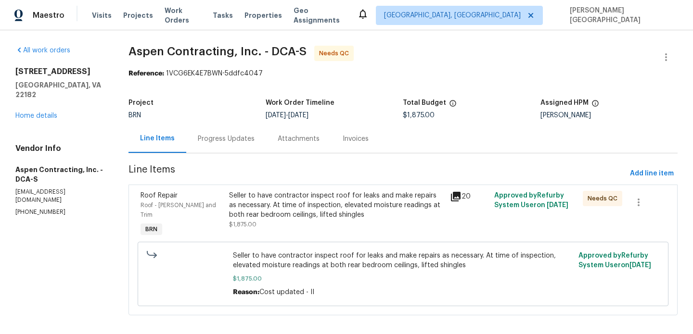
click at [220, 144] on div "Progress Updates" at bounding box center [226, 139] width 80 height 28
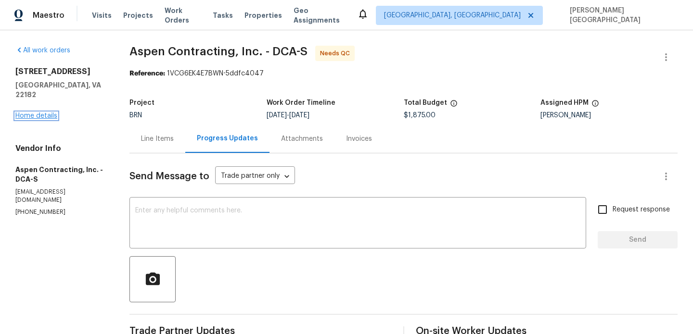
click at [43, 113] on link "Home details" at bounding box center [36, 116] width 42 height 7
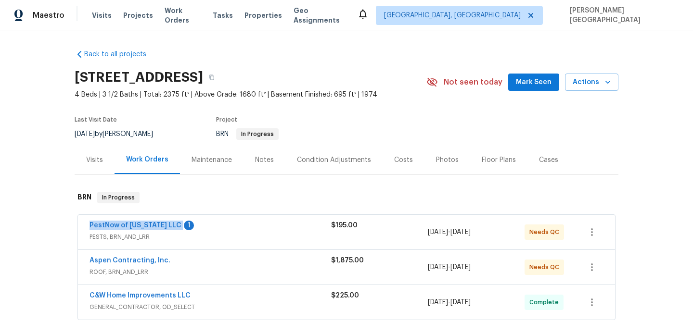
drag, startPoint x: 87, startPoint y: 224, endPoint x: 167, endPoint y: 226, distance: 80.9
click at [167, 226] on div "PestNow of Virginia LLC 1 PESTS, BRN_AND_LRR $195.00 8/21/2025 - 8/24/2025 Need…" at bounding box center [346, 232] width 537 height 35
copy link "PestNow of [US_STATE] LLC"
click at [150, 226] on link "PestNow of [US_STATE] LLC" at bounding box center [135, 225] width 92 height 7
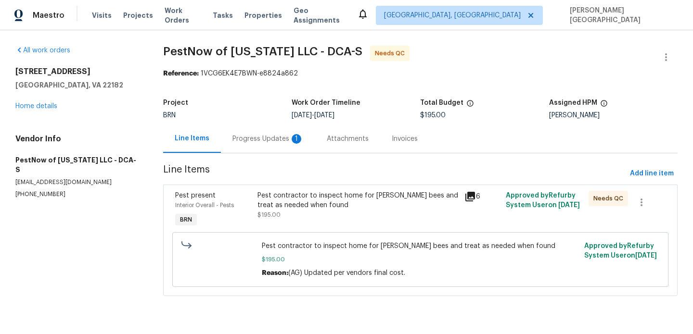
click at [251, 143] on div "Progress Updates 1" at bounding box center [267, 139] width 71 height 10
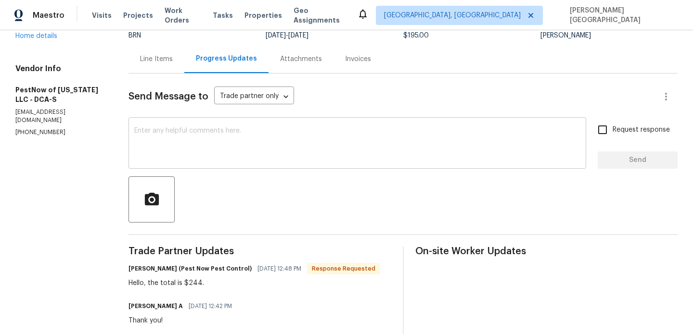
scroll to position [96, 0]
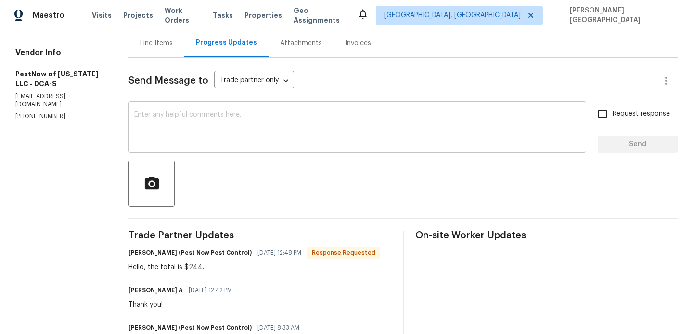
click at [160, 137] on textarea at bounding box center [357, 129] width 446 height 34
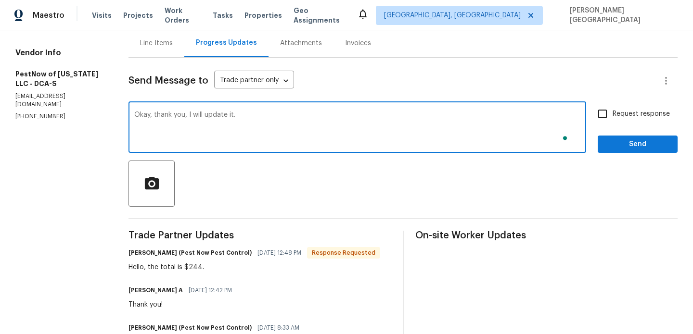
type textarea "Okay, thank you, I will update it."
click at [632, 117] on span "Request response" at bounding box center [640, 114] width 57 height 10
click at [612, 117] on input "Request response" at bounding box center [602, 114] width 20 height 20
checkbox input "true"
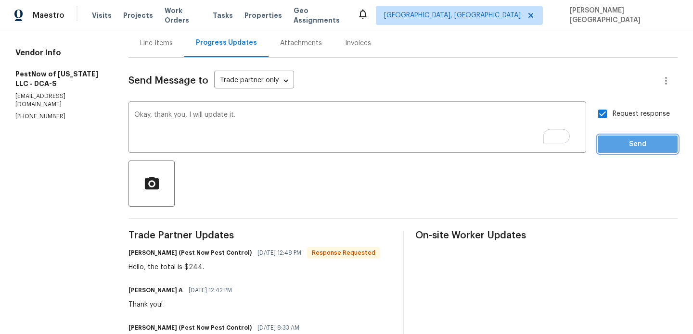
click at [632, 139] on span "Send" at bounding box center [637, 145] width 64 height 12
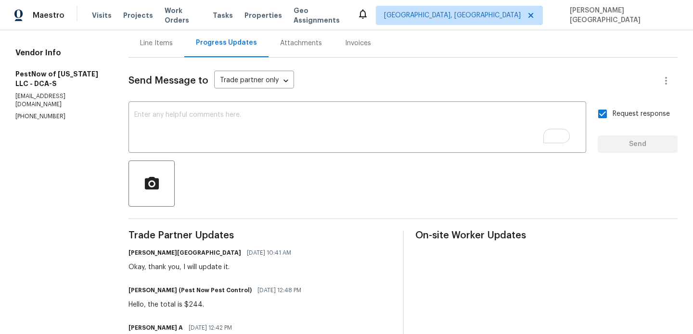
scroll to position [0, 0]
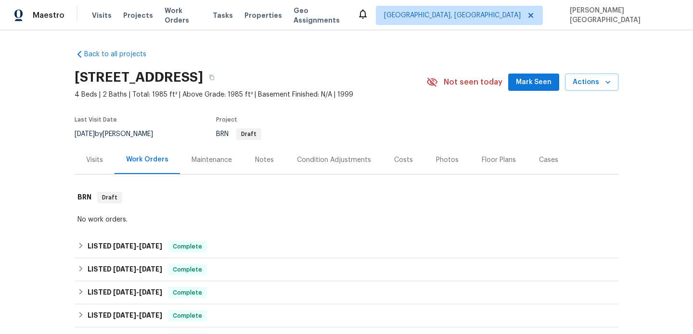
scroll to position [297, 0]
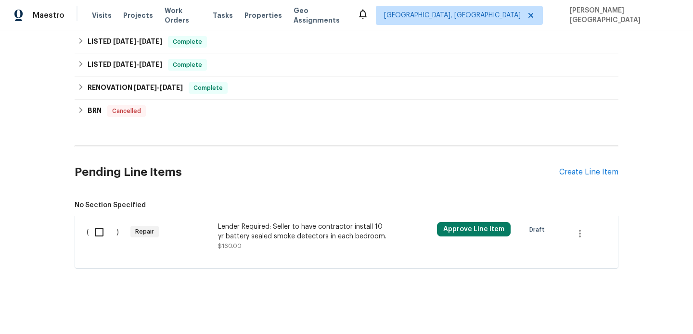
click at [280, 234] on div "Lender Required: Seller to have contractor install 10 yr battery sealed smoke d…" at bounding box center [302, 231] width 169 height 19
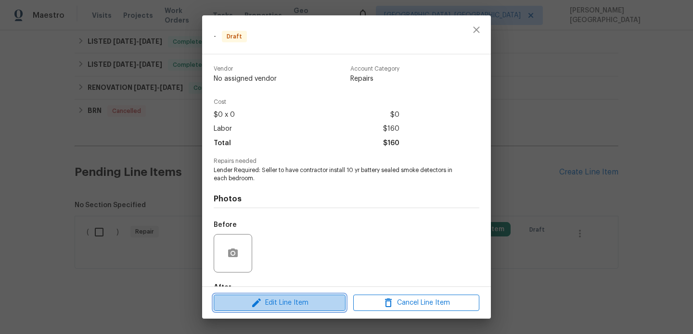
click at [267, 304] on span "Edit Line Item" at bounding box center [280, 303] width 126 height 12
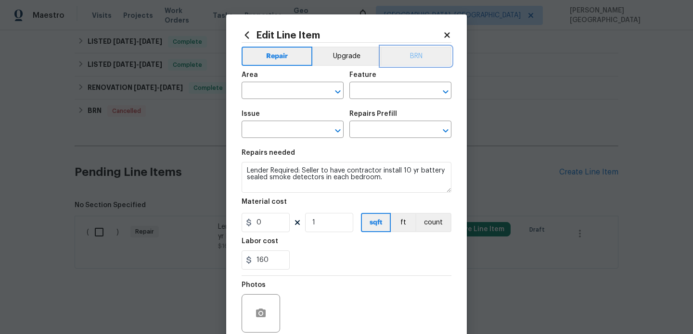
click at [419, 57] on button "BRN" at bounding box center [416, 56] width 71 height 19
click at [278, 83] on div "Area" at bounding box center [293, 78] width 102 height 13
click at [279, 87] on input "text" at bounding box center [279, 91] width 75 height 15
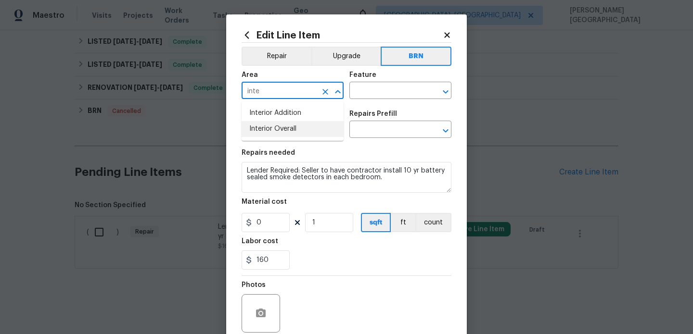
drag, startPoint x: 285, startPoint y: 126, endPoint x: 304, endPoint y: 126, distance: 18.8
click at [285, 126] on li "Interior Overall" at bounding box center [293, 129] width 102 height 16
type input "Interior Overall"
click at [392, 95] on input "text" at bounding box center [386, 91] width 75 height 15
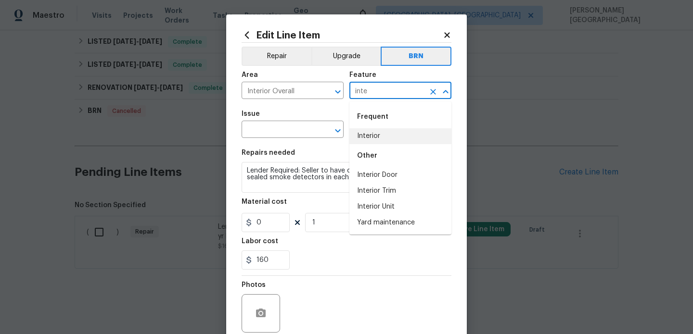
click at [406, 131] on li "Interior" at bounding box center [400, 136] width 102 height 16
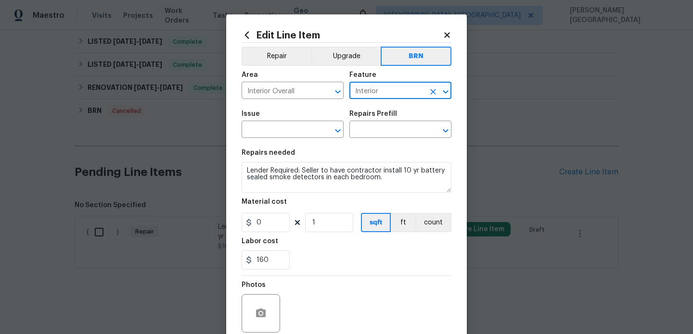
type input "Interior"
click at [273, 120] on div "Issue" at bounding box center [293, 117] width 102 height 13
click at [273, 136] on input "text" at bounding box center [279, 130] width 75 height 15
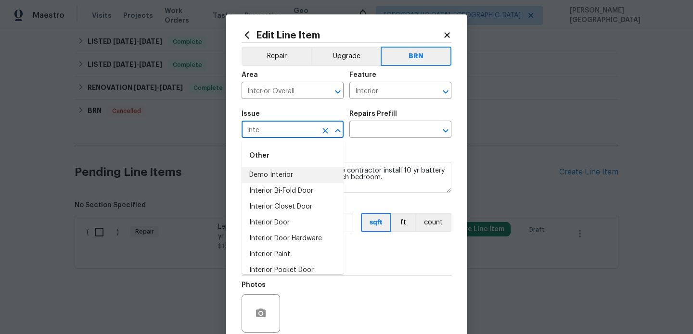
click at [292, 181] on li "Demo Interior" at bounding box center [293, 175] width 102 height 16
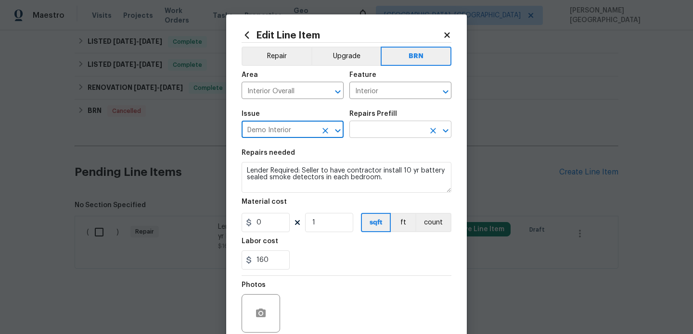
type input "Demo Interior"
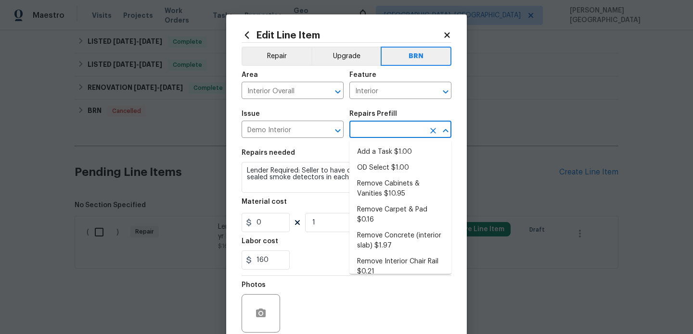
click at [382, 134] on input "text" at bounding box center [386, 130] width 75 height 15
click at [385, 166] on li "OD Select $1.00" at bounding box center [400, 168] width 102 height 16
type input "Demolition"
type input "OD Select $1.00"
type textarea "Refer to the agreed upon scope document for further details."
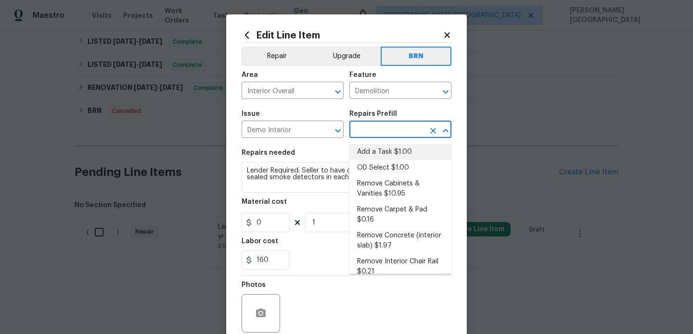
type input "1"
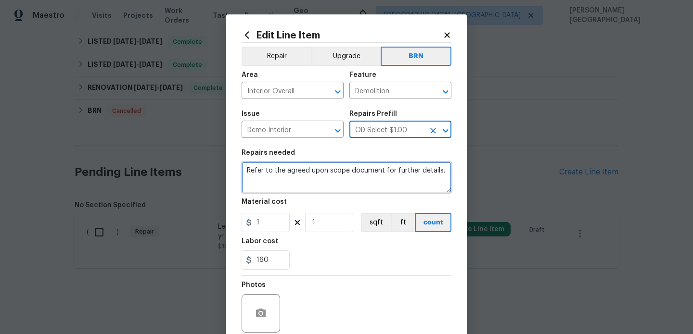
click at [339, 167] on textarea "Refer to the agreed upon scope document for further details." at bounding box center [347, 177] width 210 height 31
paste textarea "Lender Required: Seller to have contractor install 10 yr battery sealed smoke d…"
type textarea "Lender Required: Seller to have contractor install 10 yr battery sealed smoke d…"
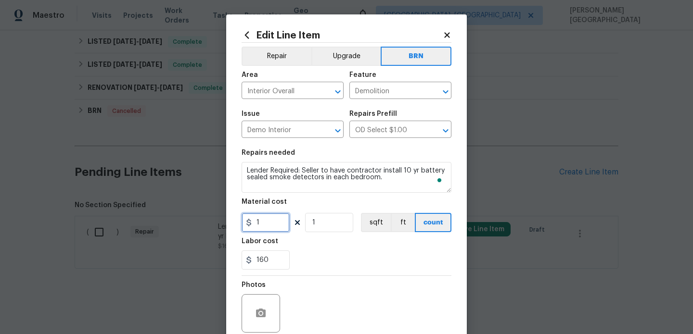
click at [283, 227] on input "1" at bounding box center [266, 222] width 48 height 19
type input "0"
click at [254, 313] on button "button" at bounding box center [260, 313] width 23 height 23
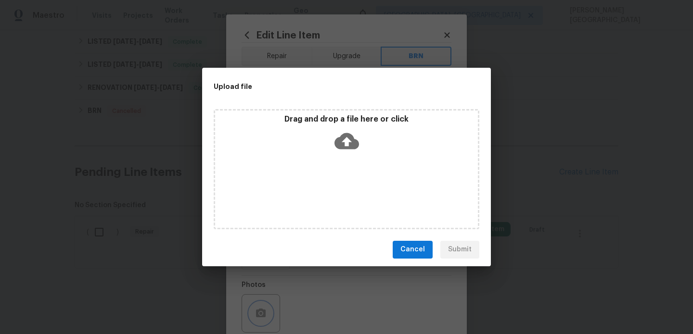
click at [332, 291] on div "Upload file Drag and drop a file here or click Cancel Submit" at bounding box center [346, 167] width 693 height 334
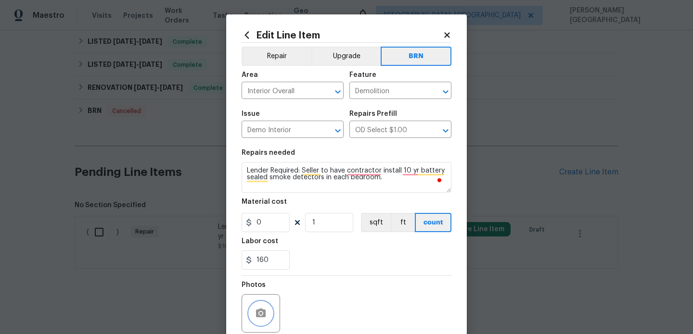
scroll to position [80, 0]
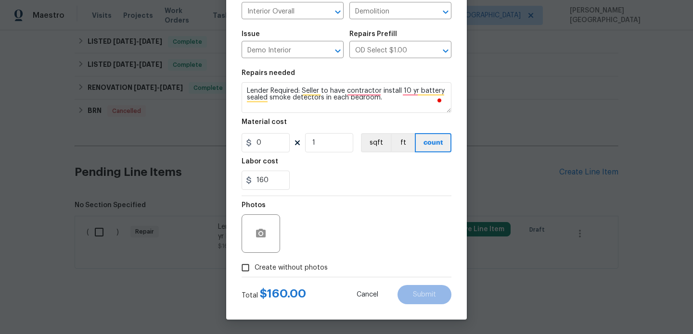
click at [266, 271] on span "Create without photos" at bounding box center [291, 268] width 73 height 10
click at [255, 271] on input "Create without photos" at bounding box center [245, 268] width 18 height 18
checkbox input "true"
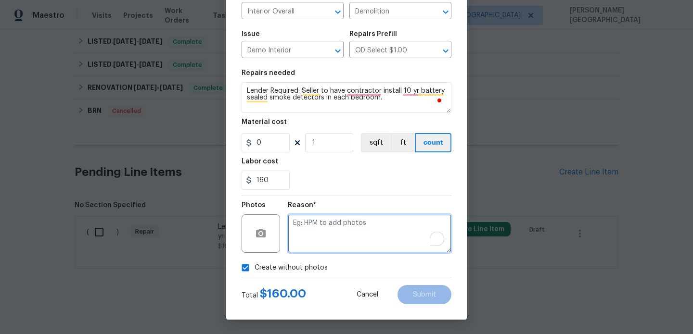
click at [353, 222] on textarea "To enrich screen reader interactions, please activate Accessibility in Grammarl…" at bounding box center [370, 234] width 164 height 38
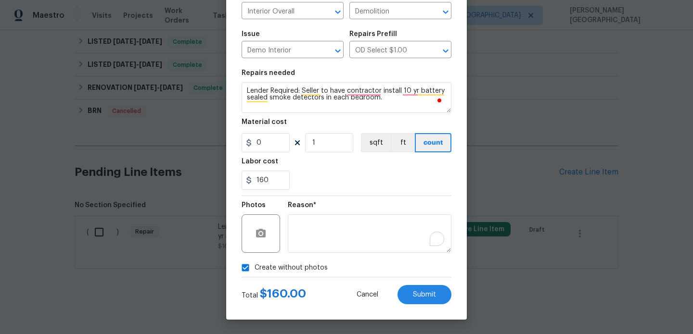
click at [418, 282] on div "Total $ 160.00 Cancel Submit" at bounding box center [347, 291] width 210 height 27
click at [419, 297] on span "Submit" at bounding box center [424, 295] width 23 height 7
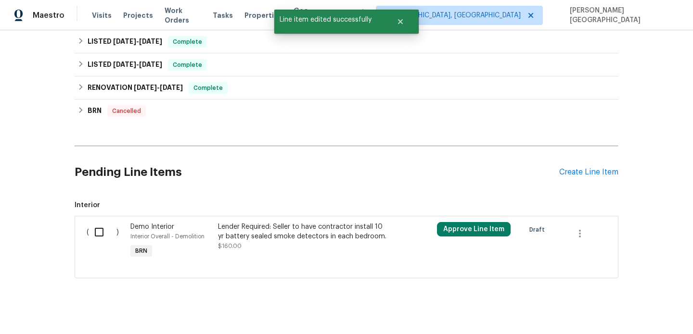
click at [89, 231] on input "checkbox" at bounding box center [102, 232] width 27 height 20
checkbox input "true"
click at [611, 315] on span "Create Work Order" at bounding box center [638, 311] width 64 height 12
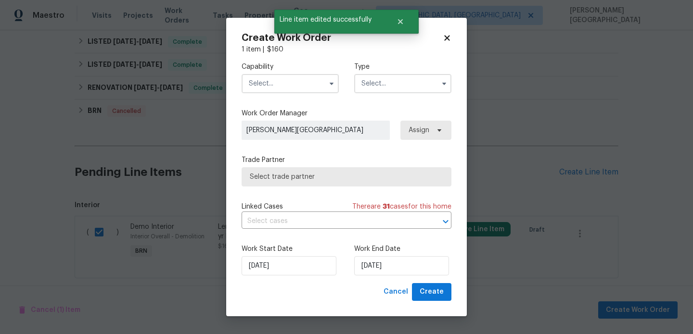
click at [283, 78] on input "text" at bounding box center [290, 83] width 97 height 19
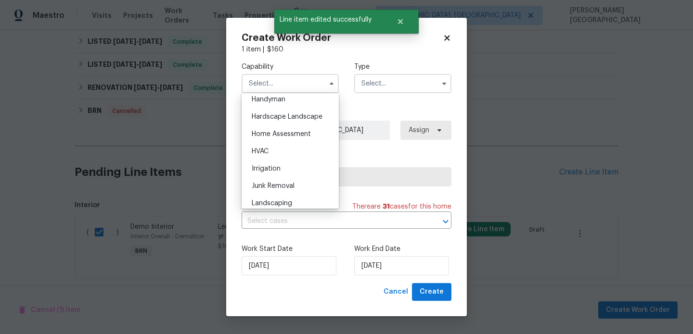
scroll to position [510, 0]
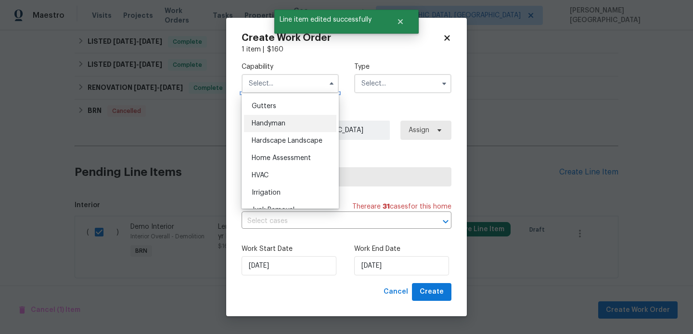
click at [289, 115] on div "Handyman" at bounding box center [290, 123] width 92 height 17
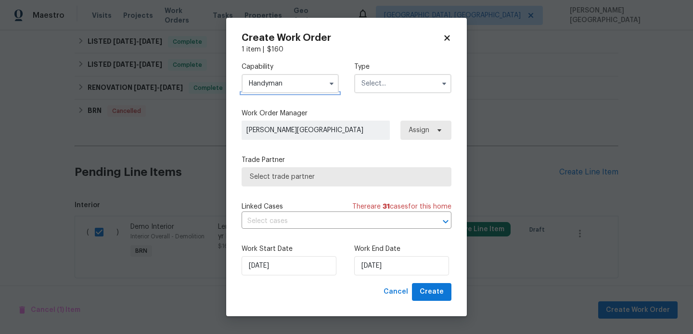
type input "Handyman"
click at [391, 77] on input "text" at bounding box center [402, 83] width 97 height 19
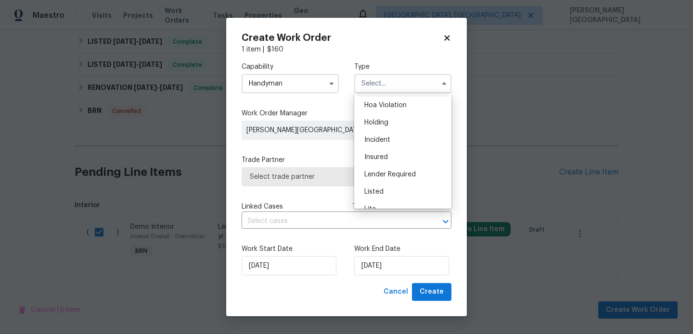
scroll to position [0, 0]
click at [397, 185] on div "Lender Required" at bounding box center [403, 190] width 92 height 17
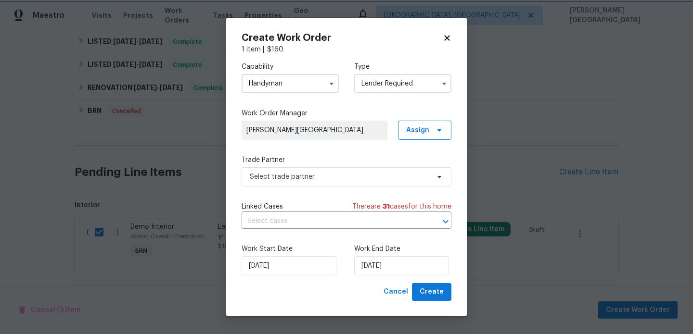
type input "Lender Required"
click at [293, 224] on input "text" at bounding box center [333, 221] width 183 height 15
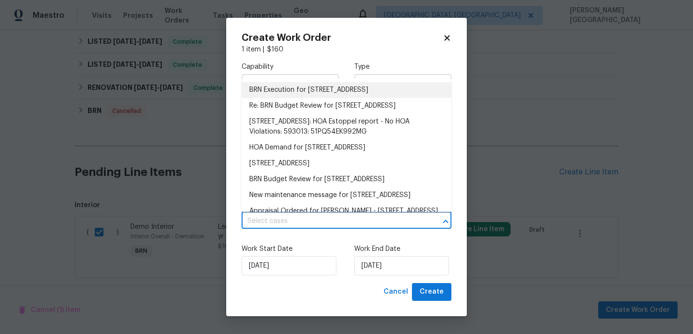
click at [278, 94] on li "BRN Execution for [STREET_ADDRESS]" at bounding box center [347, 90] width 210 height 16
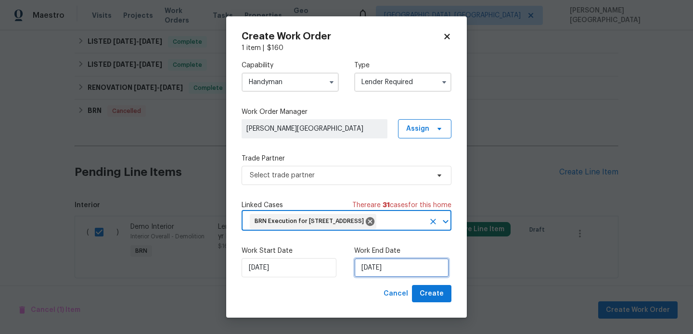
click at [387, 278] on input "[DATE]" at bounding box center [401, 267] width 95 height 19
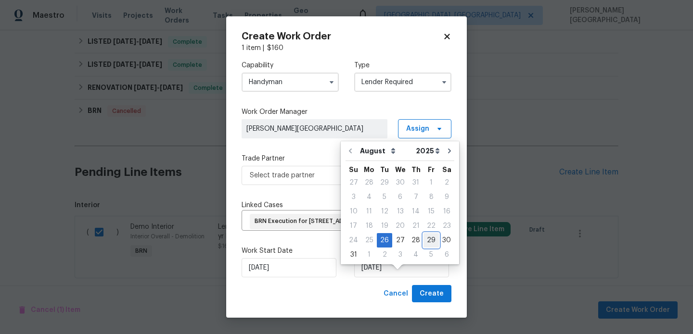
click at [424, 238] on div "29" at bounding box center [430, 240] width 15 height 13
type input "[DATE]"
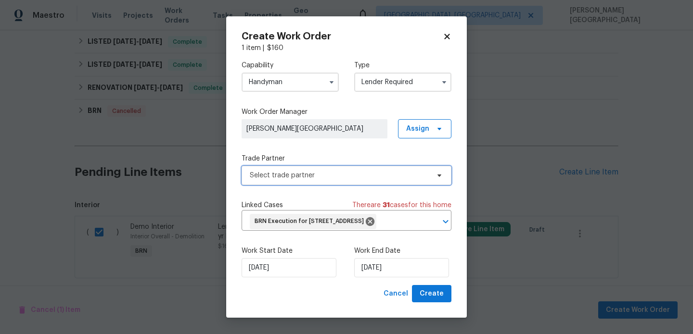
click at [260, 183] on span "Select trade partner" at bounding box center [347, 175] width 210 height 19
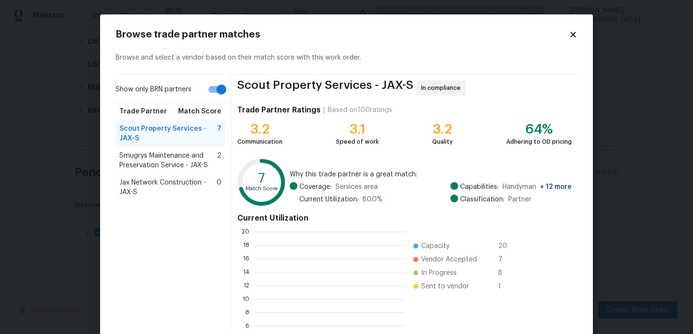
scroll to position [135, 152]
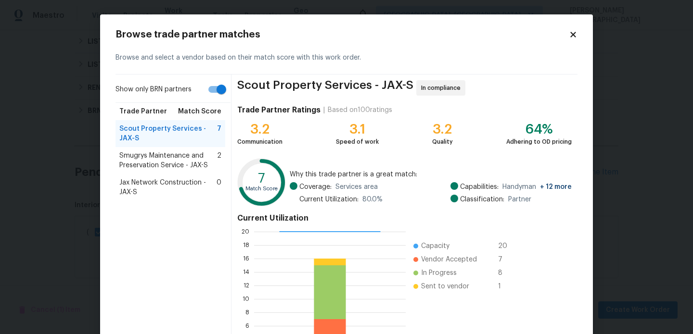
click at [225, 79] on div "Show only BRN partners Trade Partner Match Score Scout Property Services - JAX-…" at bounding box center [173, 226] width 116 height 303
click at [223, 91] on input "Show only BRN partners" at bounding box center [221, 89] width 55 height 18
checkbox input "false"
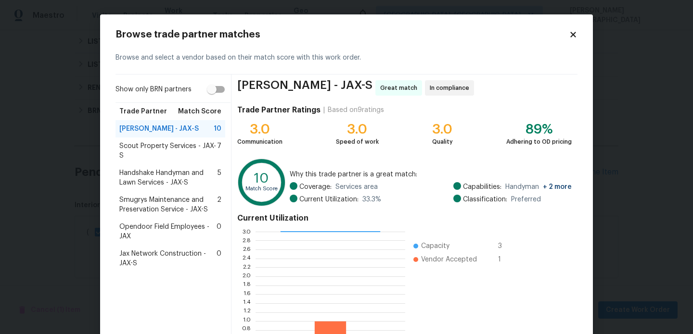
scroll to position [90, 0]
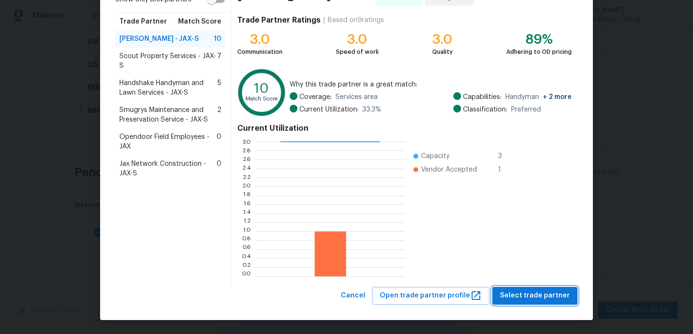
click at [534, 287] on button "Select trade partner" at bounding box center [534, 296] width 85 height 18
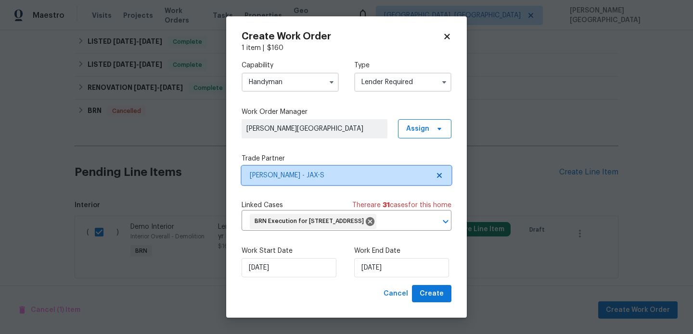
scroll to position [0, 0]
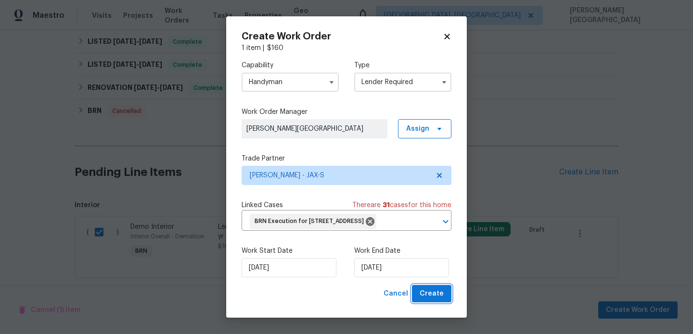
click at [433, 300] on span "Create" at bounding box center [432, 294] width 24 height 12
checkbox input "false"
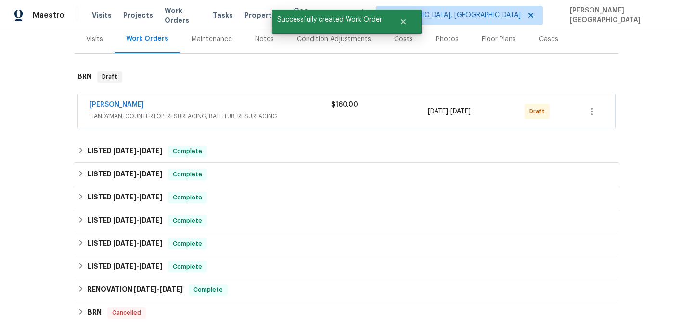
scroll to position [71, 0]
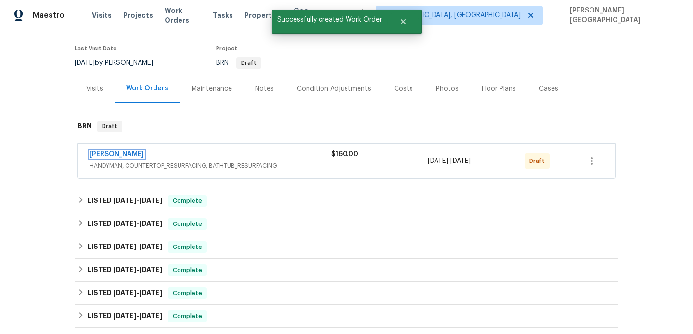
click at [120, 152] on link "[PERSON_NAME]" at bounding box center [116, 154] width 54 height 7
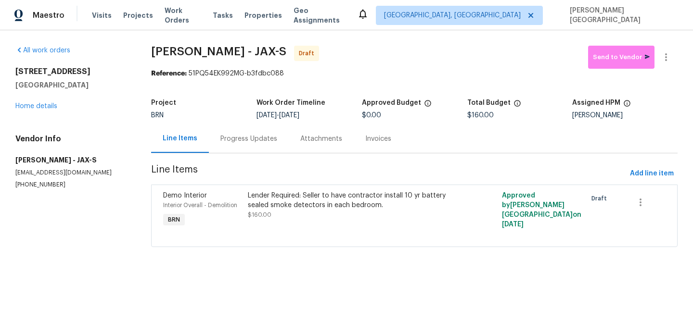
click at [248, 144] on div "Progress Updates" at bounding box center [249, 139] width 80 height 28
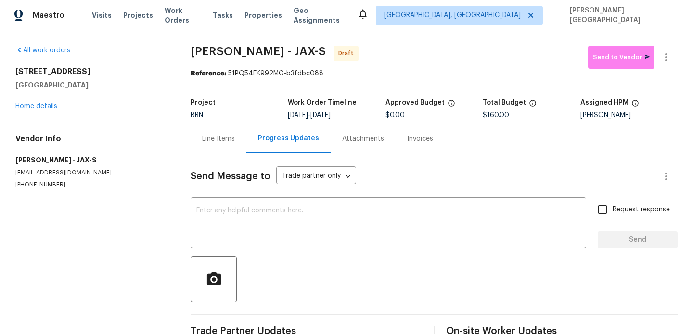
click at [241, 196] on div "Send Message to Trade partner only Trade partner only ​ x ​ Request response Se…" at bounding box center [434, 248] width 487 height 191
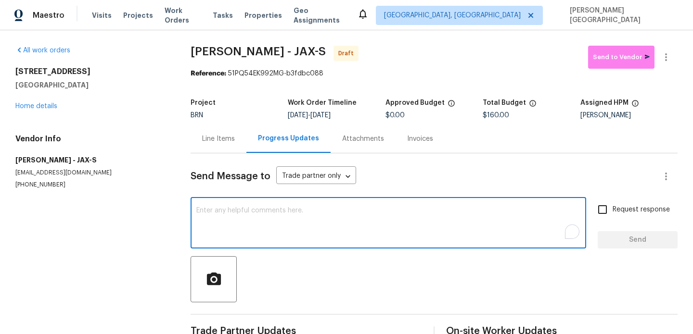
click at [241, 224] on textarea "To enrich screen reader interactions, please activate Accessibility in Grammarl…" at bounding box center [388, 224] width 384 height 34
paste textarea "This is [PERSON_NAME] from Opendoor. Please confirm receipt of the work order d…"
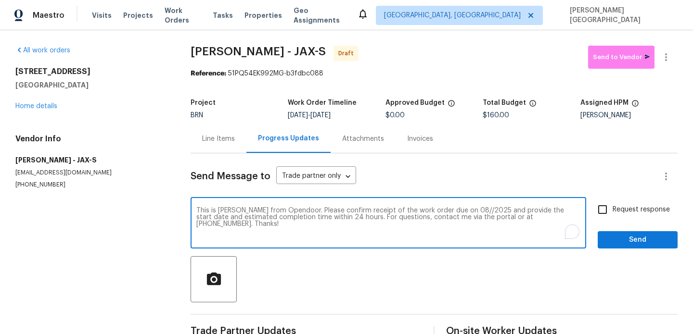
click at [453, 211] on textarea "This is [PERSON_NAME] from Opendoor. Please confirm receipt of the work order d…" at bounding box center [388, 224] width 384 height 34
type textarea "This is [PERSON_NAME] from Opendoor. Please confirm receipt of the work order d…"
click at [625, 207] on span "Request response" at bounding box center [640, 210] width 57 height 10
click at [612, 207] on input "Request response" at bounding box center [602, 210] width 20 height 20
checkbox input "true"
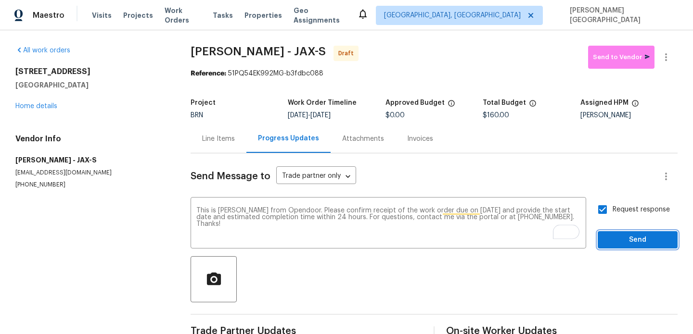
click at [627, 238] on span "Send" at bounding box center [637, 240] width 64 height 12
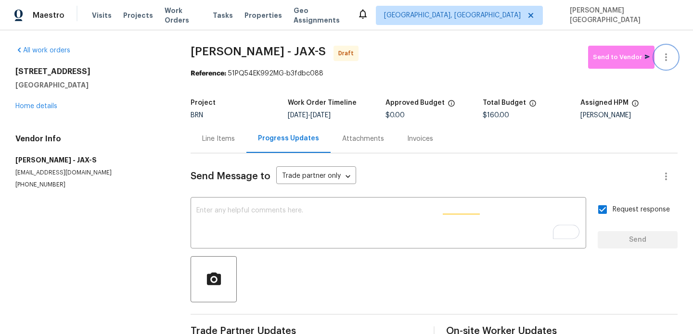
click at [668, 57] on icon "button" at bounding box center [666, 57] width 12 height 12
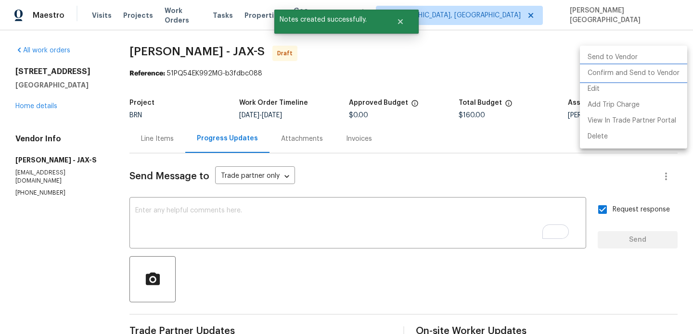
click at [641, 71] on li "Confirm and Send to Vendor" at bounding box center [633, 73] width 107 height 16
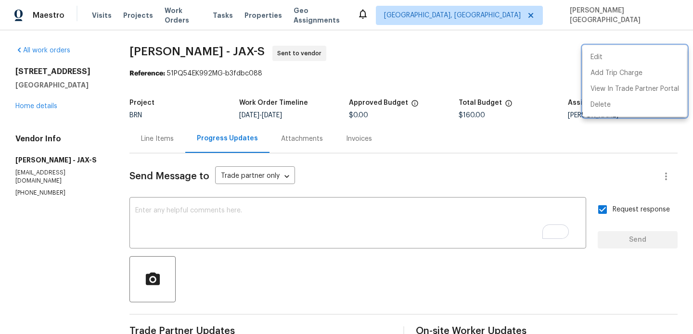
click at [154, 143] on div at bounding box center [346, 167] width 693 height 334
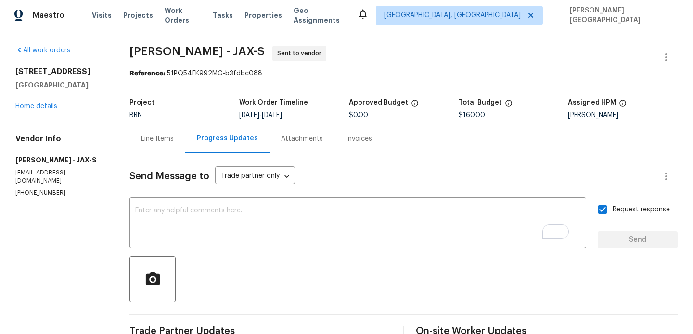
click at [38, 101] on div "[STREET_ADDRESS] Home details" at bounding box center [60, 89] width 91 height 44
click at [39, 103] on link "Home details" at bounding box center [36, 106] width 42 height 7
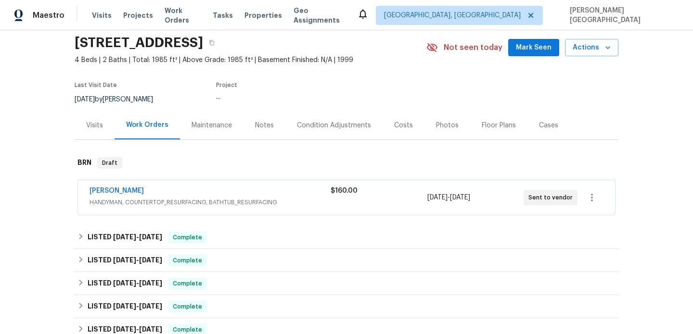
scroll to position [49, 0]
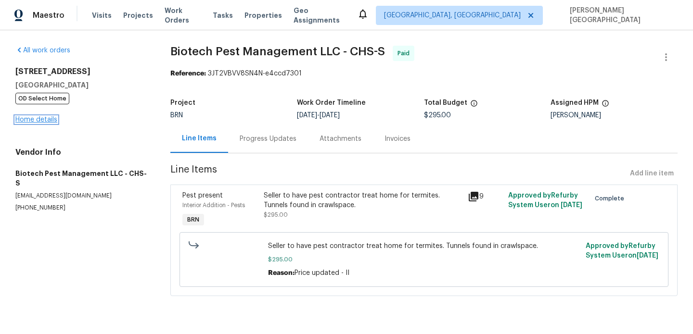
click at [43, 121] on link "Home details" at bounding box center [36, 119] width 42 height 7
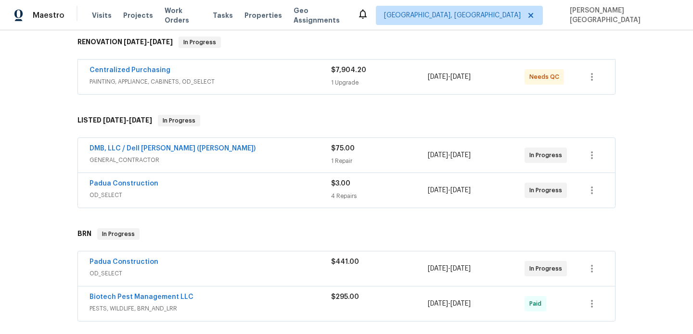
scroll to position [209, 0]
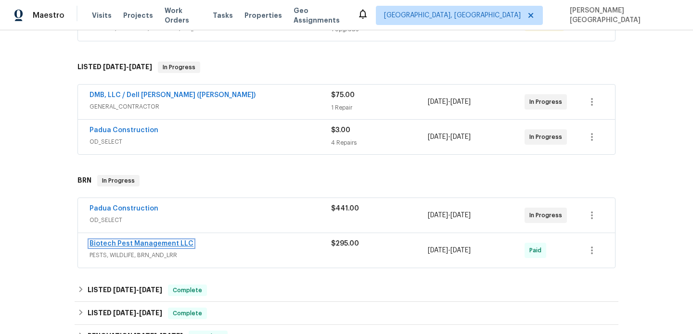
click at [138, 245] on link "Biotech Pest Management LLC" at bounding box center [141, 244] width 104 height 7
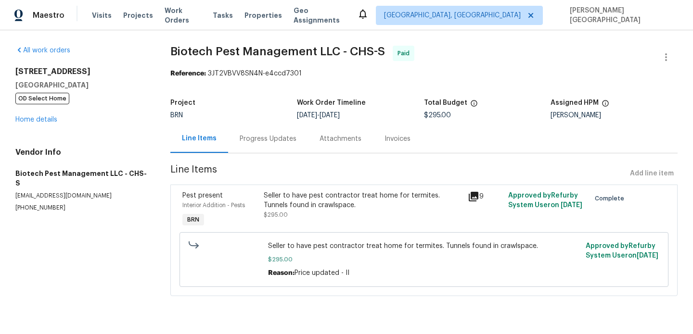
click at [256, 136] on div "Progress Updates" at bounding box center [268, 139] width 57 height 10
